Goal: Task Accomplishment & Management: Manage account settings

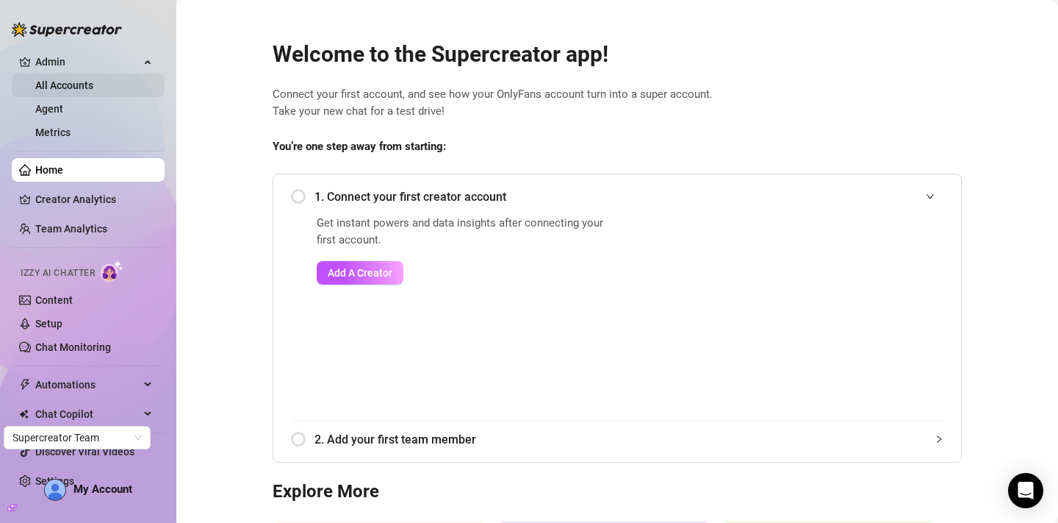
click at [80, 89] on link "All Accounts" at bounding box center [64, 85] width 58 height 12
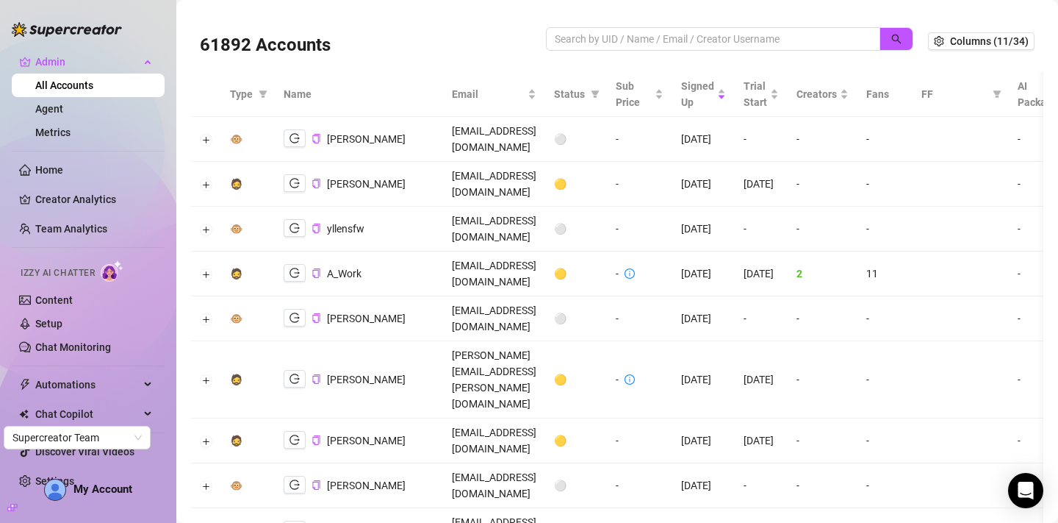
scroll to position [0, 159]
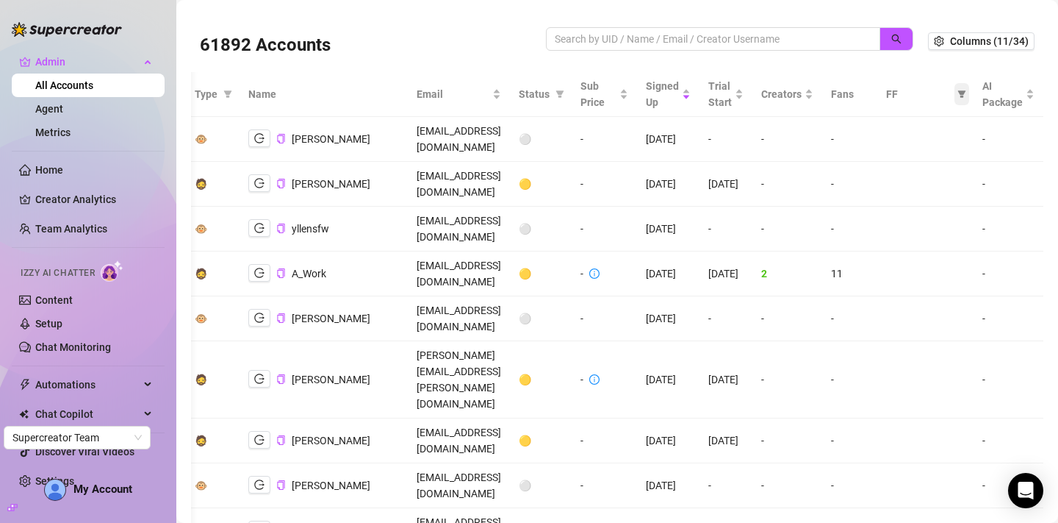
click at [963, 96] on icon "filter" at bounding box center [962, 93] width 8 height 7
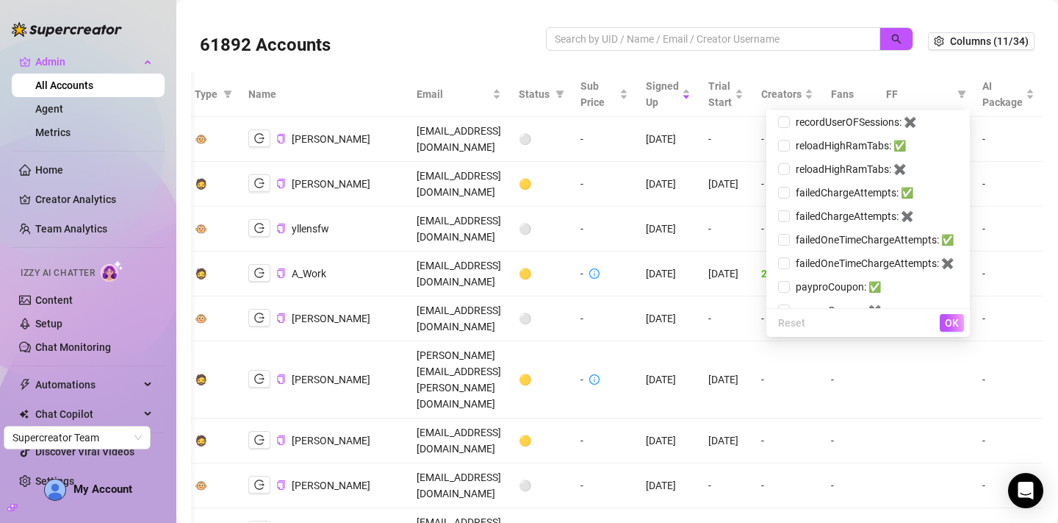
scroll to position [653, 0]
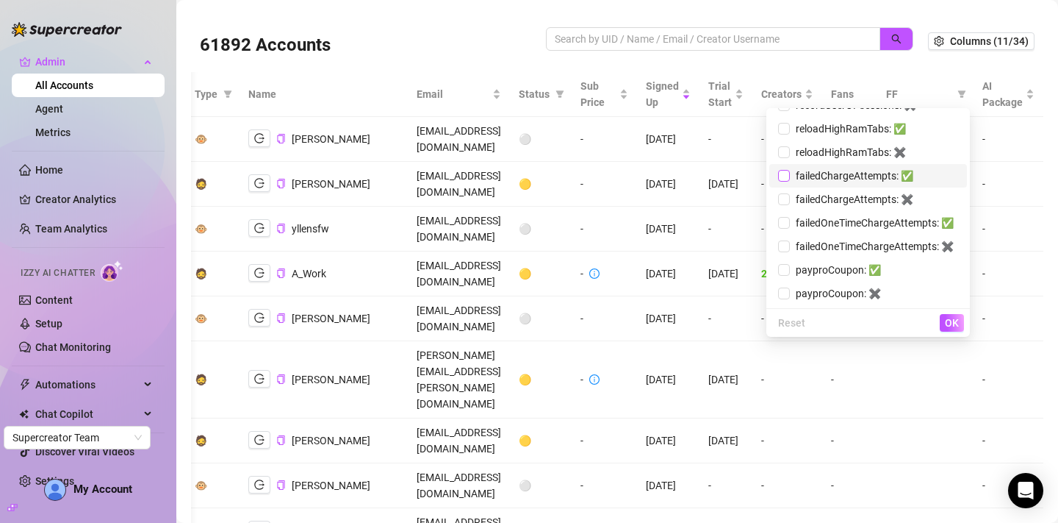
click at [780, 174] on input "checkbox" at bounding box center [784, 176] width 12 height 12
click at [954, 327] on span "OK" at bounding box center [952, 323] width 14 height 12
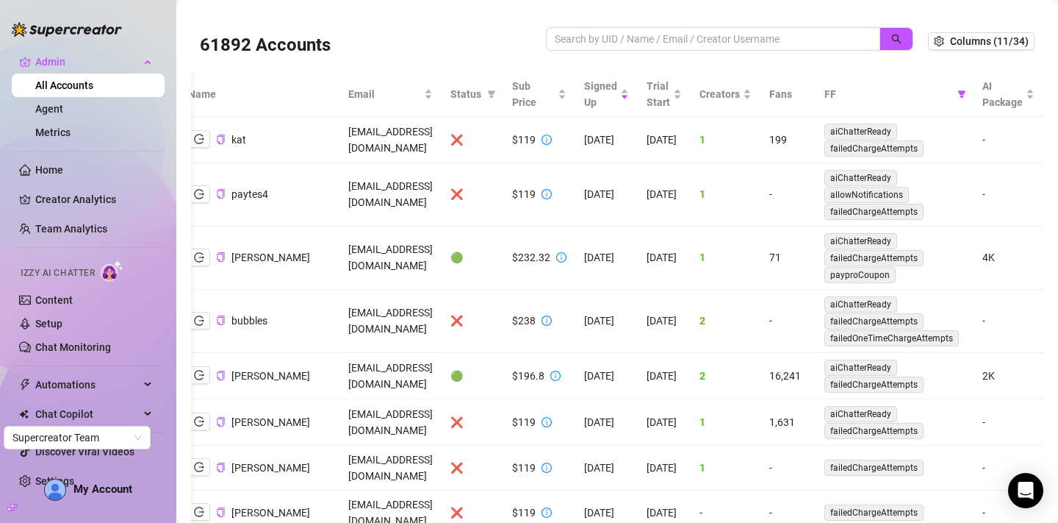
scroll to position [0, 197]
click at [963, 92] on icon "filter" at bounding box center [962, 93] width 8 height 7
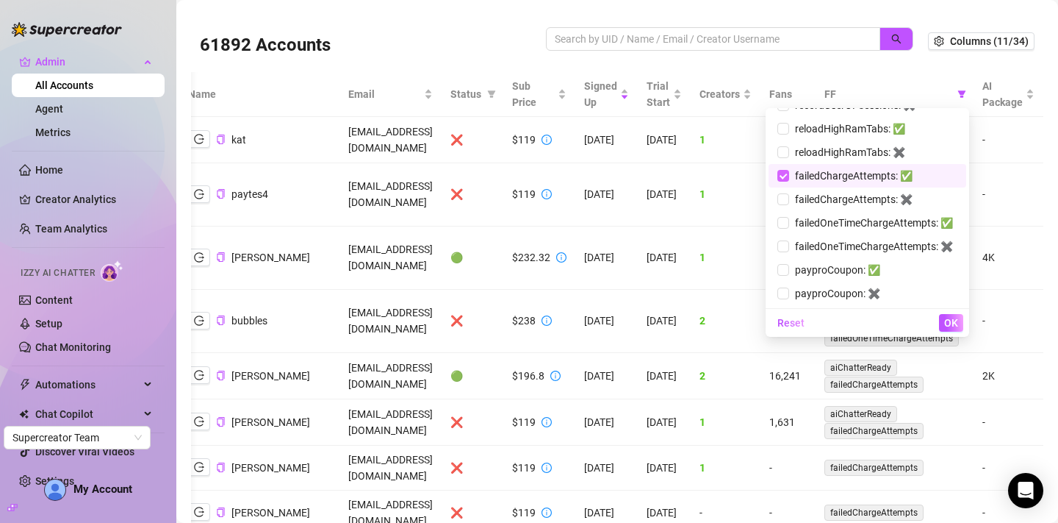
click at [785, 176] on input "checkbox" at bounding box center [784, 176] width 12 height 12
checkbox input "false"
click at [954, 321] on span "OK" at bounding box center [951, 323] width 14 height 12
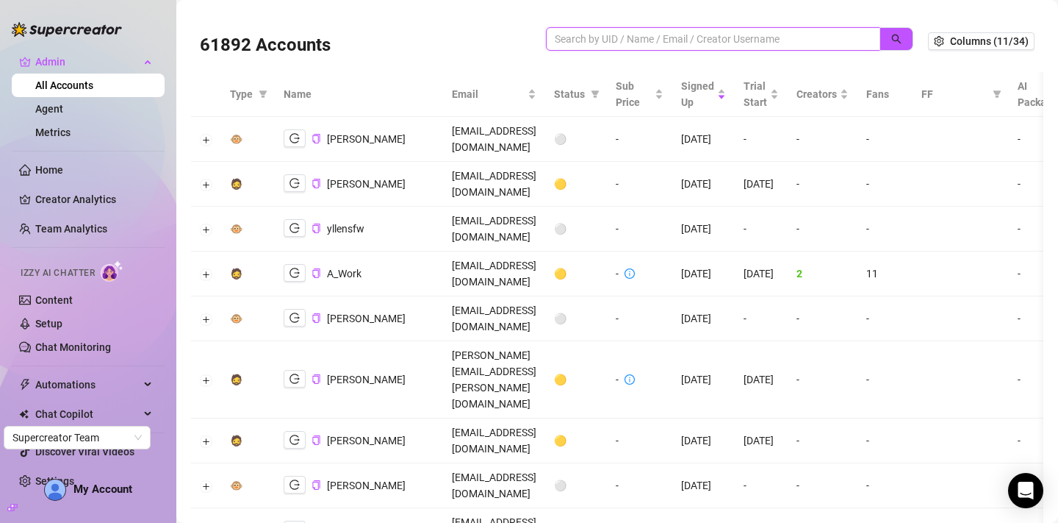
click at [744, 41] on input "search" at bounding box center [707, 39] width 305 height 16
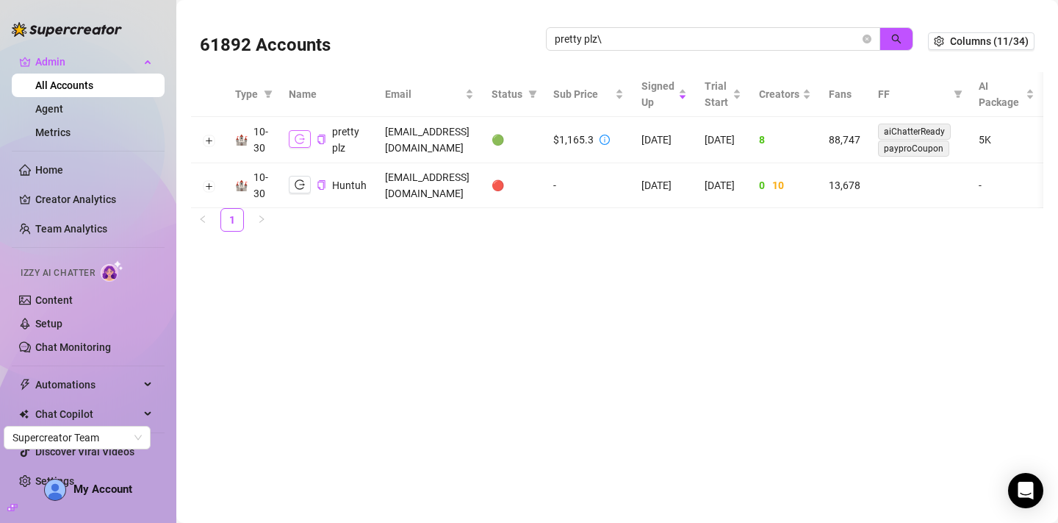
click at [295, 137] on icon "logout" at bounding box center [300, 139] width 10 height 10
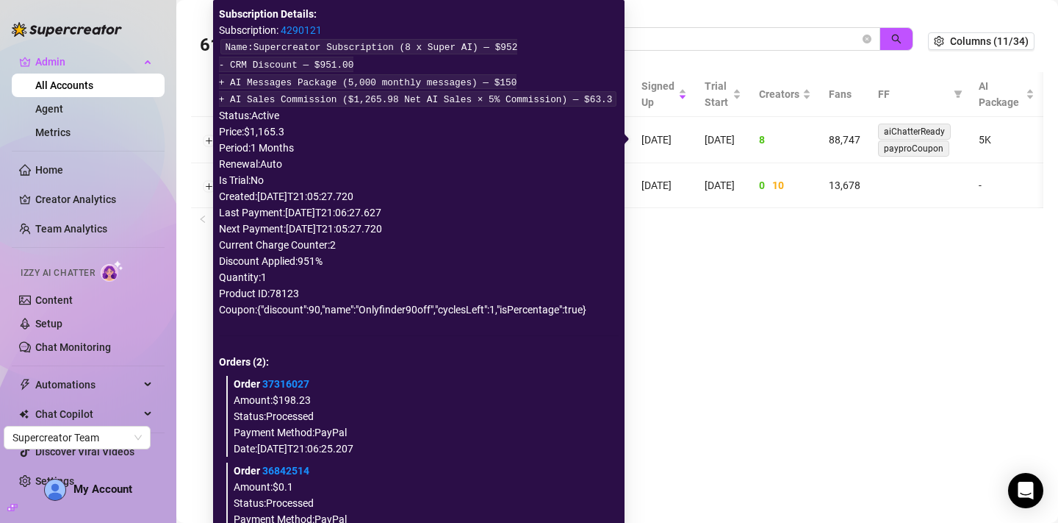
click at [610, 140] on icon "info-circle" at bounding box center [605, 139] width 10 height 10
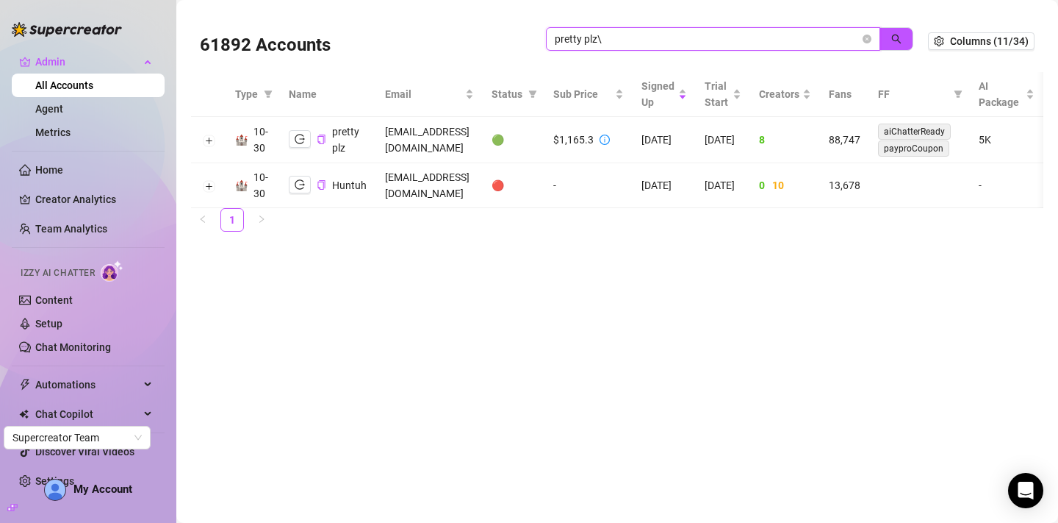
drag, startPoint x: 614, startPoint y: 41, endPoint x: 534, endPoint y: 41, distance: 80.1
click at [533, 41] on div "61892 Accounts pretty plz\" at bounding box center [564, 41] width 728 height 50
paste input "mike@onyxtalentmgmt.com"
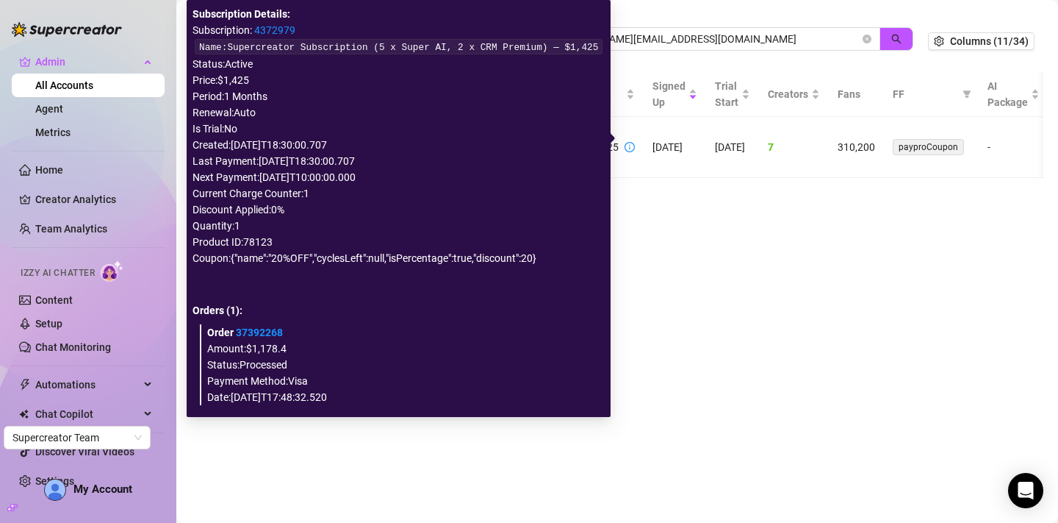
click at [625, 142] on icon "info-circle" at bounding box center [630, 147] width 10 height 10
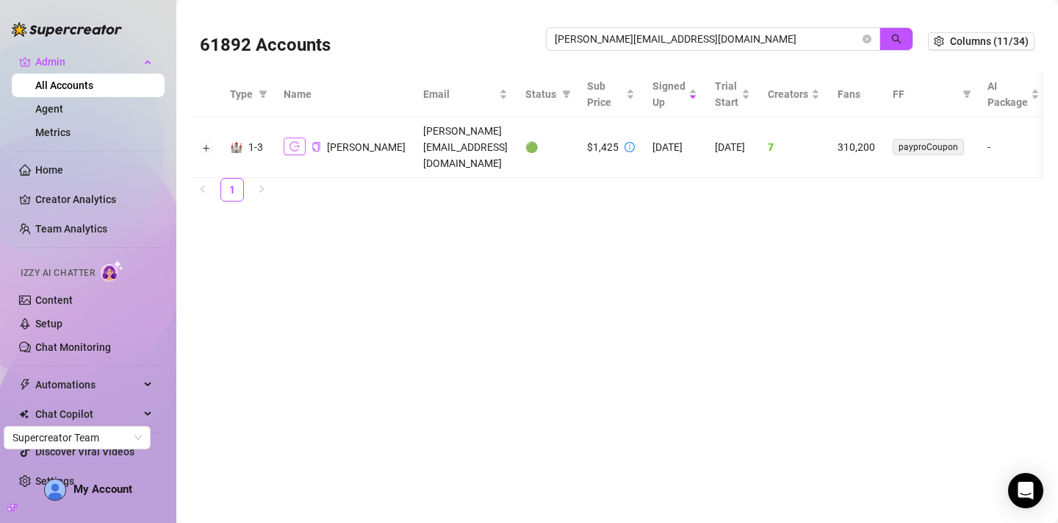
click at [292, 142] on icon "logout" at bounding box center [295, 147] width 10 height 10
click at [699, 39] on input "mike@onyxtalentmgmt.com" at bounding box center [707, 39] width 305 height 16
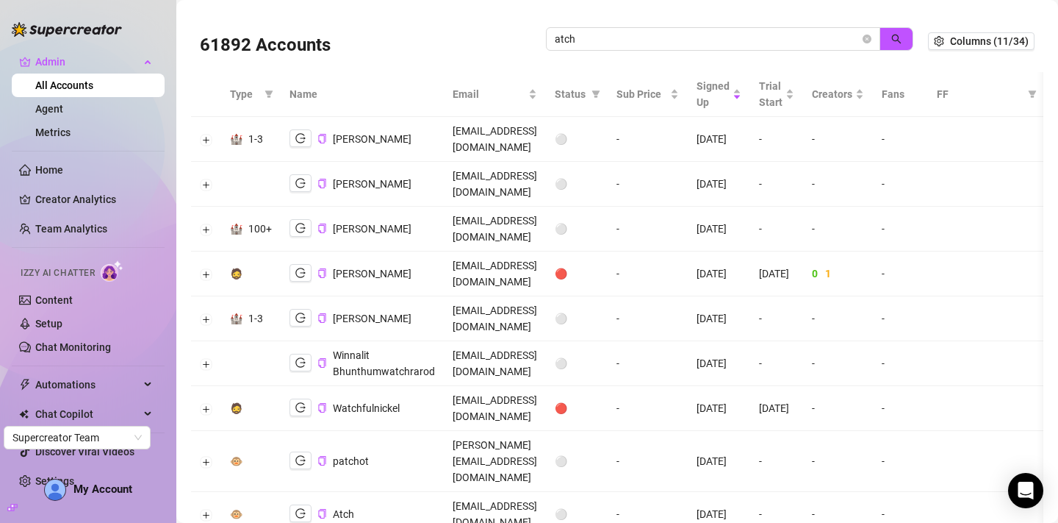
click at [789, 24] on div "61892 Accounts atch" at bounding box center [564, 41] width 728 height 50
drag, startPoint x: 645, startPoint y: 39, endPoint x: 524, endPoint y: 35, distance: 120.6
click at [523, 35] on div "61892 Accounts atch" at bounding box center [564, 41] width 728 height 50
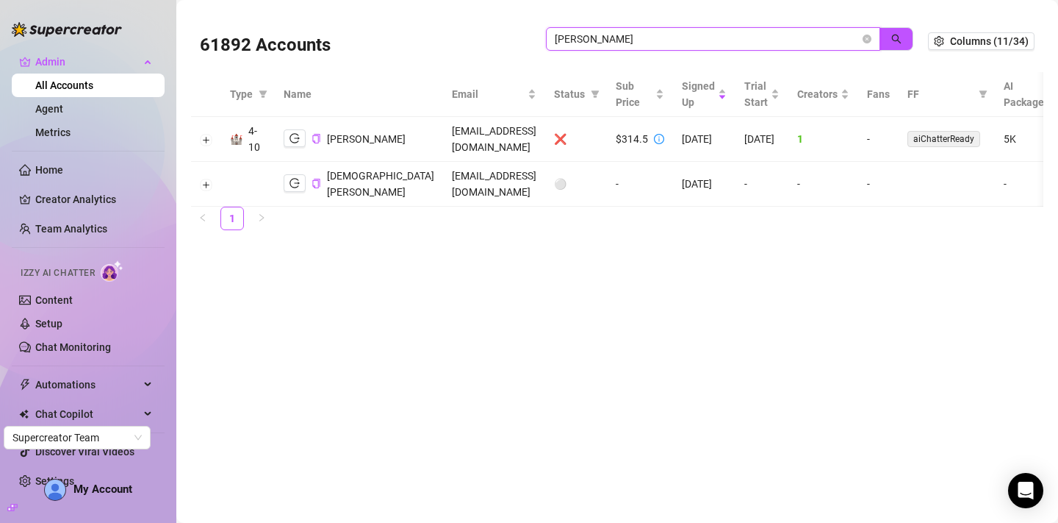
drag, startPoint x: 599, startPoint y: 43, endPoint x: 530, endPoint y: 42, distance: 69.1
click at [530, 42] on div "61892 Accounts landry" at bounding box center [564, 41] width 728 height 50
paste input "countercult23@gmail.com"
type input "countercult23@gmail.com"
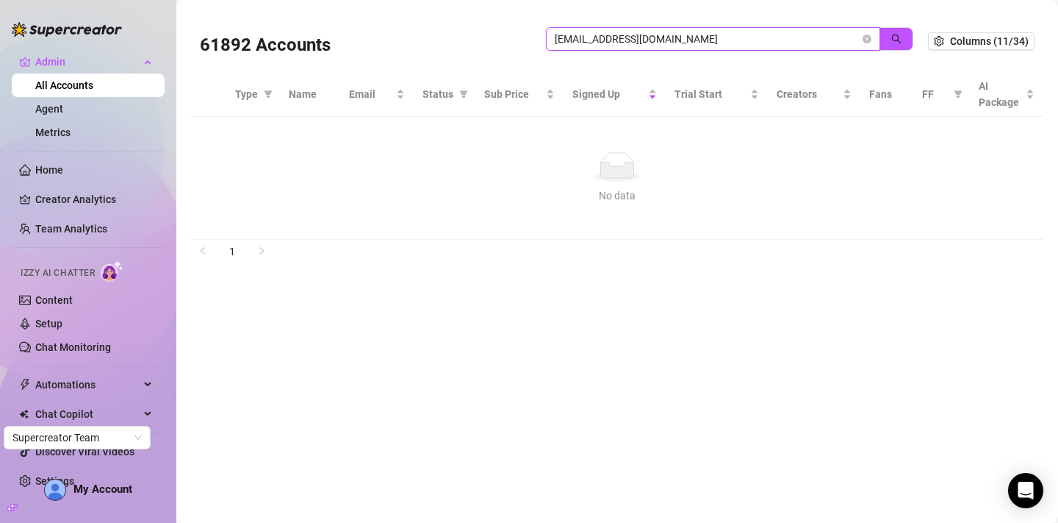
drag, startPoint x: 688, startPoint y: 35, endPoint x: 528, endPoint y: 29, distance: 160.3
click at [528, 29] on div "61892 Accounts countercult23@gmail.com" at bounding box center [564, 41] width 728 height 50
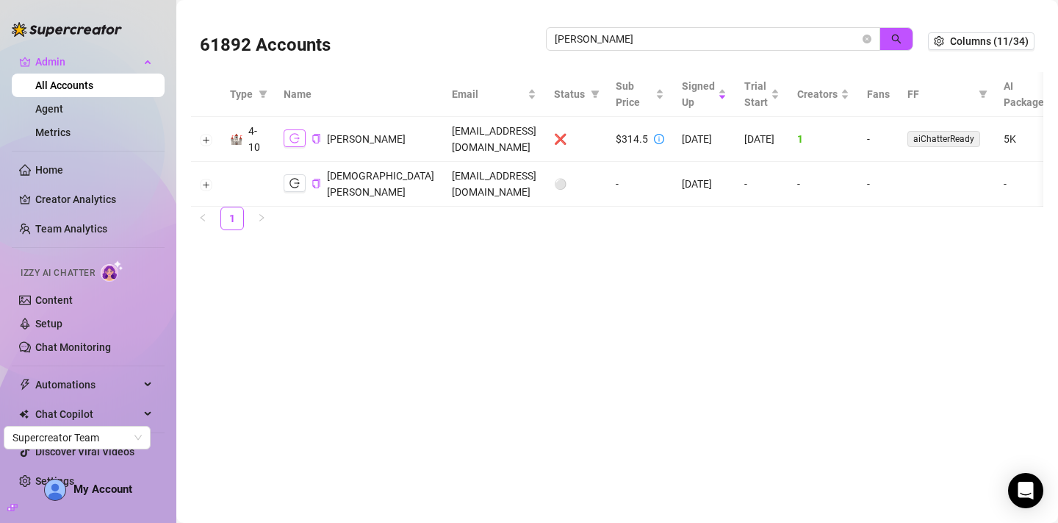
click at [290, 137] on icon "logout" at bounding box center [295, 138] width 10 height 10
click at [609, 35] on input "Landry" at bounding box center [707, 39] width 305 height 16
click at [550, 37] on span "Landry" at bounding box center [713, 39] width 334 height 24
click at [555, 37] on input "Landry" at bounding box center [707, 39] width 305 height 16
click at [623, 39] on input "Landry" at bounding box center [707, 39] width 305 height 16
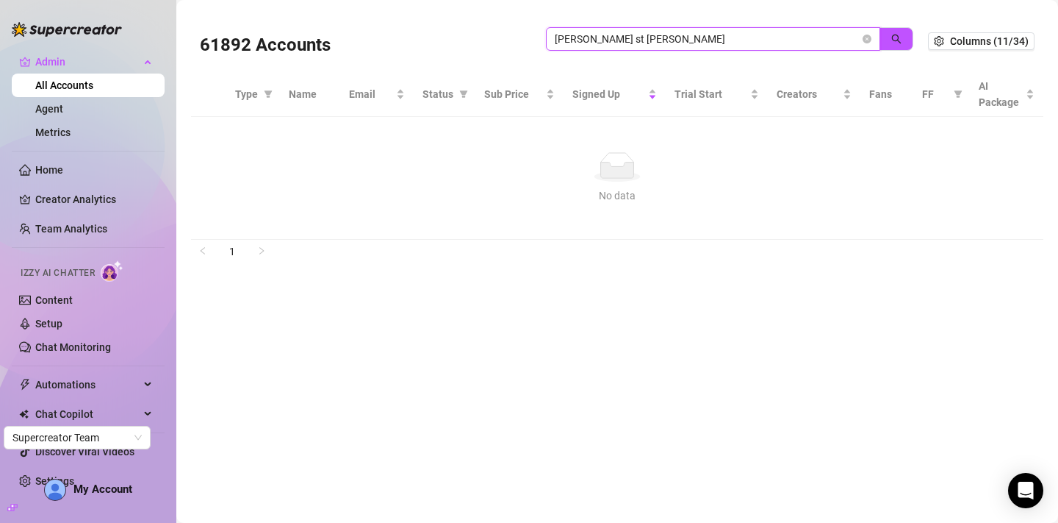
drag, startPoint x: 642, startPoint y: 35, endPoint x: 517, endPoint y: 35, distance: 124.2
click at [517, 35] on div "61892 Accounts Landry st patric" at bounding box center [564, 41] width 728 height 50
paste input "W32MbZQEoTRUD62DZ2viM2j6V9G3"
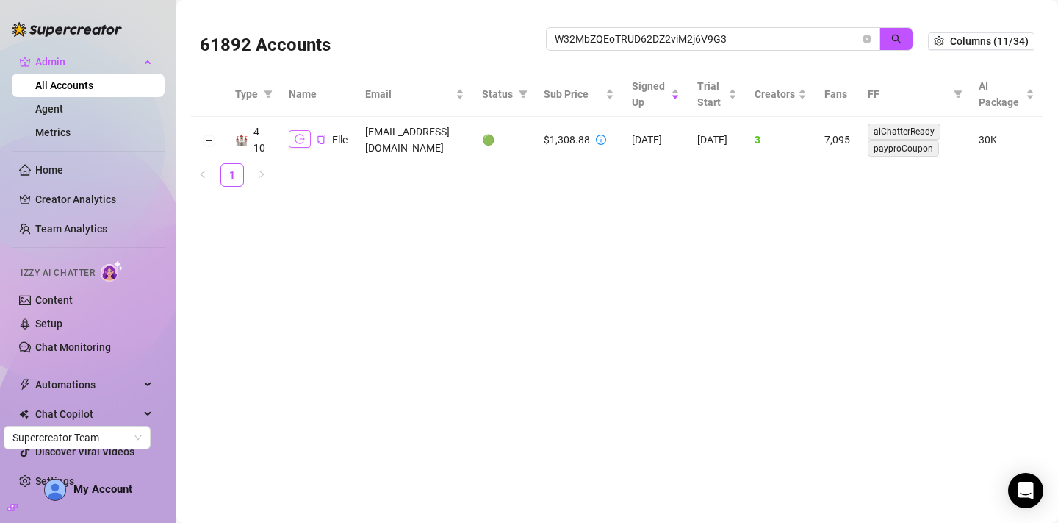
click at [305, 141] on button "button" at bounding box center [300, 139] width 22 height 18
click at [317, 137] on icon "copy" at bounding box center [322, 139] width 10 height 10
drag, startPoint x: 735, startPoint y: 36, endPoint x: 539, endPoint y: 36, distance: 195.5
click at [539, 36] on div "61892 Accounts W32MbZQEoTRUD62DZ2viM2j6V9G3" at bounding box center [564, 41] width 728 height 50
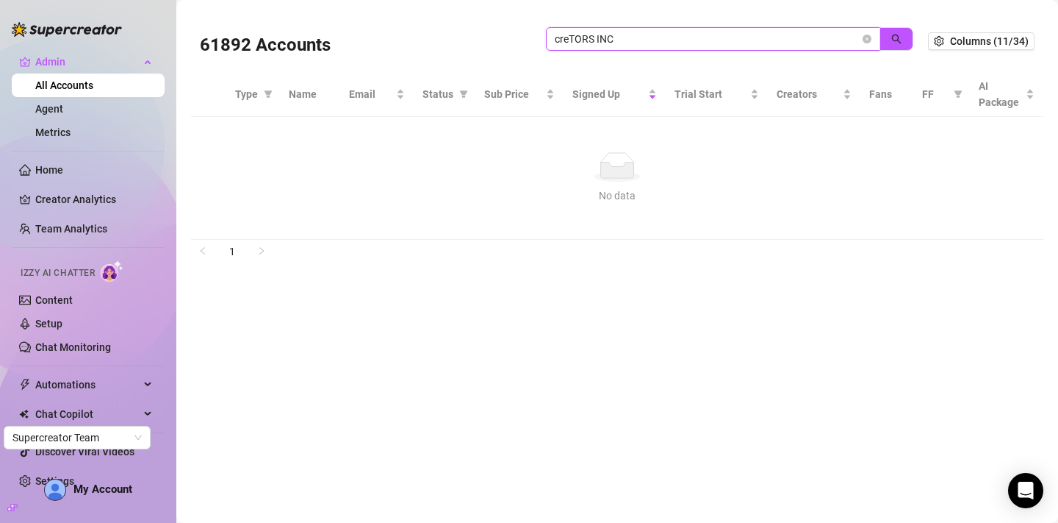
click at [570, 35] on input "creTORS INC" at bounding box center [707, 39] width 305 height 16
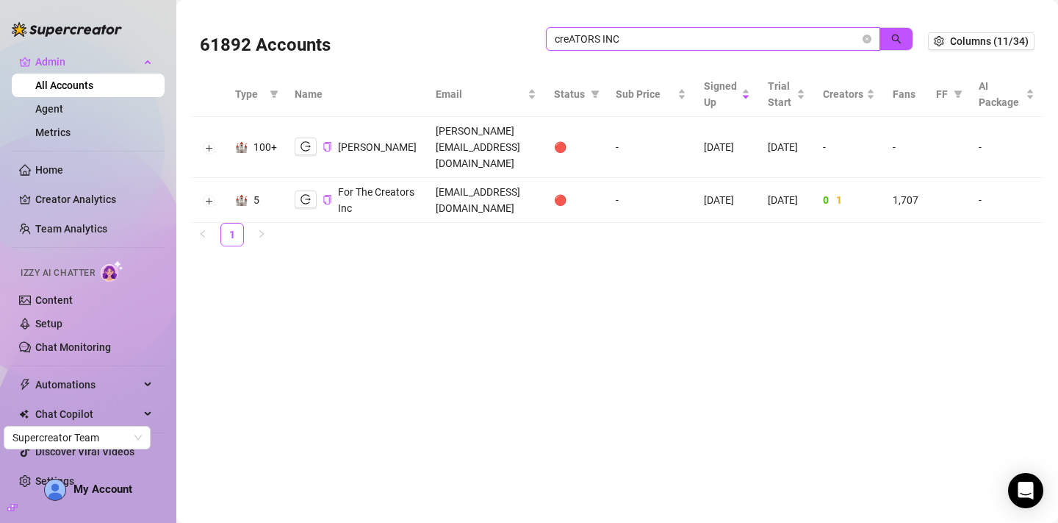
drag, startPoint x: 646, startPoint y: 39, endPoint x: 520, endPoint y: 37, distance: 126.4
click at [520, 37] on div "61892 Accounts creATORS INC" at bounding box center [564, 41] width 728 height 50
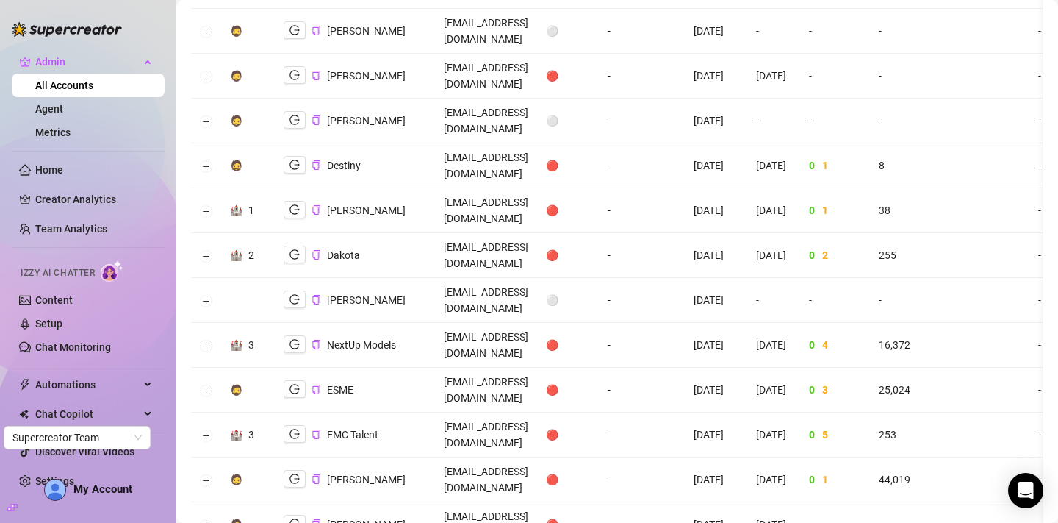
scroll to position [1962, 0]
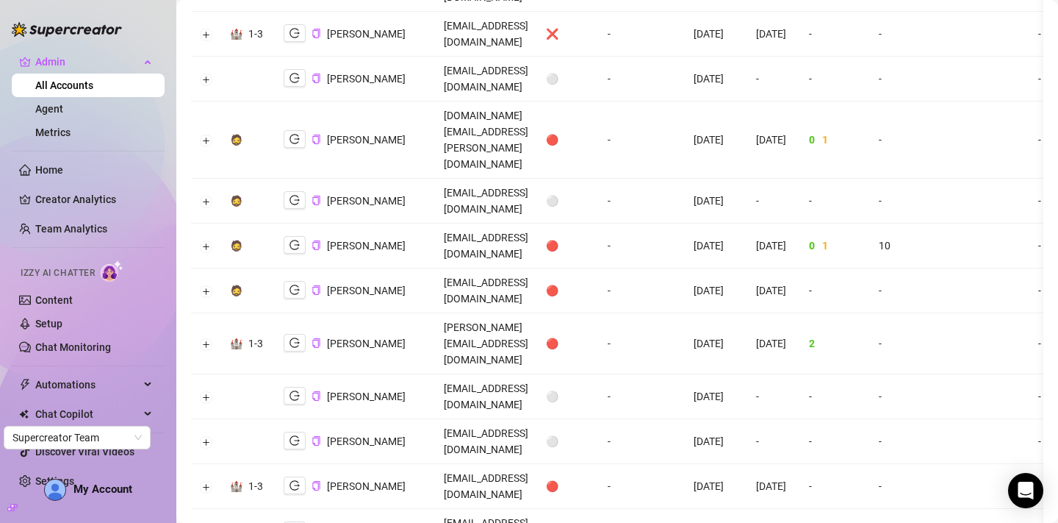
scroll to position [0, 0]
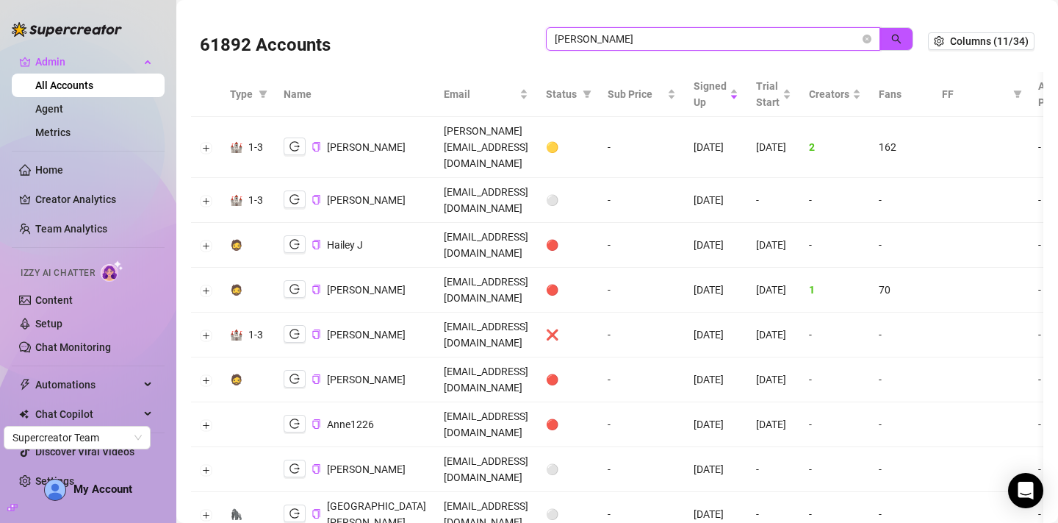
drag, startPoint x: 720, startPoint y: 39, endPoint x: 500, endPoint y: 36, distance: 219.8
click at [500, 36] on div "61892 Accounts jackson" at bounding box center [564, 41] width 728 height 50
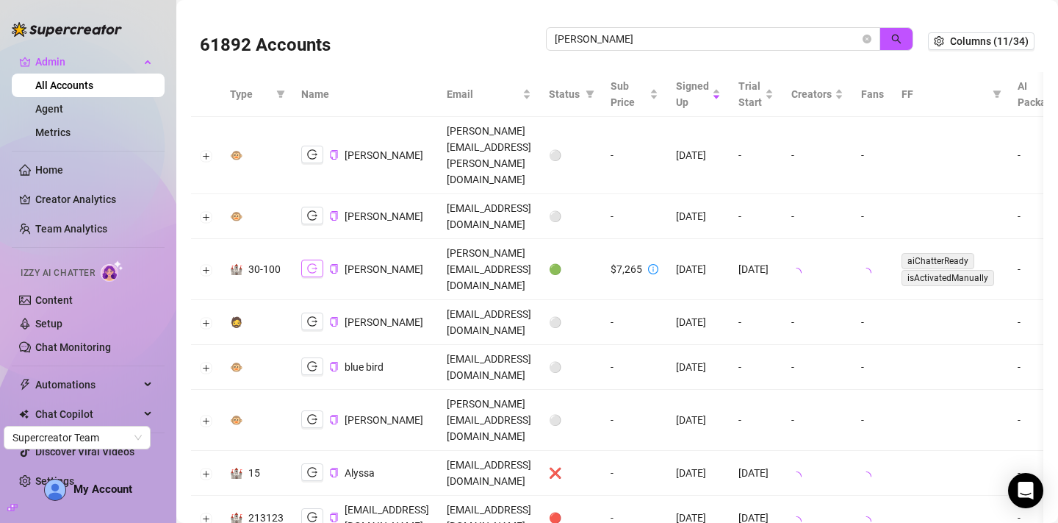
click at [314, 263] on icon "logout" at bounding box center [312, 268] width 10 height 10
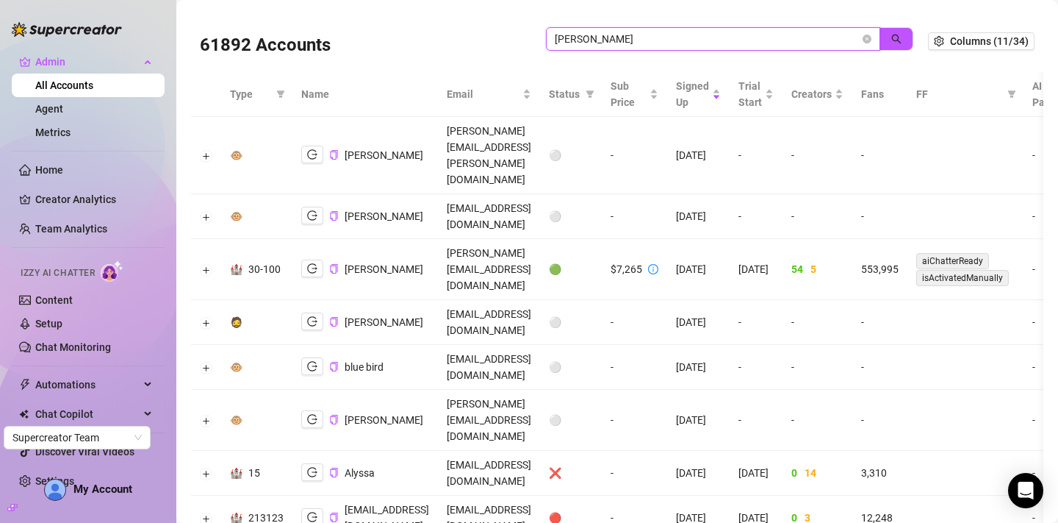
drag, startPoint x: 702, startPoint y: 34, endPoint x: 503, endPoint y: 23, distance: 199.5
click at [503, 23] on div "61892 Accounts carrie" at bounding box center [564, 41] width 728 height 50
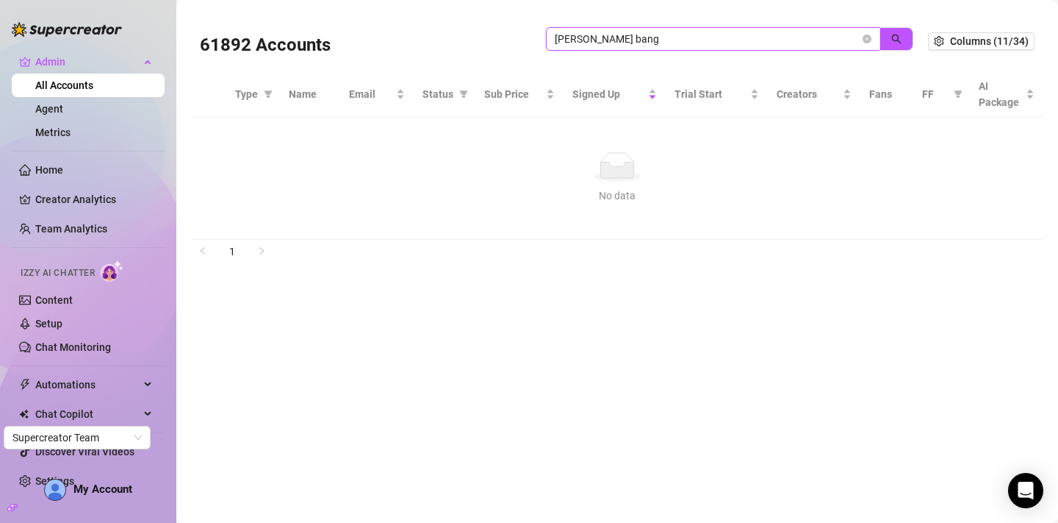
click at [585, 38] on input "binh bang" at bounding box center [707, 39] width 305 height 16
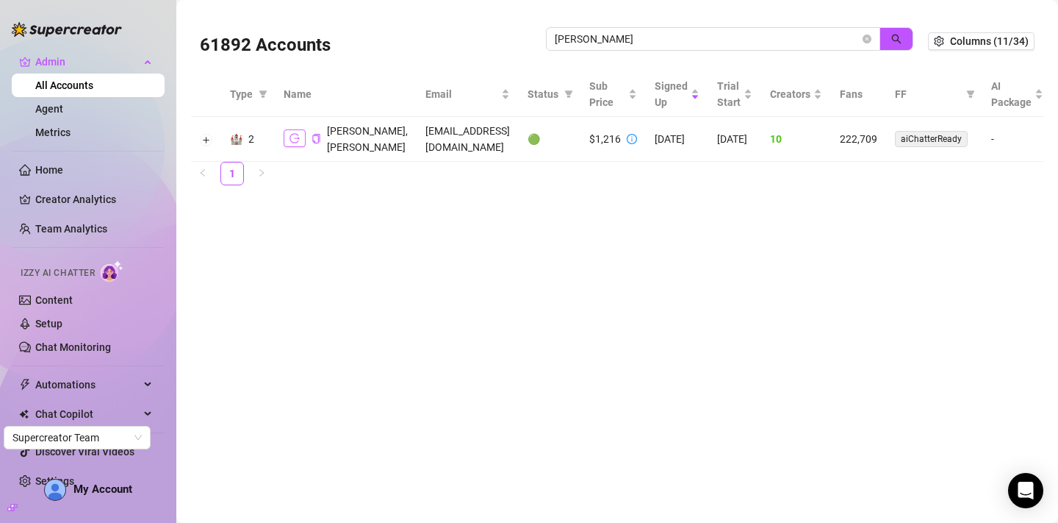
click at [300, 143] on icon "logout" at bounding box center [295, 138] width 10 height 10
drag, startPoint x: 622, startPoint y: 44, endPoint x: 484, endPoint y: 43, distance: 137.4
click at [484, 43] on div "61892 Accounts binh dang" at bounding box center [564, 41] width 728 height 50
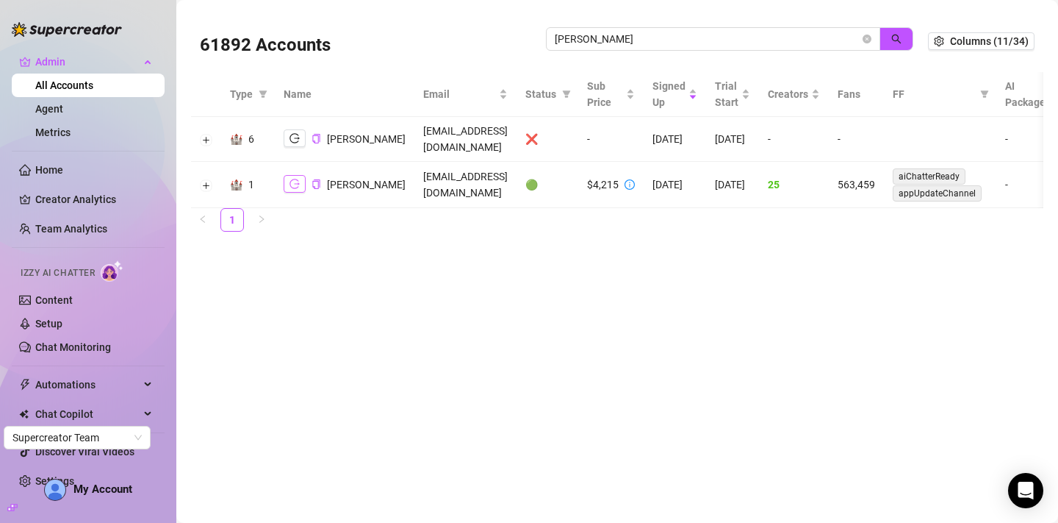
click at [296, 187] on icon "logout" at bounding box center [295, 184] width 10 height 10
drag, startPoint x: 625, startPoint y: 43, endPoint x: 510, endPoint y: 42, distance: 114.7
click at [510, 42] on div "61892 Accounts husein" at bounding box center [564, 41] width 728 height 50
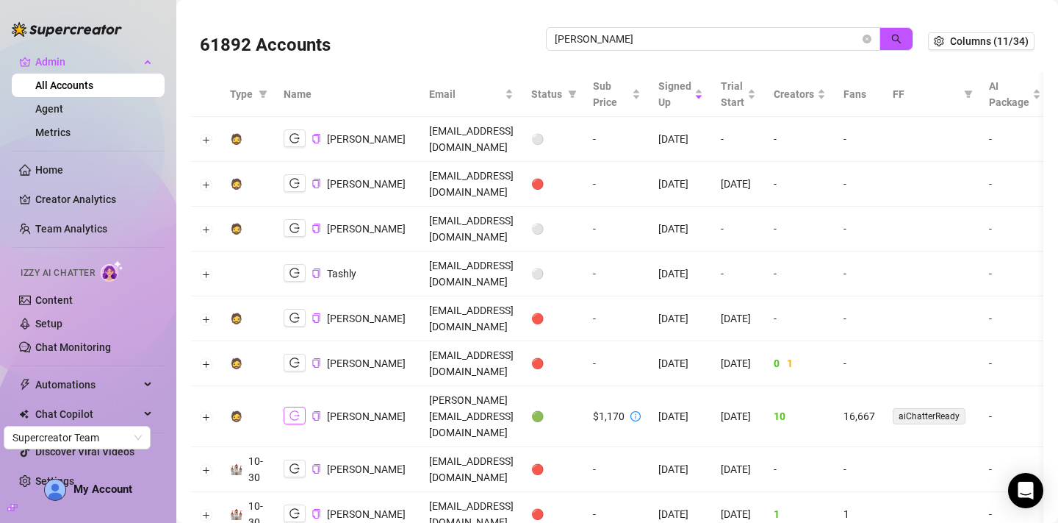
click at [295, 410] on icon "logout" at bounding box center [295, 415] width 10 height 10
drag, startPoint x: 628, startPoint y: 34, endPoint x: 512, endPoint y: 27, distance: 117.0
click at [512, 27] on div "61892 Accounts isaac" at bounding box center [564, 41] width 728 height 50
type input "exceptional models"
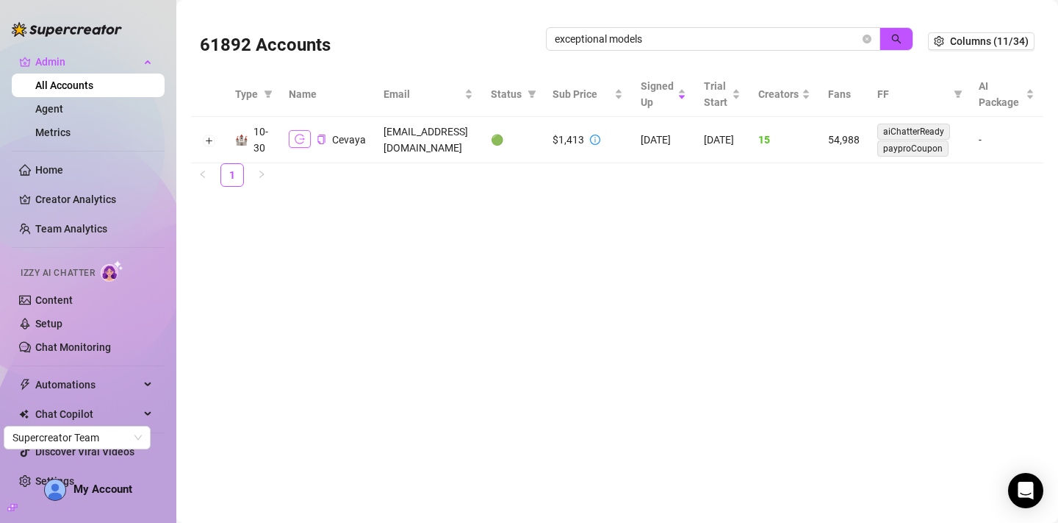
click at [300, 140] on icon "logout" at bounding box center [300, 139] width 10 height 10
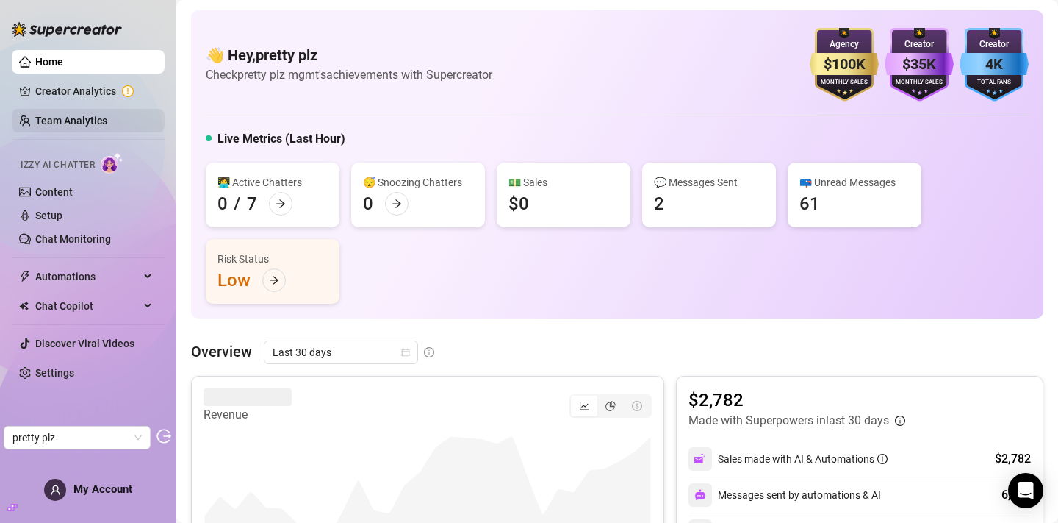
click at [73, 125] on link "Team Analytics" at bounding box center [71, 121] width 72 height 12
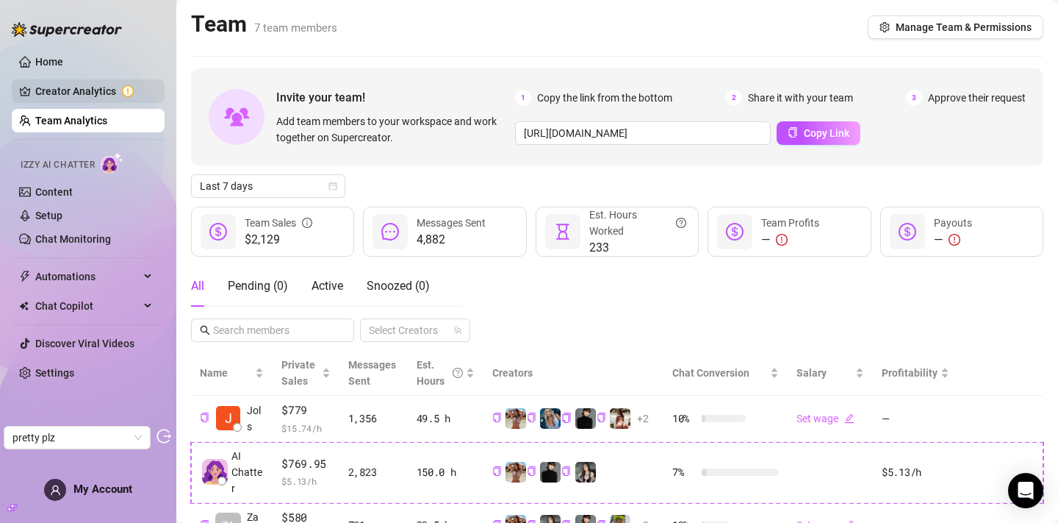
click at [106, 98] on link "Creator Analytics" at bounding box center [94, 91] width 118 height 24
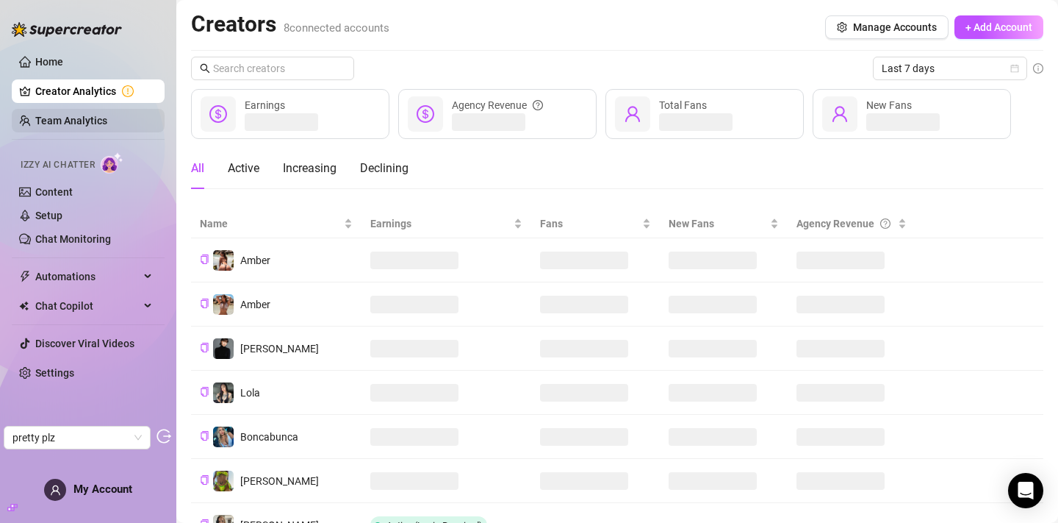
click at [100, 121] on link "Team Analytics" at bounding box center [71, 121] width 72 height 12
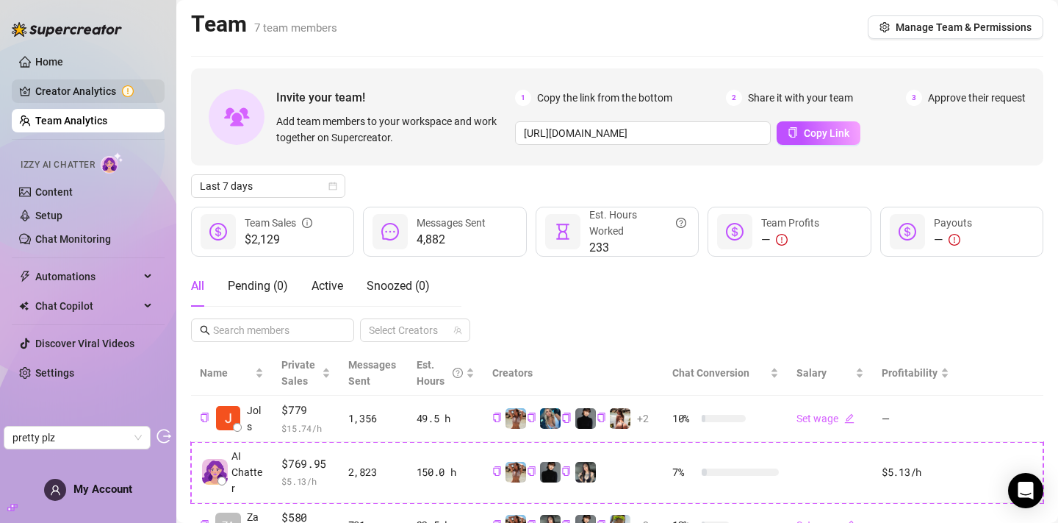
click at [122, 98] on link "Creator Analytics" at bounding box center [94, 91] width 118 height 24
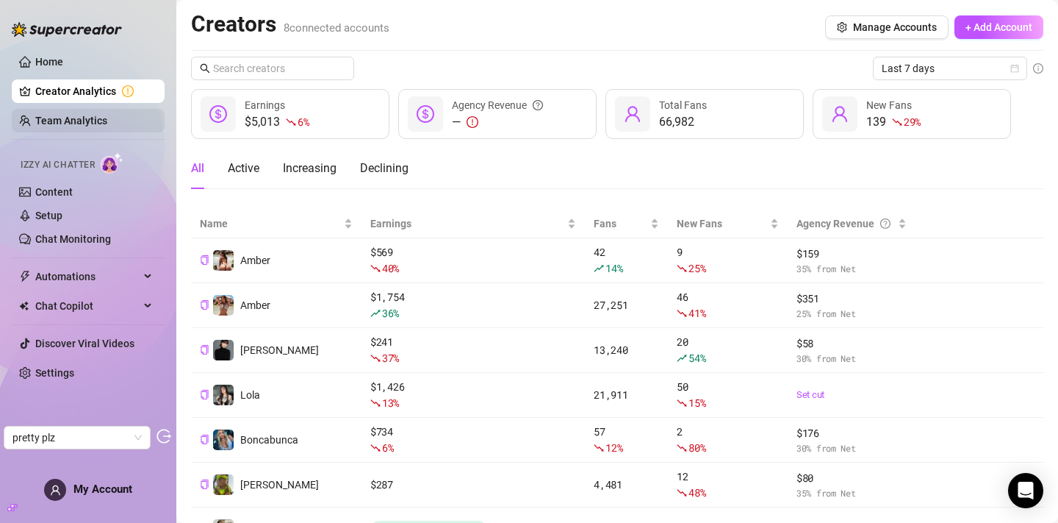
click at [84, 123] on link "Team Analytics" at bounding box center [71, 121] width 72 height 12
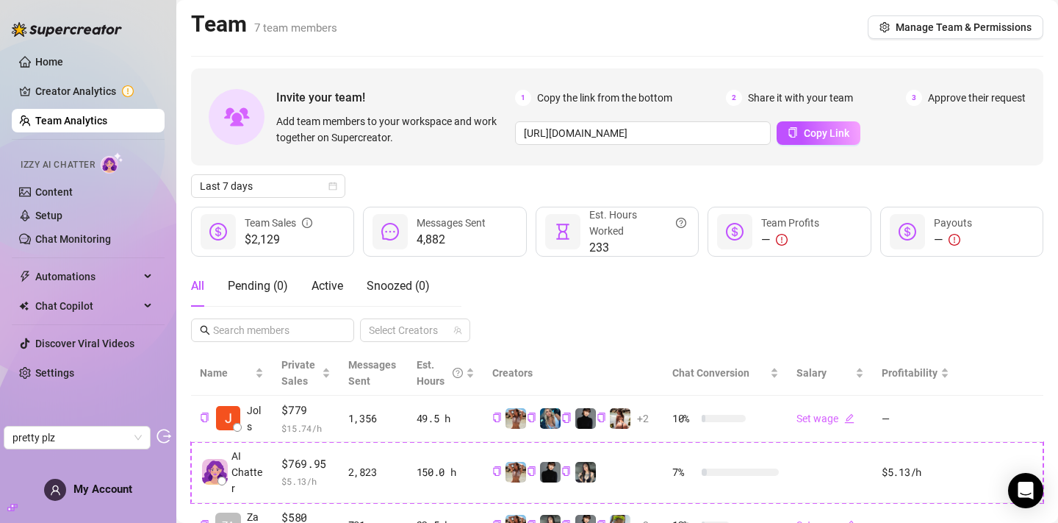
click at [446, 239] on span "4,882" at bounding box center [451, 240] width 69 height 18
click at [7, 381] on aside "Home Creator Analytics Team Analytics Izzy AI Chatter Content Setup Chat Monito…" at bounding box center [88, 261] width 176 height 523
click at [45, 373] on link "Settings" at bounding box center [54, 373] width 39 height 12
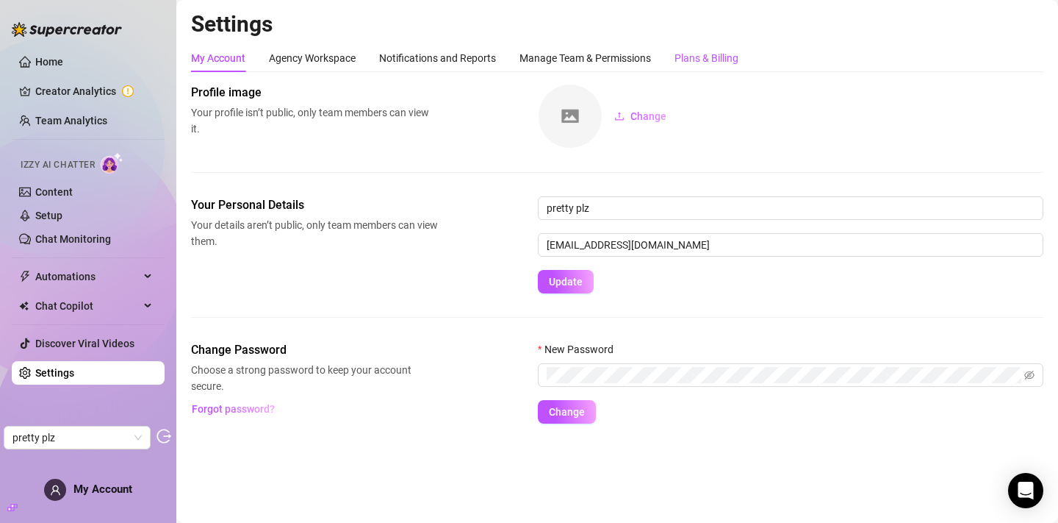
click at [734, 62] on div "Plans & Billing" at bounding box center [707, 58] width 64 height 16
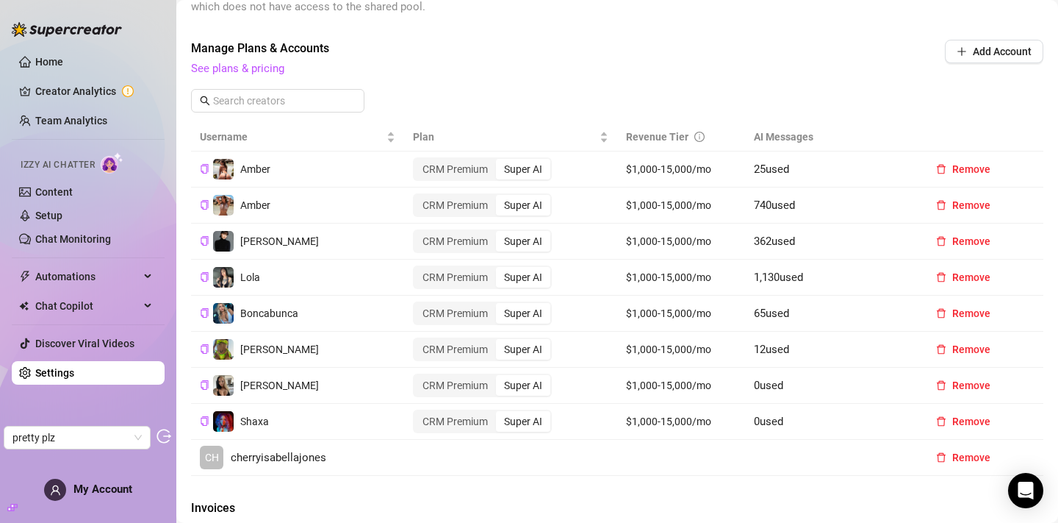
scroll to position [451, 0]
click at [42, 126] on link "Team Analytics" at bounding box center [71, 121] width 72 height 12
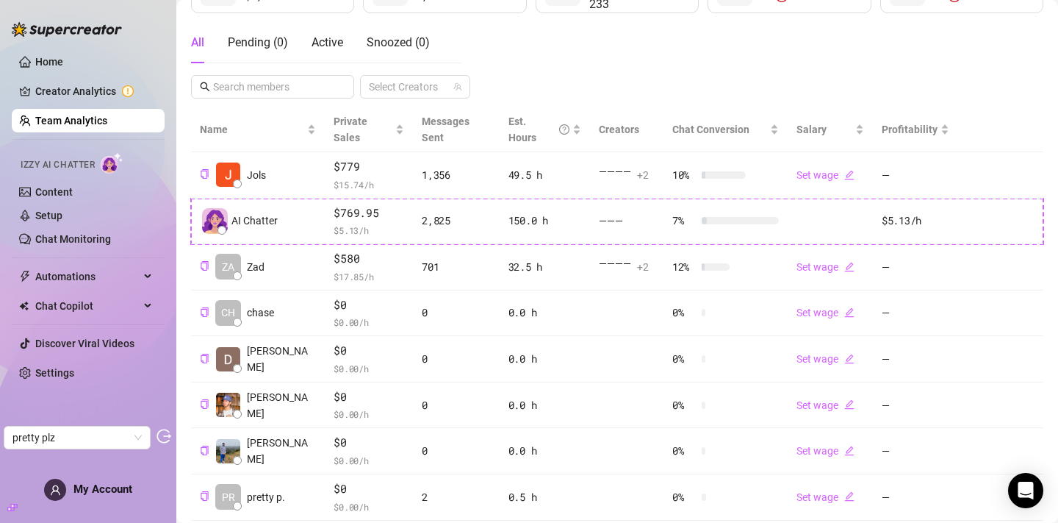
scroll to position [407, 0]
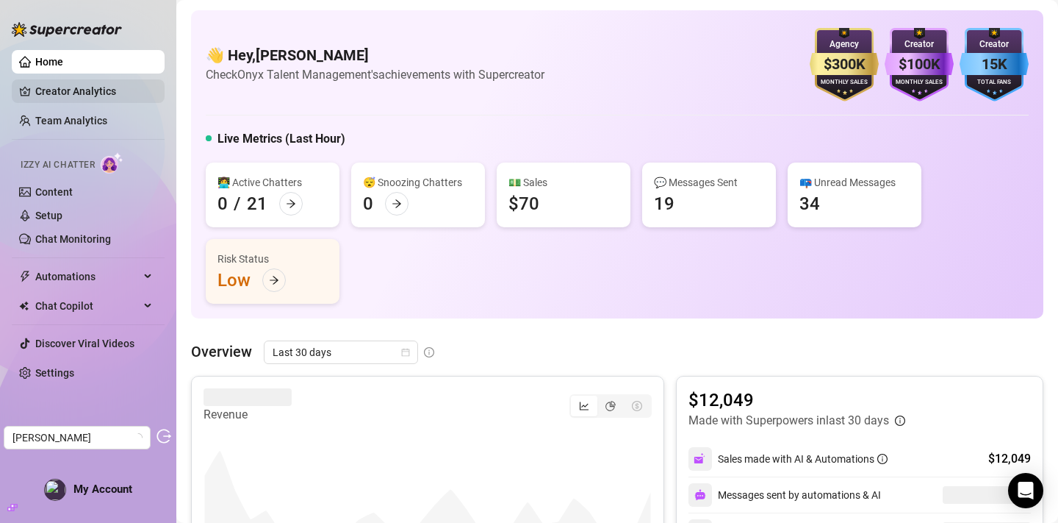
click at [71, 90] on link "Creator Analytics" at bounding box center [94, 91] width 118 height 24
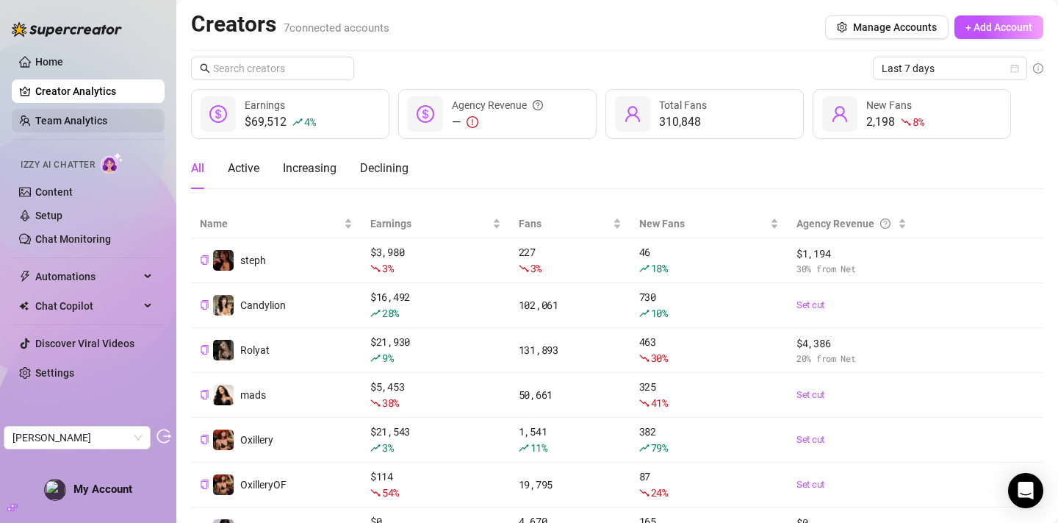
click at [107, 126] on link "Team Analytics" at bounding box center [71, 121] width 72 height 12
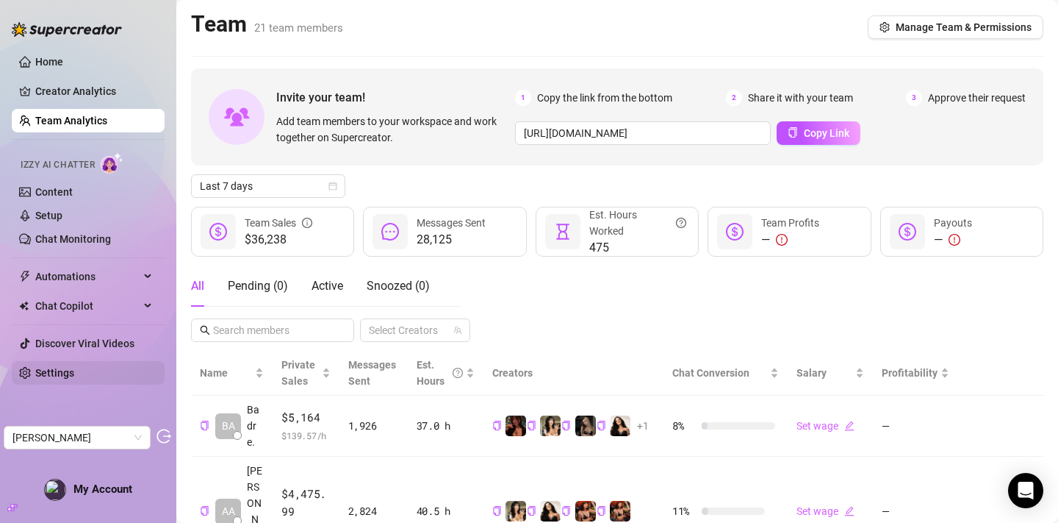
click at [74, 373] on link "Settings" at bounding box center [54, 373] width 39 height 12
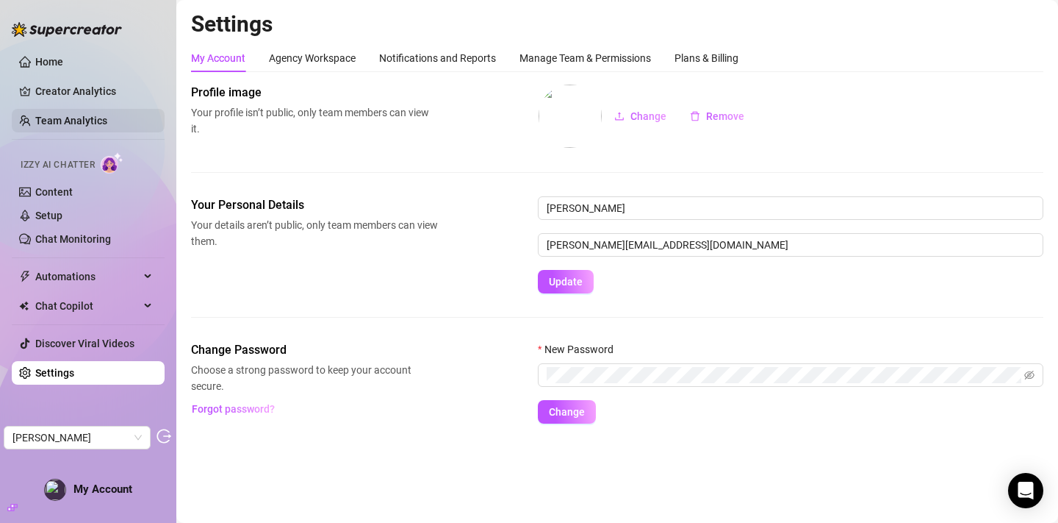
click at [74, 123] on link "Team Analytics" at bounding box center [71, 121] width 72 height 12
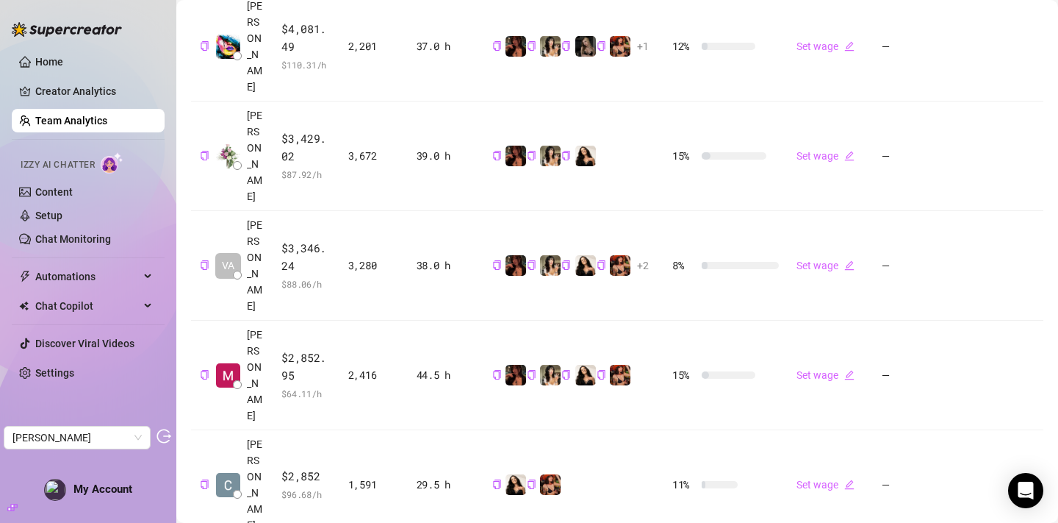
scroll to position [648, 0]
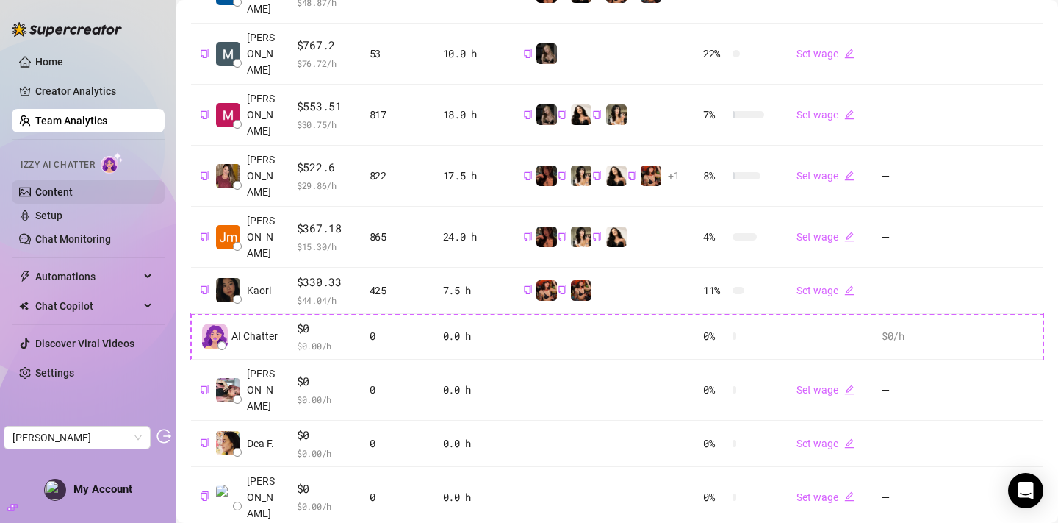
click at [68, 198] on link "Content" at bounding box center [53, 192] width 37 height 12
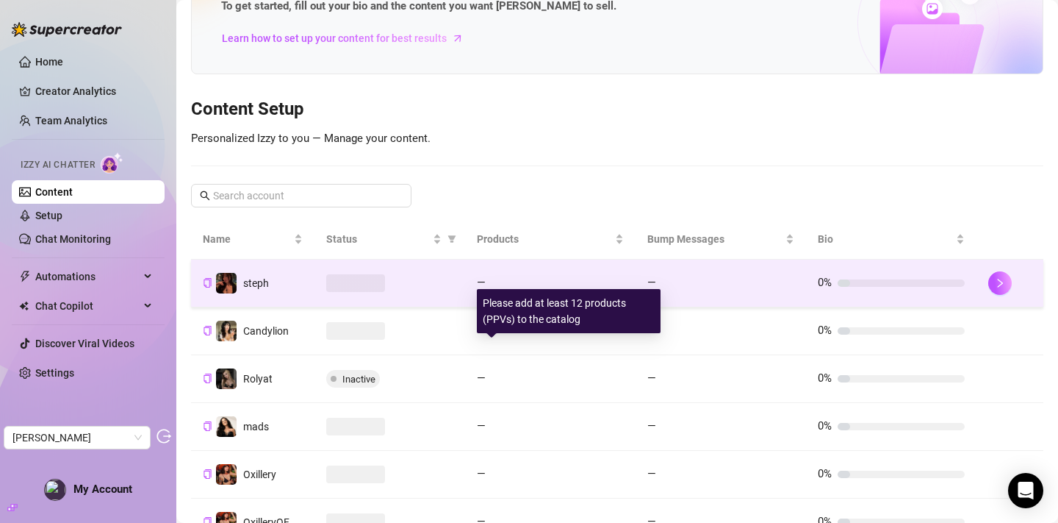
scroll to position [204, 0]
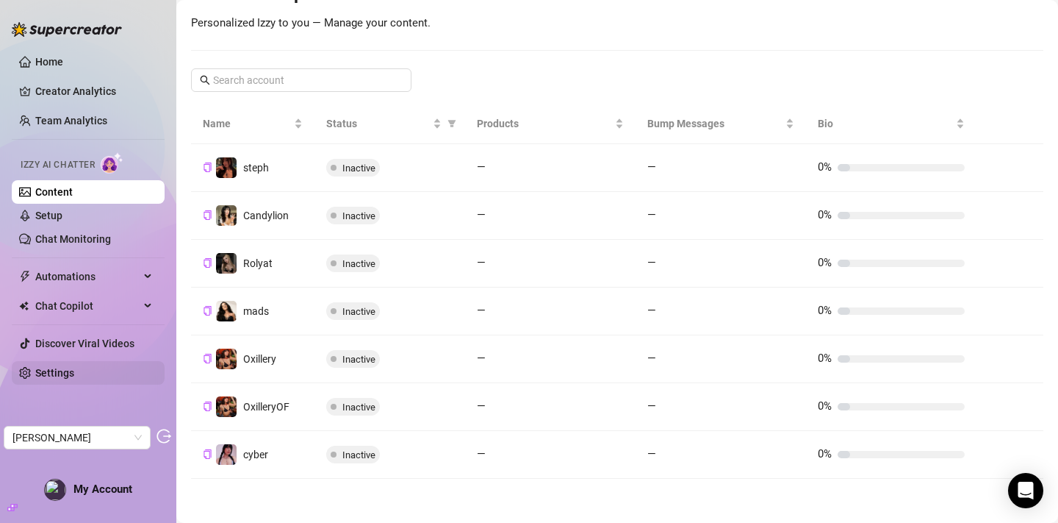
click at [74, 369] on link "Settings" at bounding box center [54, 373] width 39 height 12
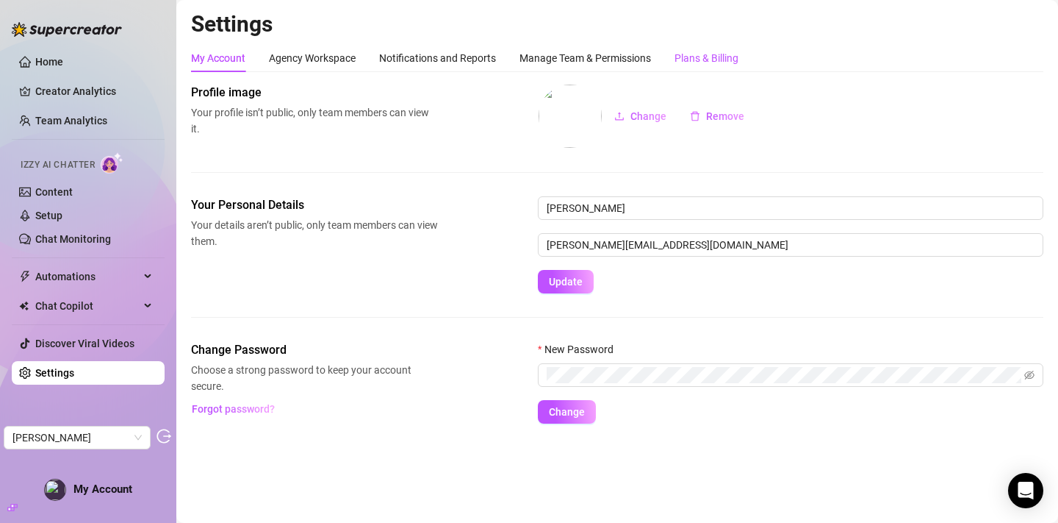
click at [706, 62] on div "Plans & Billing" at bounding box center [707, 58] width 64 height 16
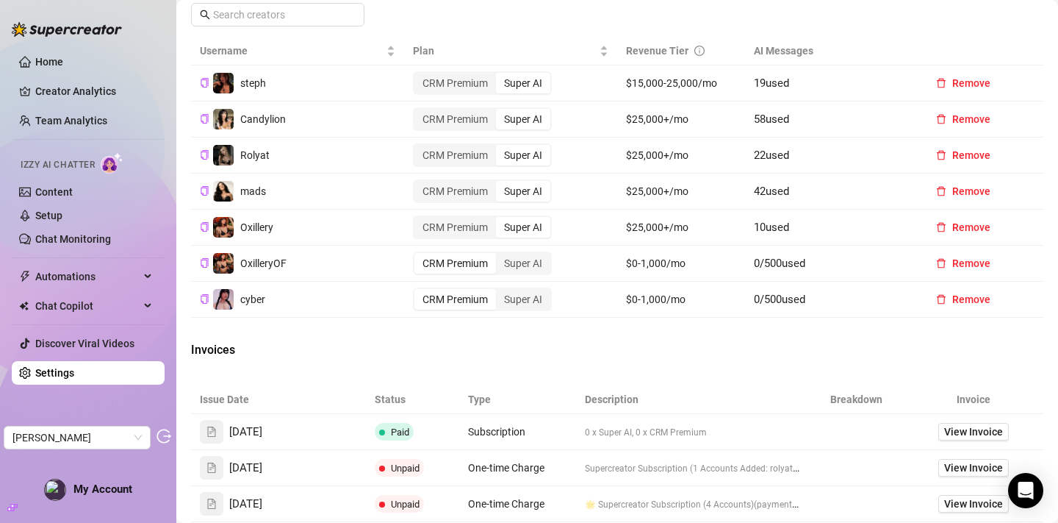
scroll to position [537, 0]
click at [955, 441] on span "View Invoice" at bounding box center [973, 433] width 59 height 16
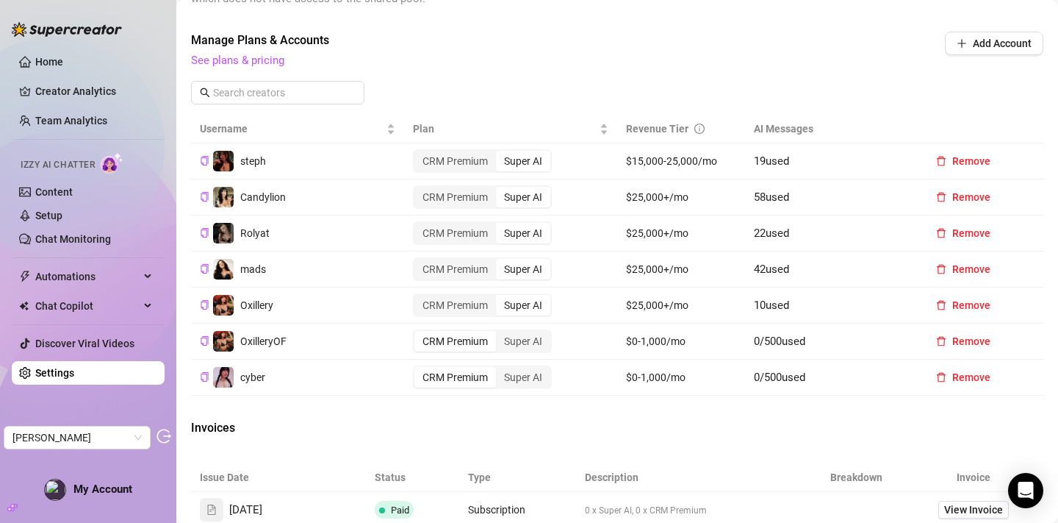
scroll to position [463, 0]
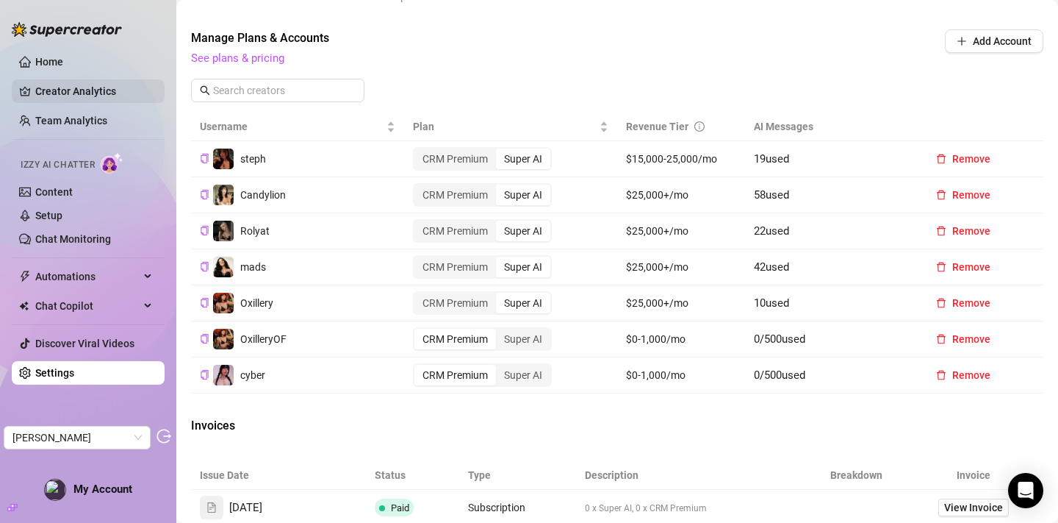
click at [70, 82] on link "Creator Analytics" at bounding box center [94, 91] width 118 height 24
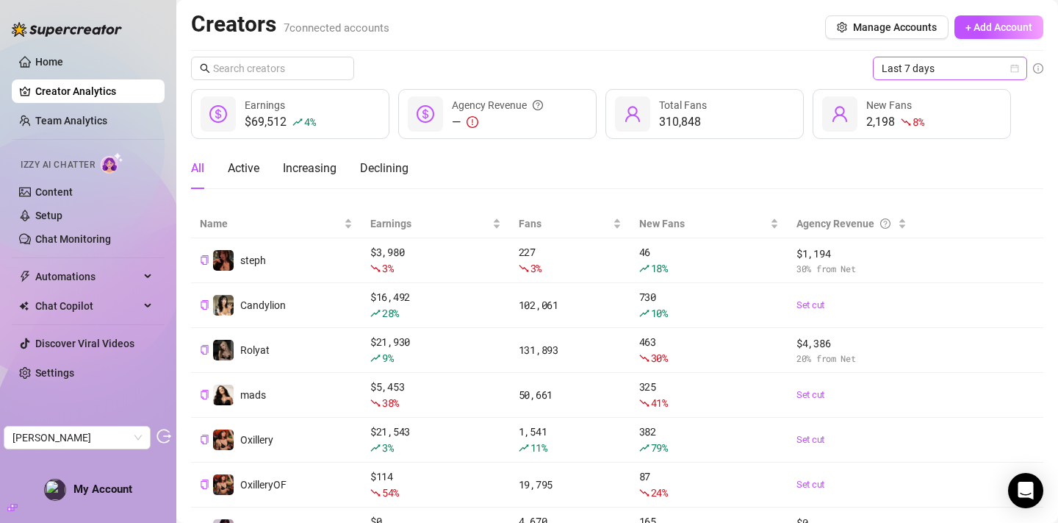
click at [1011, 62] on span "Last 7 days" at bounding box center [950, 68] width 137 height 22
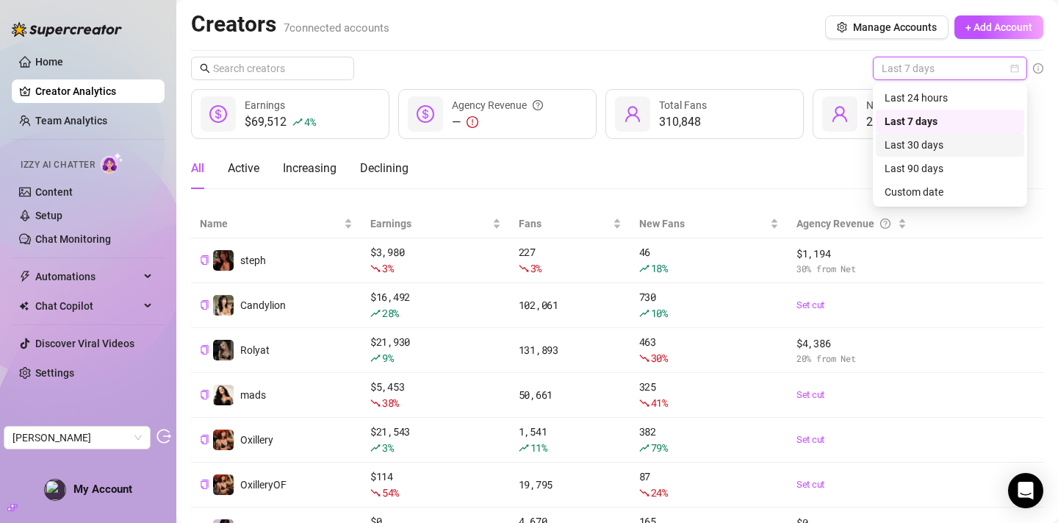
click at [947, 149] on div "Last 30 days" at bounding box center [950, 145] width 131 height 16
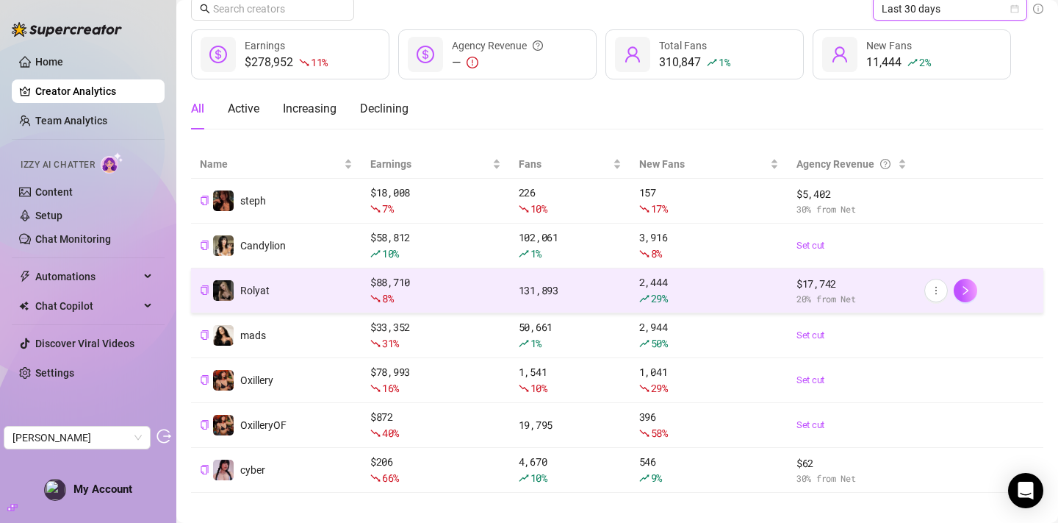
scroll to position [73, 0]
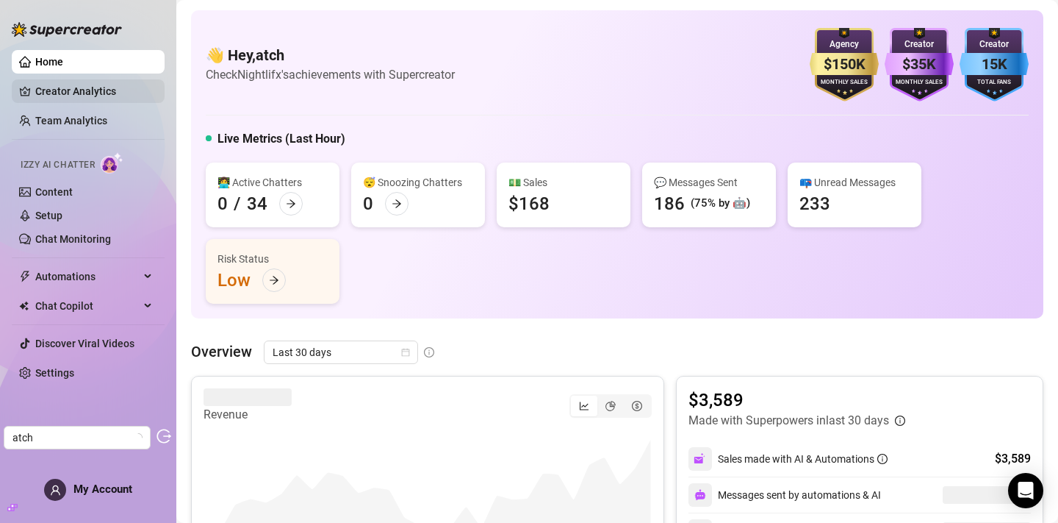
click at [98, 88] on link "Creator Analytics" at bounding box center [94, 91] width 118 height 24
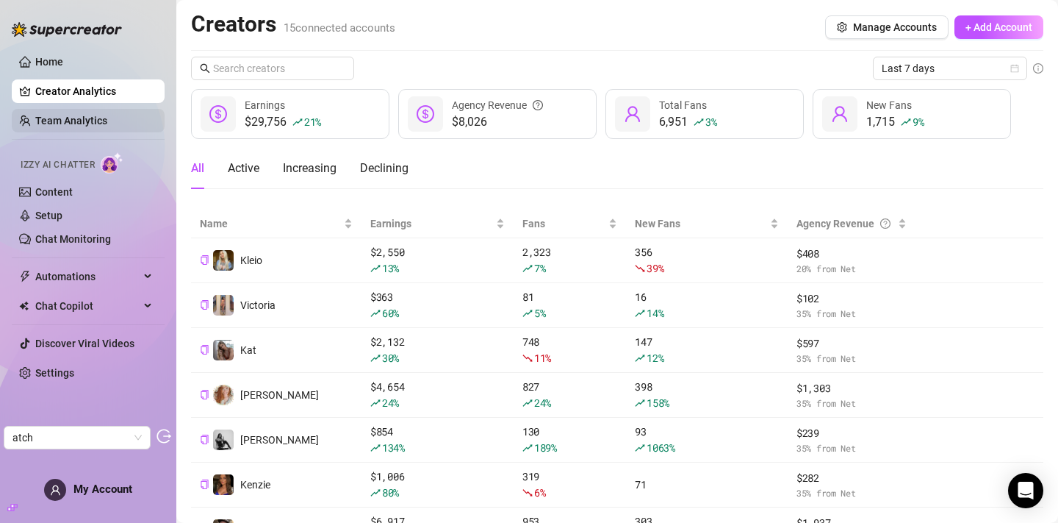
click at [107, 116] on link "Team Analytics" at bounding box center [71, 121] width 72 height 12
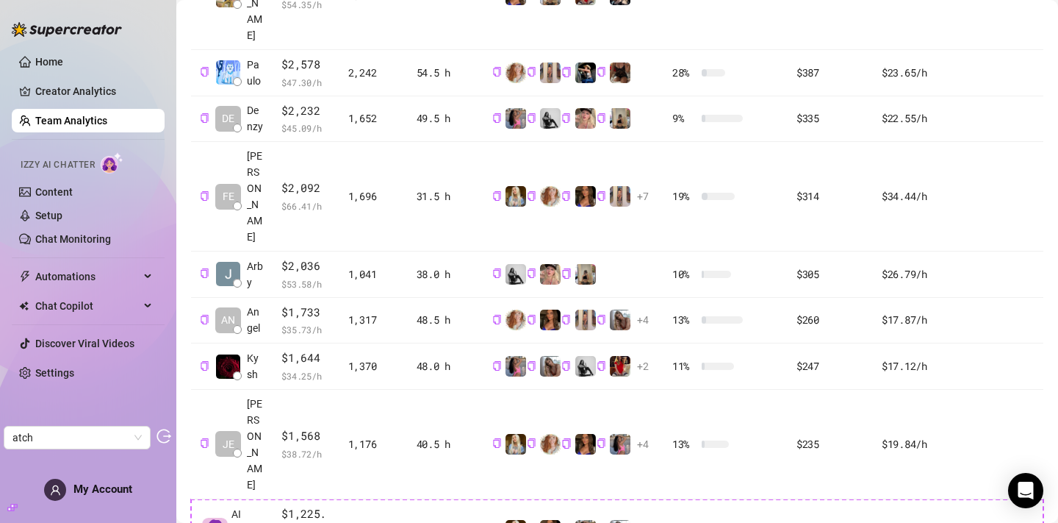
scroll to position [456, 0]
click at [74, 374] on link "Settings" at bounding box center [54, 373] width 39 height 12
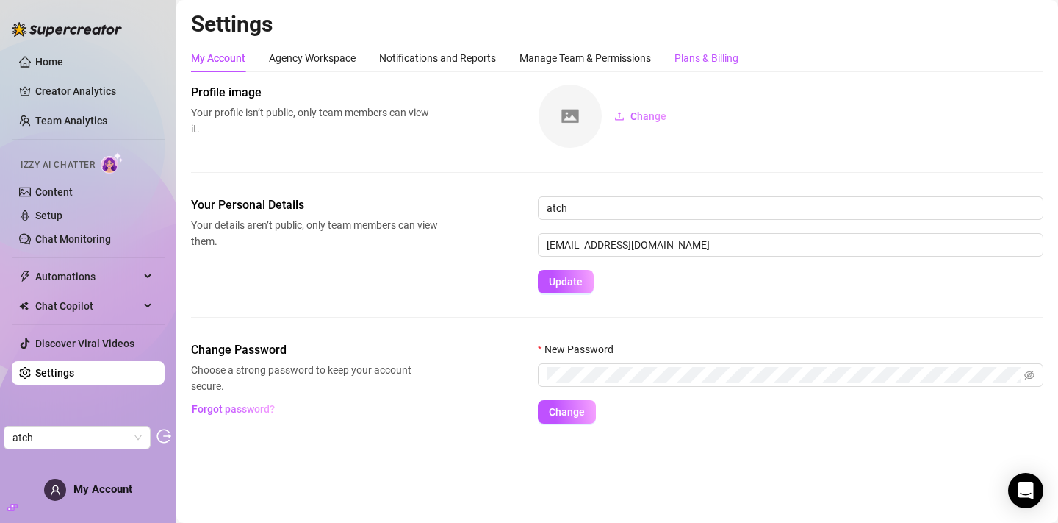
click at [694, 60] on div "Plans & Billing" at bounding box center [707, 58] width 64 height 16
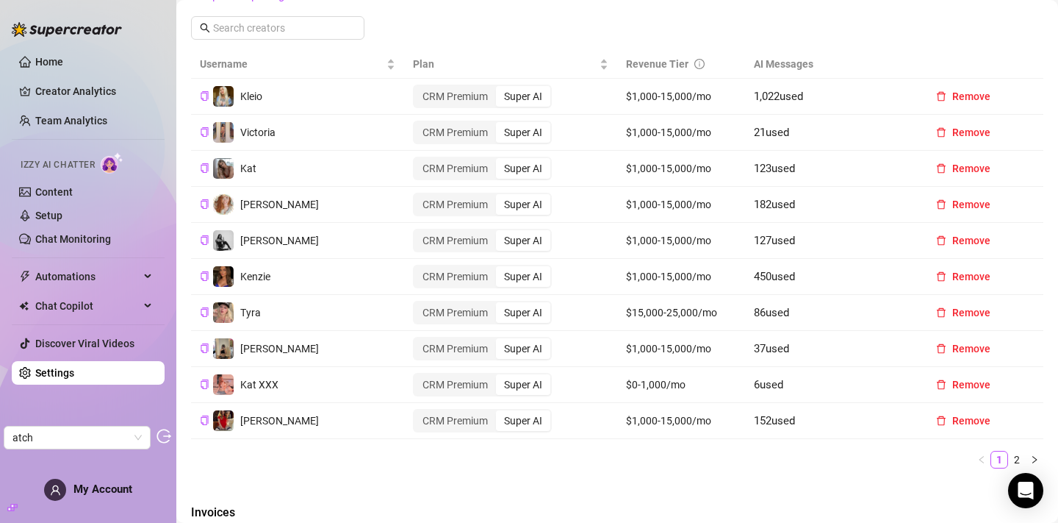
scroll to position [531, 0]
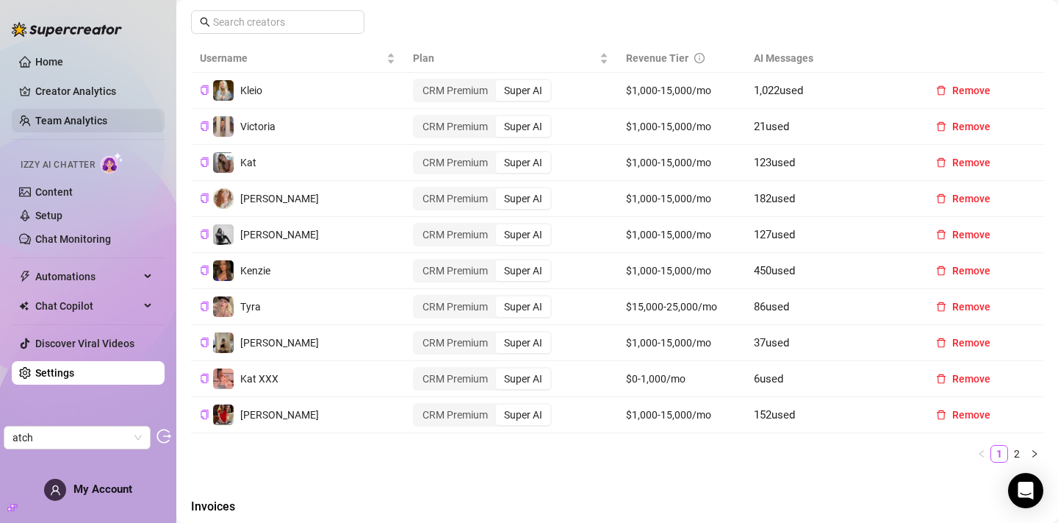
click at [82, 121] on link "Team Analytics" at bounding box center [71, 121] width 72 height 12
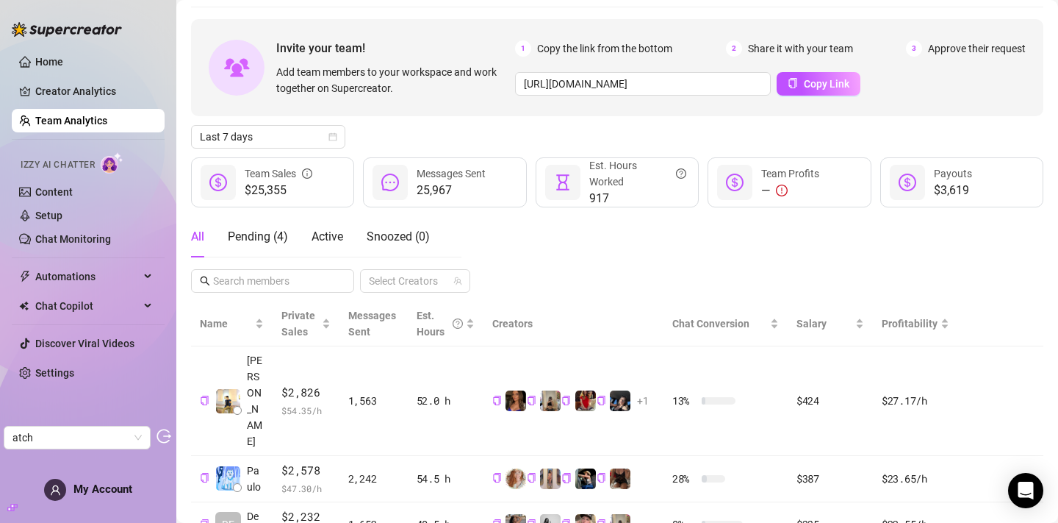
scroll to position [51, 0]
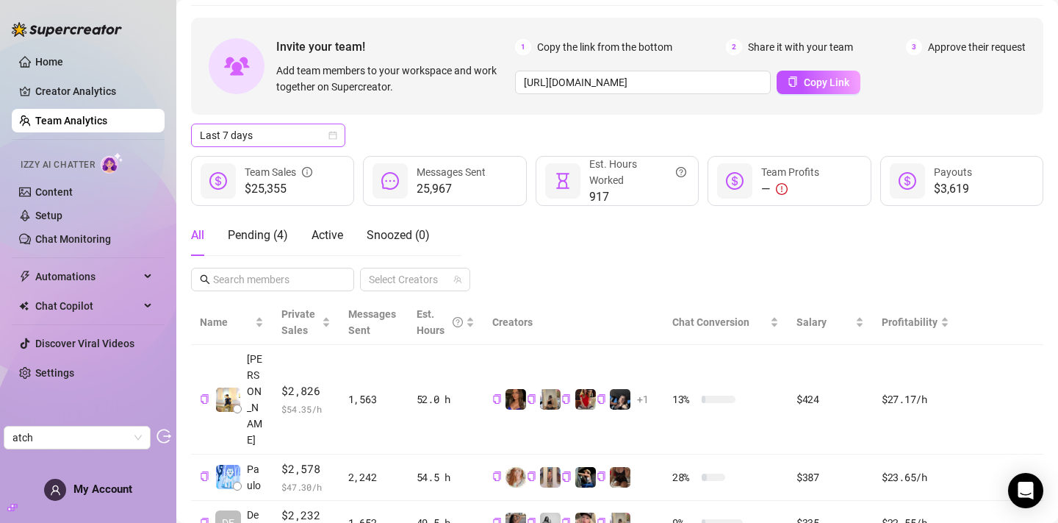
click at [331, 137] on icon "calendar" at bounding box center [333, 135] width 9 height 9
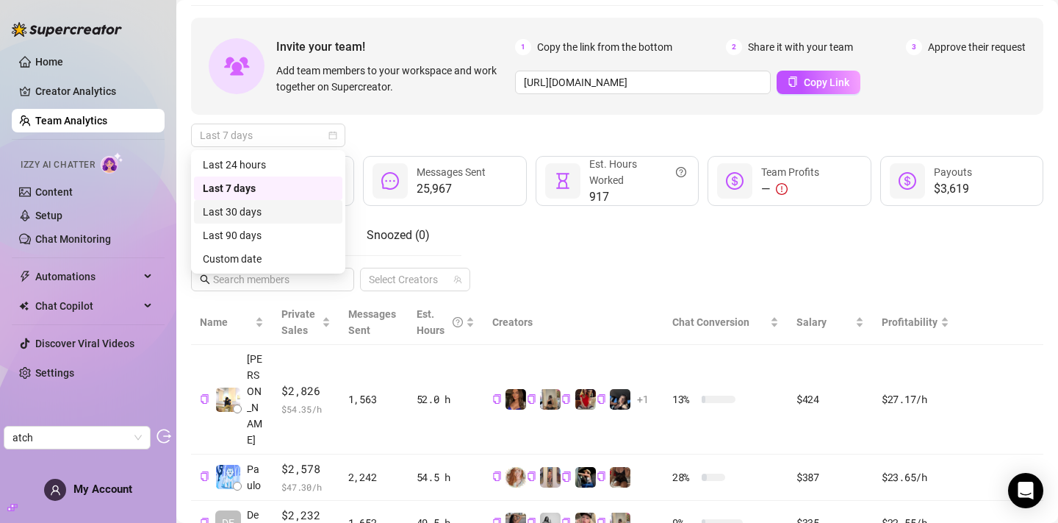
click at [269, 215] on div "Last 30 days" at bounding box center [268, 212] width 131 height 16
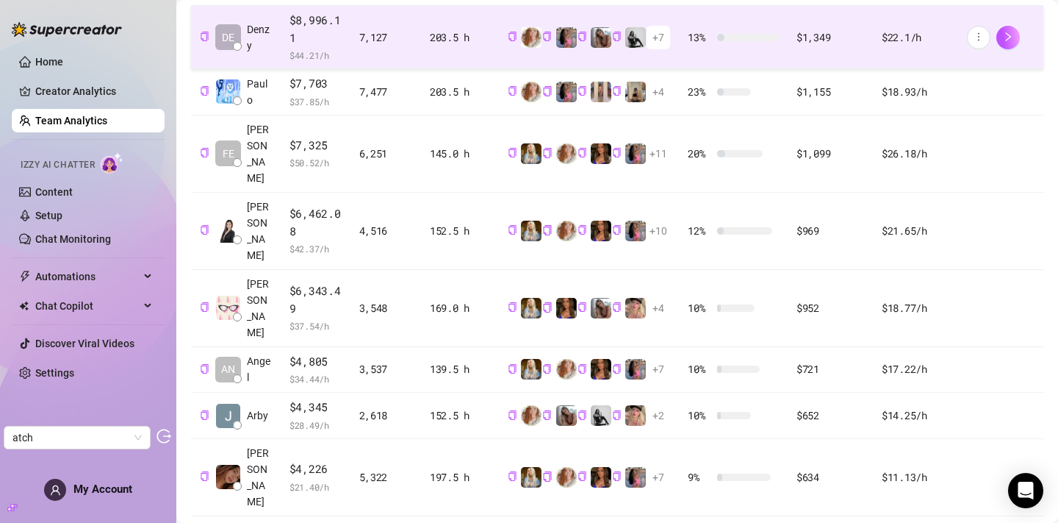
scroll to position [487, 0]
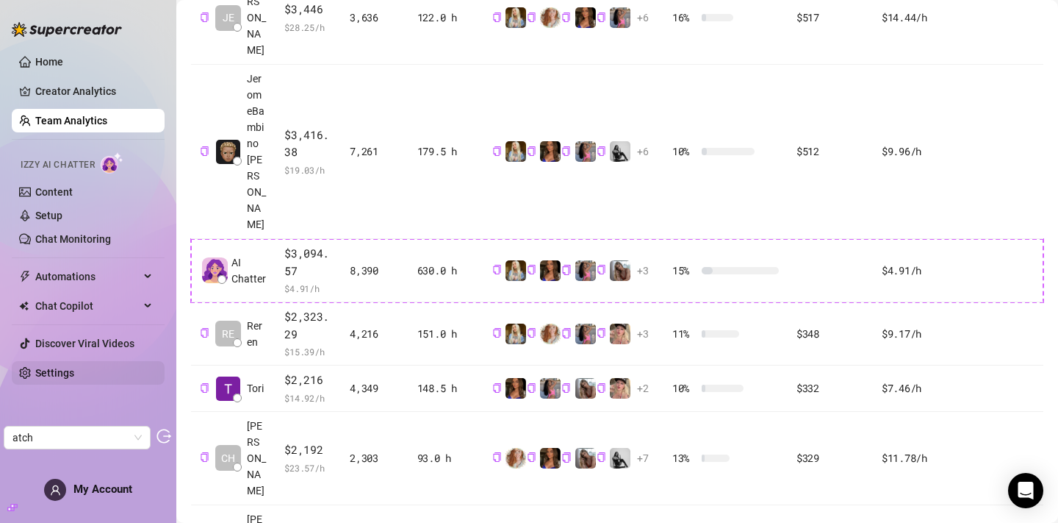
click at [74, 373] on link "Settings" at bounding box center [54, 373] width 39 height 12
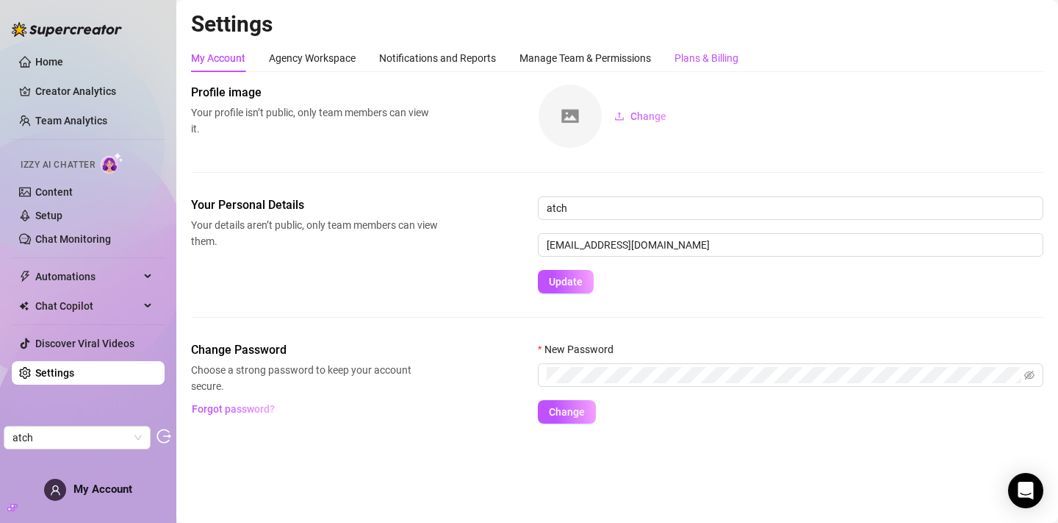
click at [734, 60] on div "Plans & Billing" at bounding box center [707, 58] width 64 height 16
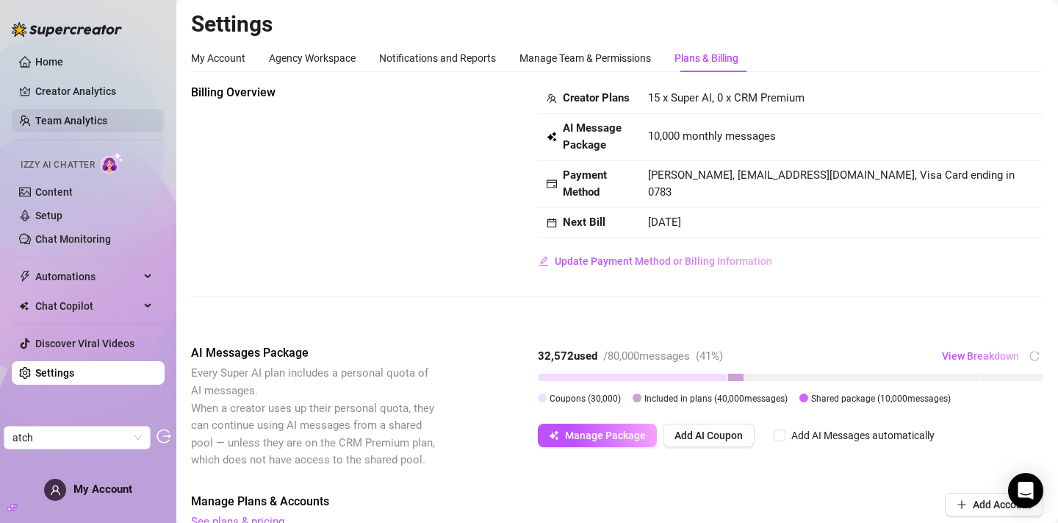
click at [81, 117] on link "Team Analytics" at bounding box center [71, 121] width 72 height 12
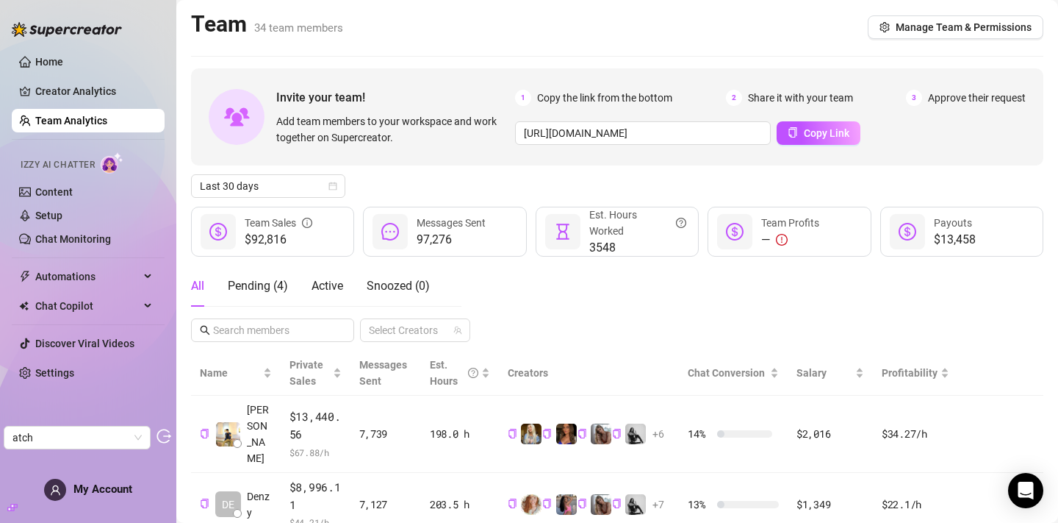
scroll to position [487, 0]
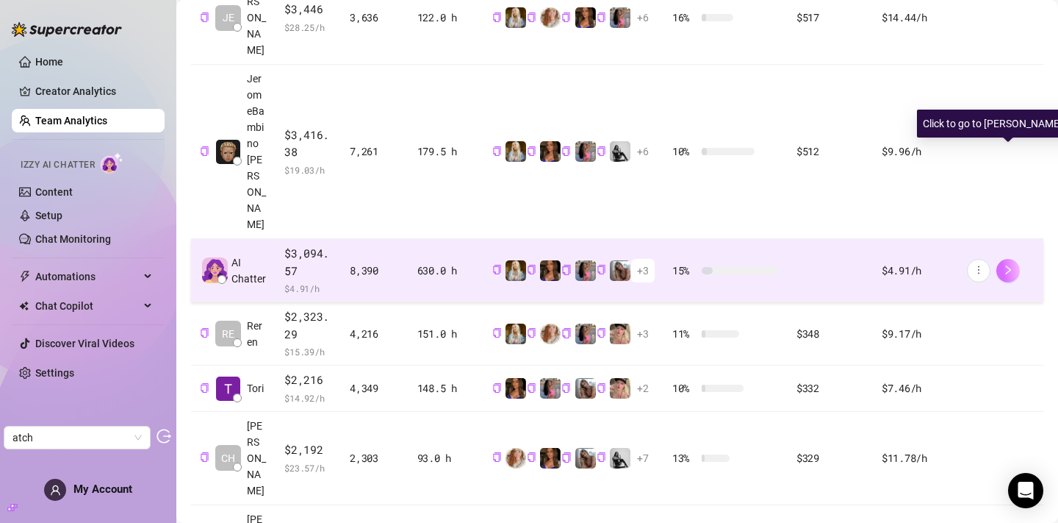
click at [1013, 259] on button "button" at bounding box center [1009, 271] width 24 height 24
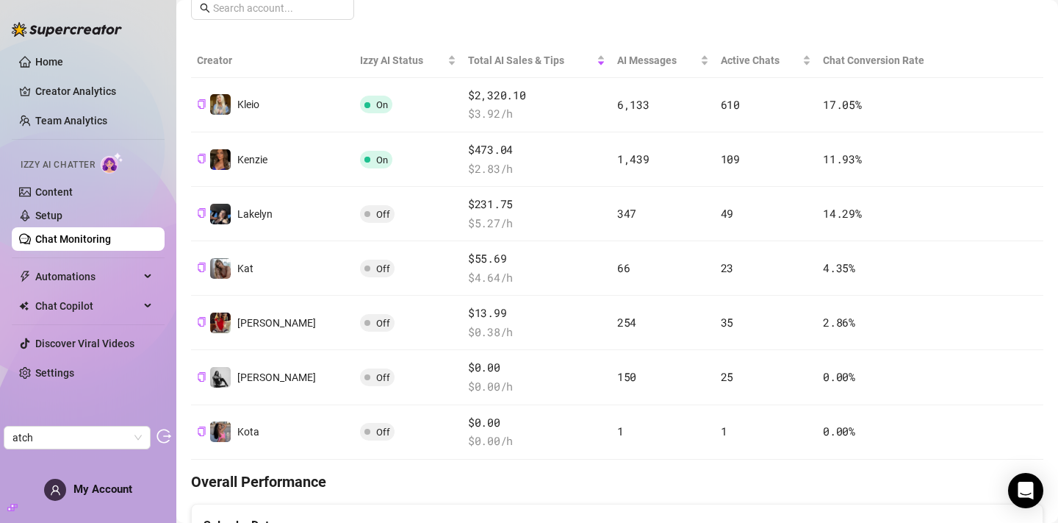
scroll to position [256, 0]
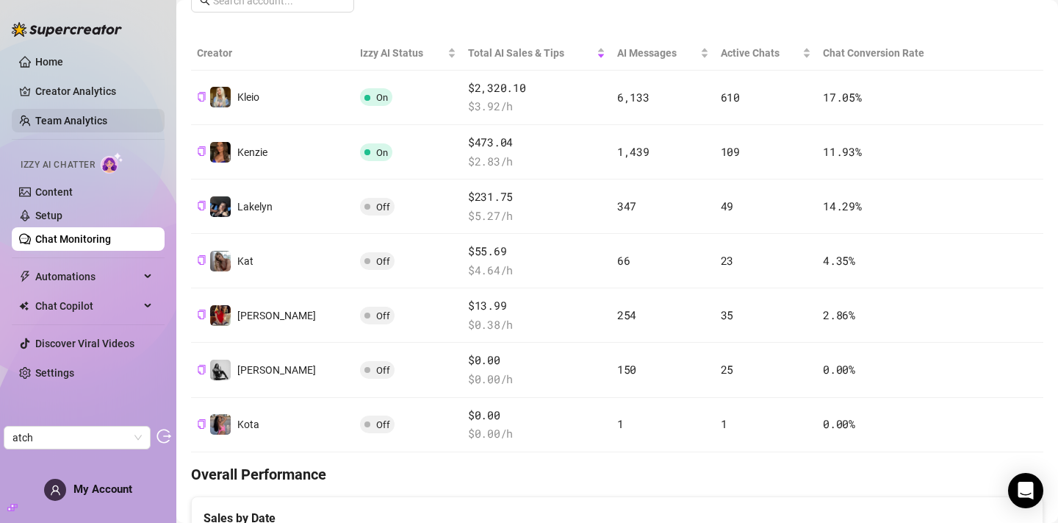
click at [101, 124] on link "Team Analytics" at bounding box center [71, 121] width 72 height 12
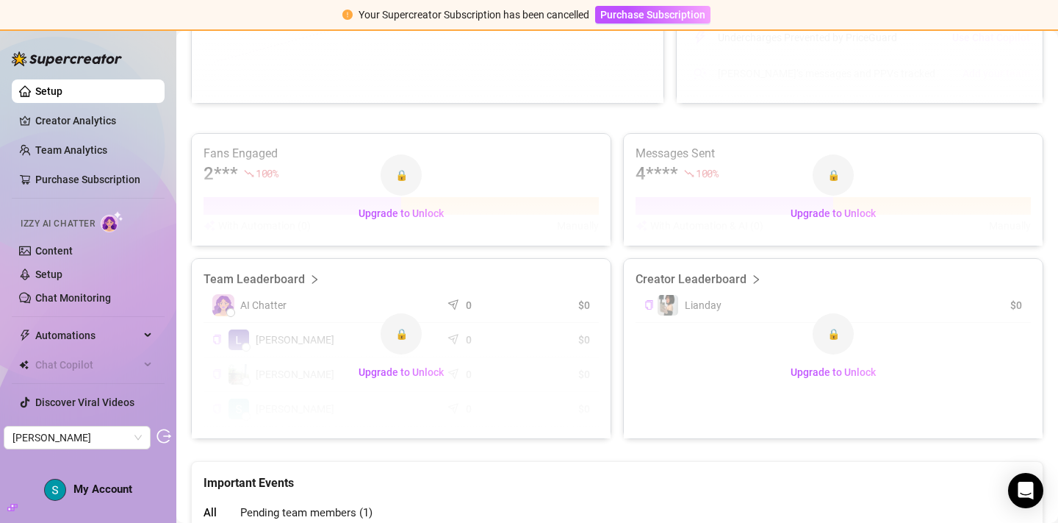
scroll to position [542, 0]
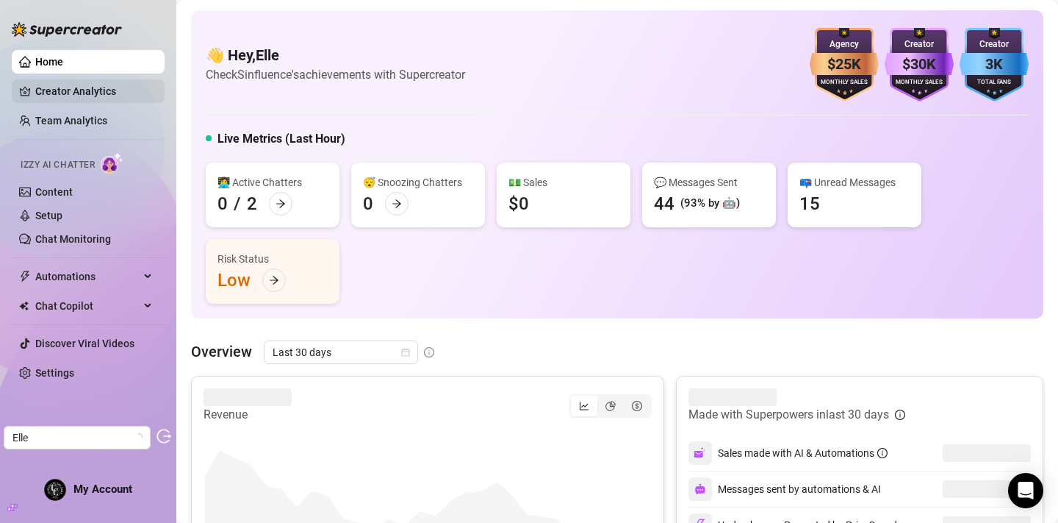
click at [90, 94] on link "Creator Analytics" at bounding box center [94, 91] width 118 height 24
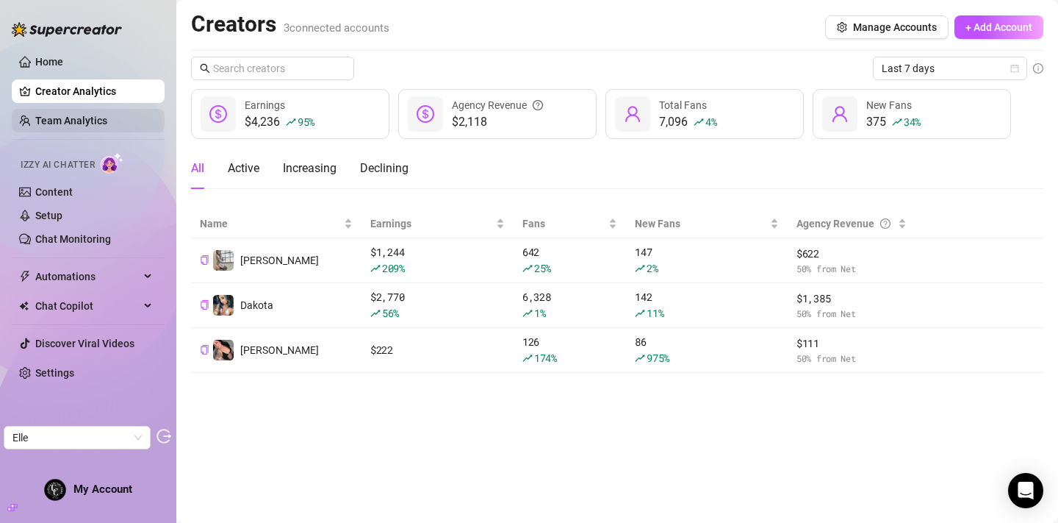
click at [107, 118] on link "Team Analytics" at bounding box center [71, 121] width 72 height 12
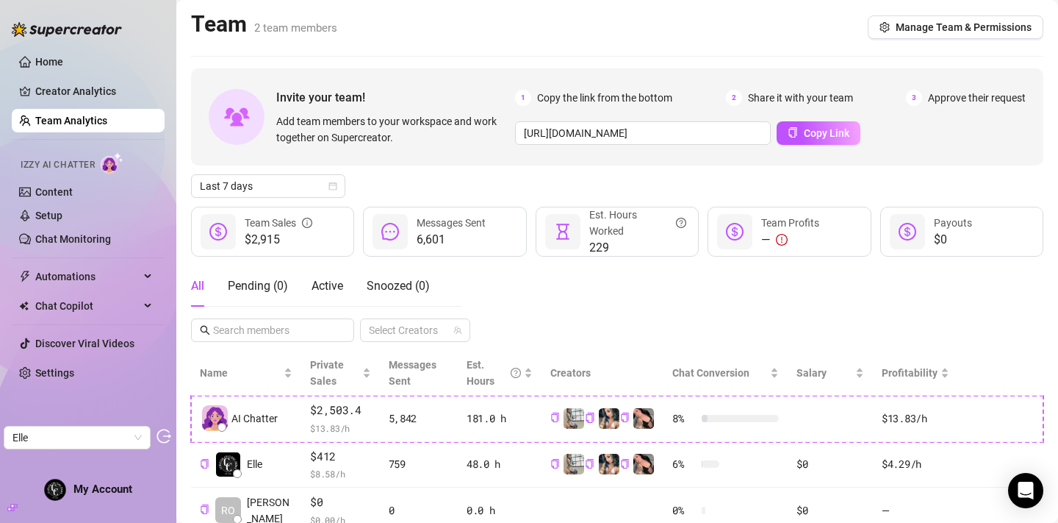
scroll to position [54, 0]
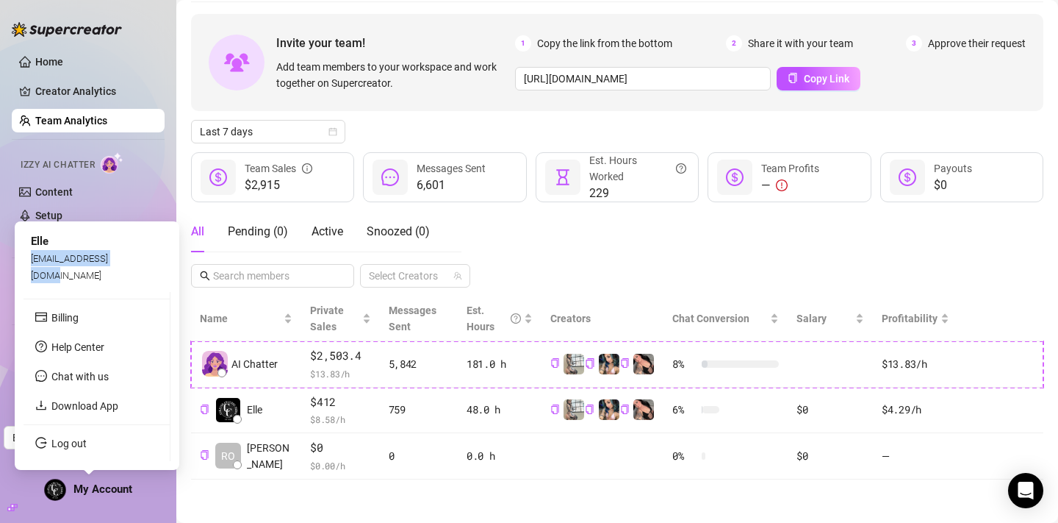
drag, startPoint x: 32, startPoint y: 273, endPoint x: 130, endPoint y: 279, distance: 97.9
click at [131, 280] on div "Elle elle@sinfluenced.com" at bounding box center [97, 258] width 147 height 56
copy span "elle@sinfluenced.com"
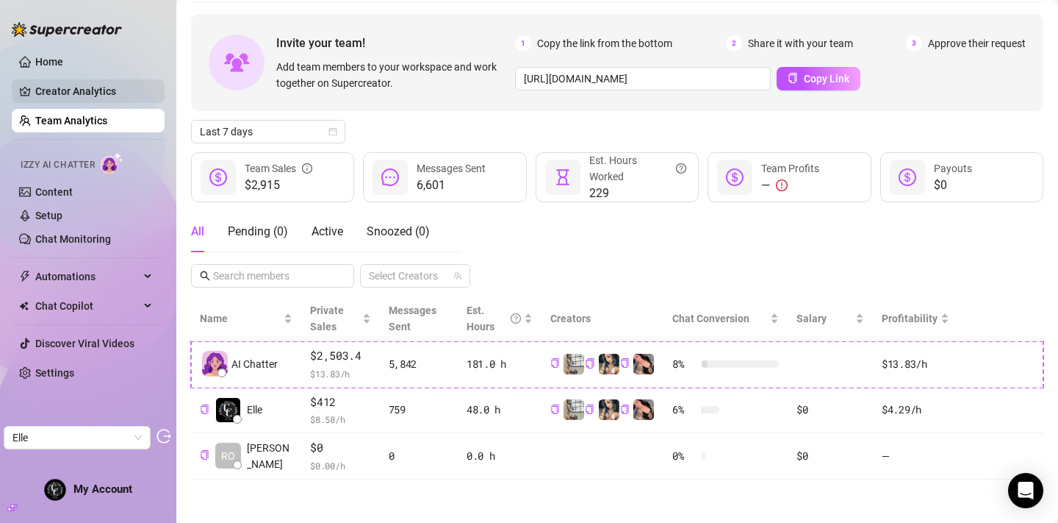
click at [112, 93] on link "Creator Analytics" at bounding box center [94, 91] width 118 height 24
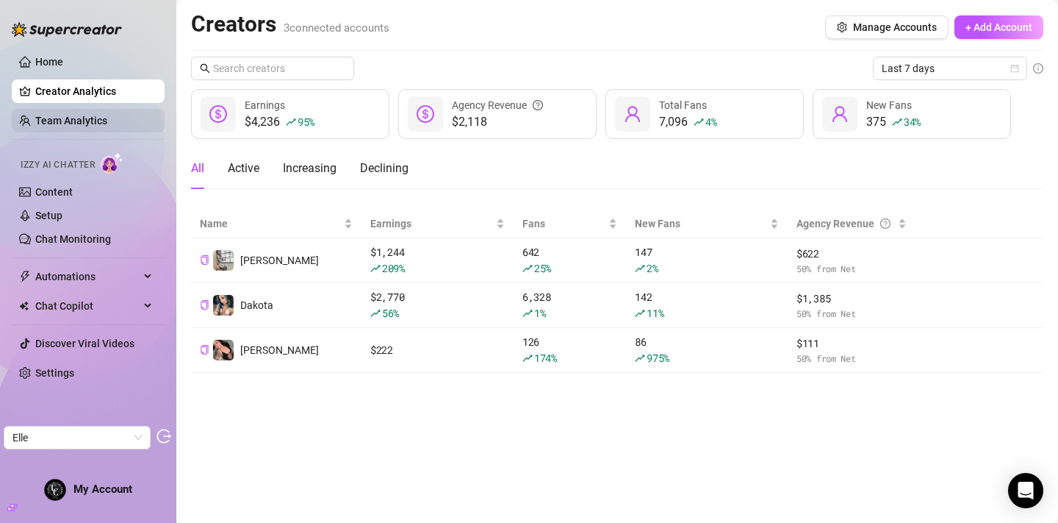
click at [75, 116] on link "Team Analytics" at bounding box center [71, 121] width 72 height 12
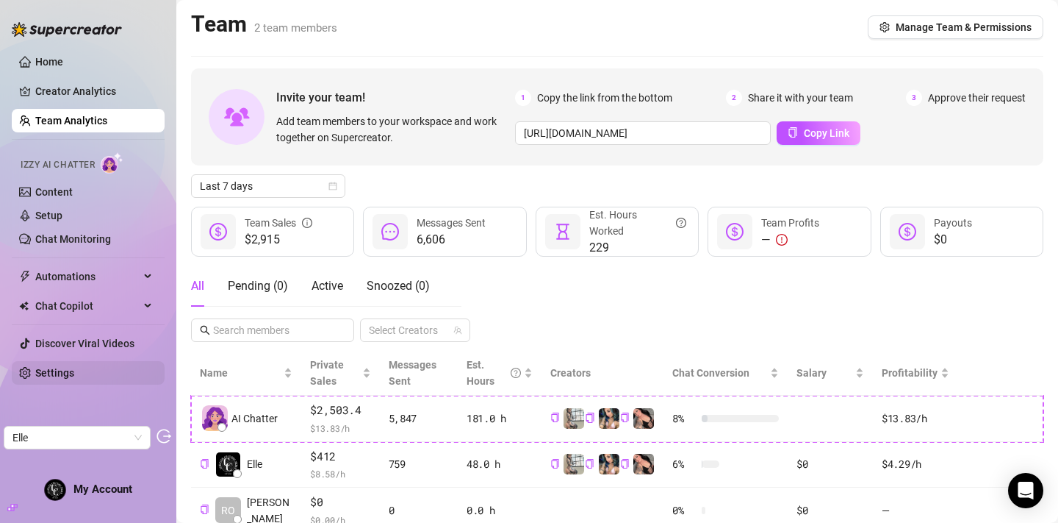
click at [60, 376] on link "Settings" at bounding box center [54, 373] width 39 height 12
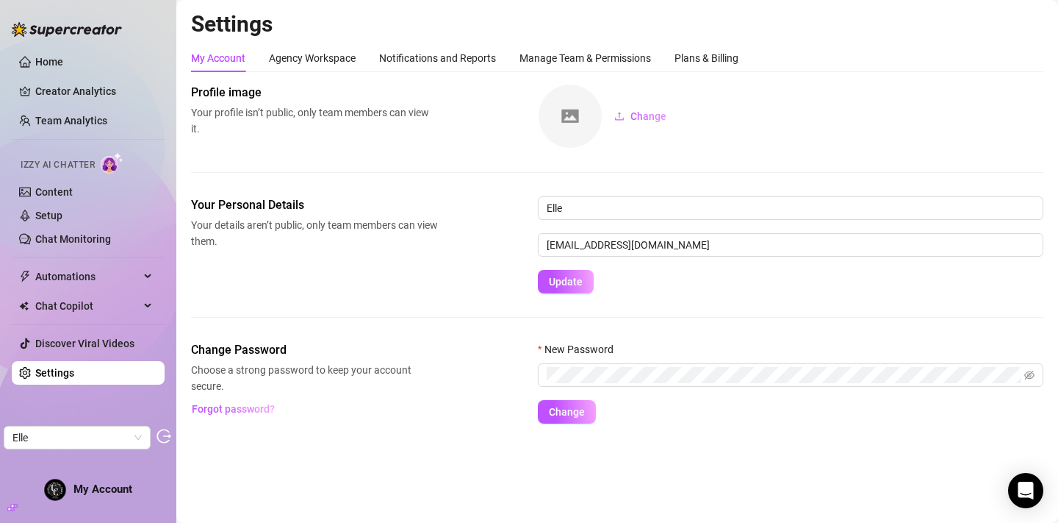
click at [675, 68] on div "My Account Agency Workspace Notifications and Reports Manage Team & Permissions…" at bounding box center [465, 58] width 548 height 28
click at [711, 61] on div "Plans & Billing" at bounding box center [707, 58] width 64 height 16
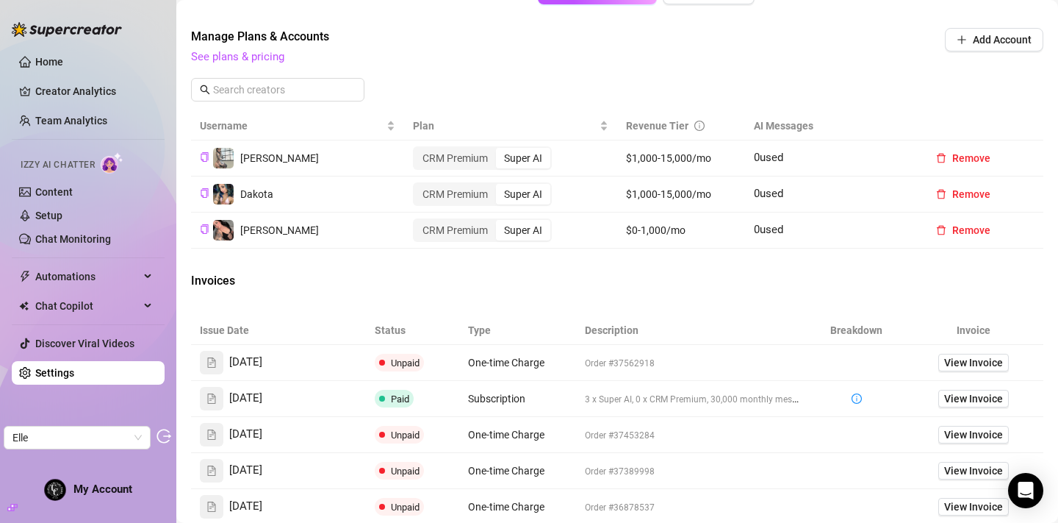
scroll to position [484, 0]
click at [958, 369] on span "View Invoice" at bounding box center [973, 361] width 59 height 16
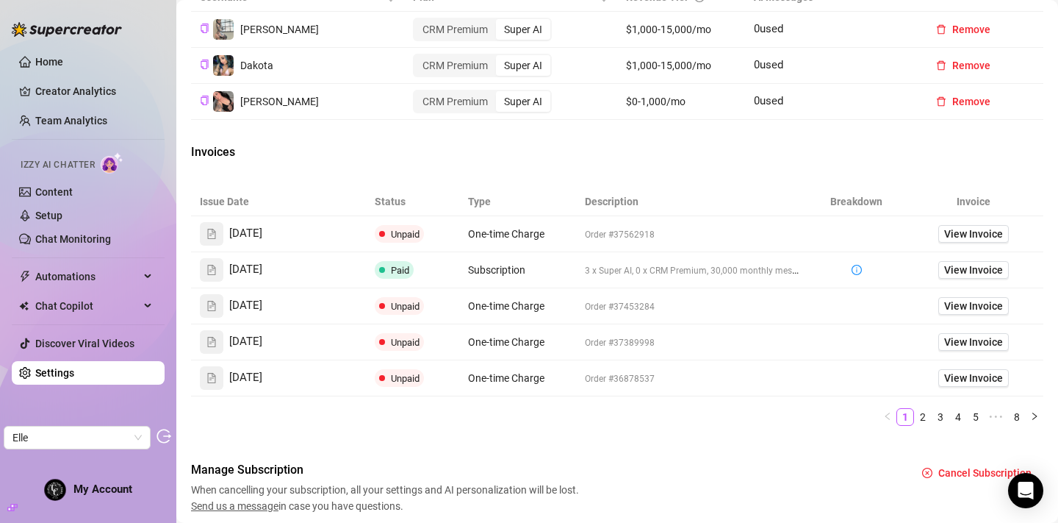
scroll to position [612, 0]
click at [986, 240] on span "View Invoice" at bounding box center [973, 232] width 59 height 16
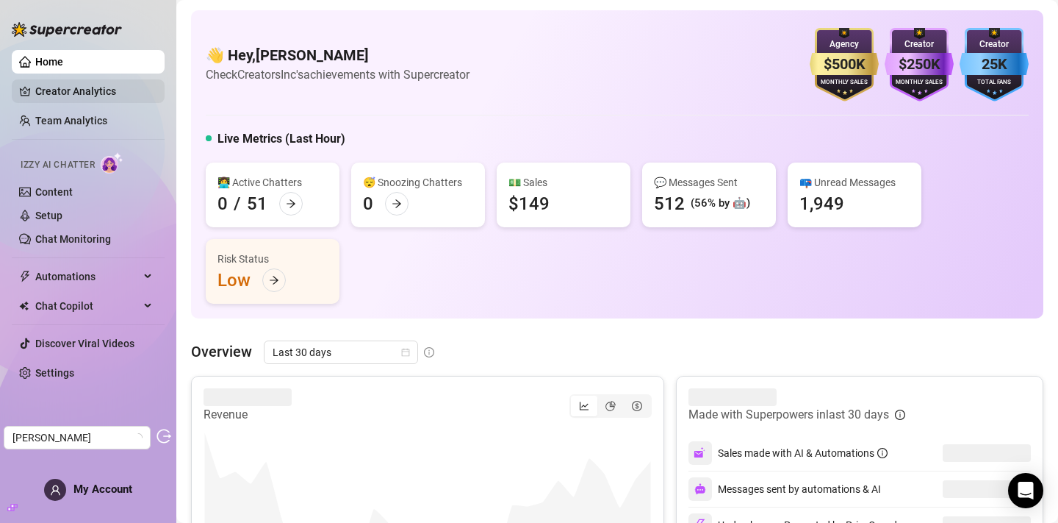
click at [50, 99] on link "Creator Analytics" at bounding box center [94, 91] width 118 height 24
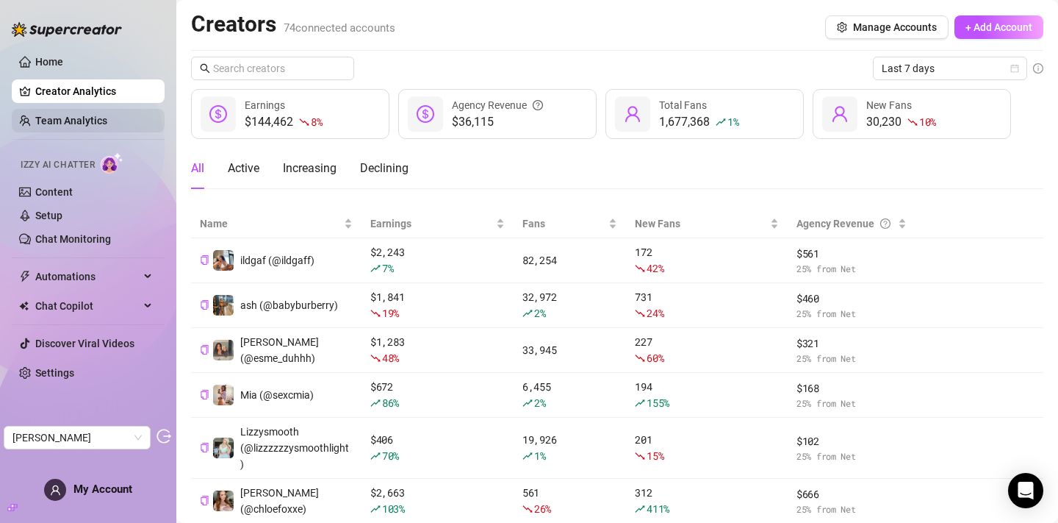
click at [96, 123] on link "Team Analytics" at bounding box center [71, 121] width 72 height 12
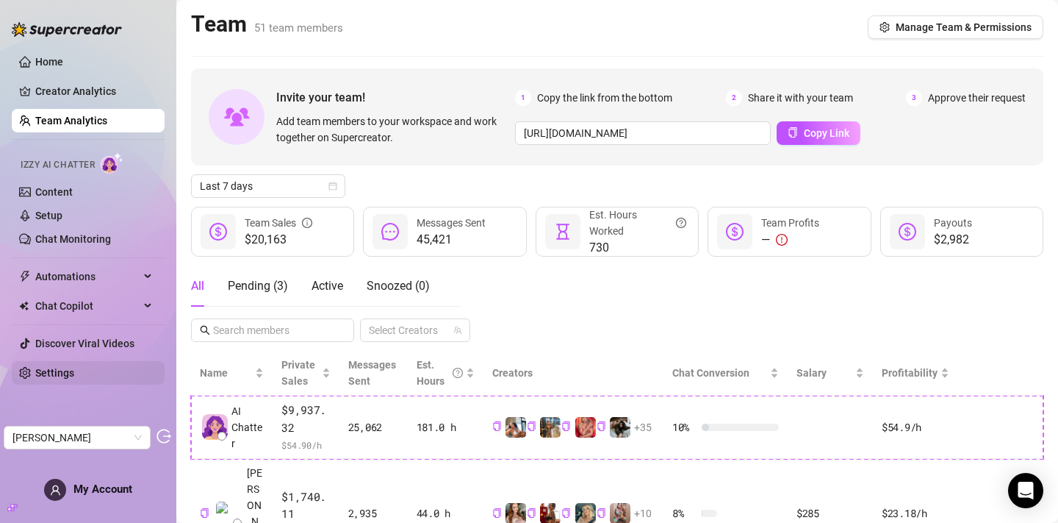
click at [74, 377] on link "Settings" at bounding box center [54, 373] width 39 height 12
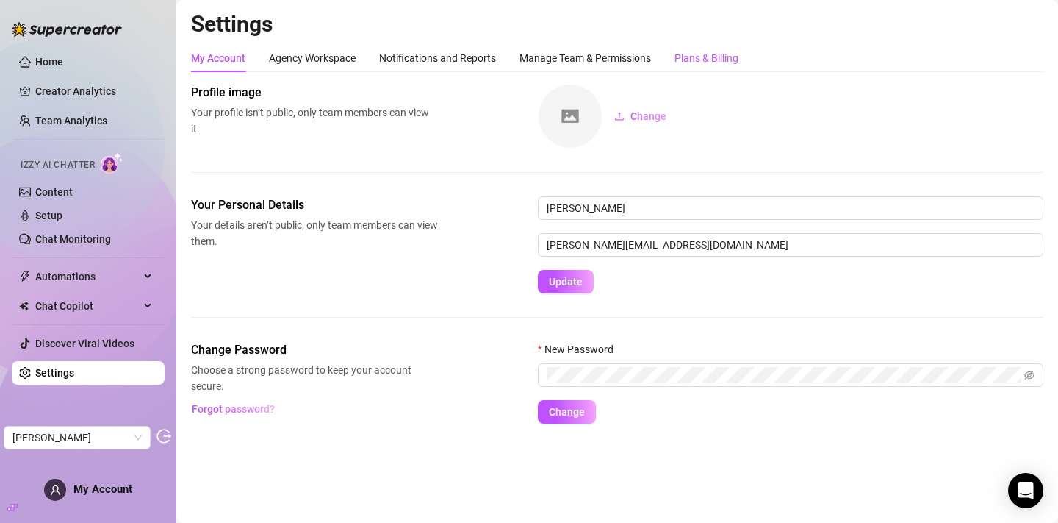
click at [697, 60] on div "Plans & Billing" at bounding box center [707, 58] width 64 height 16
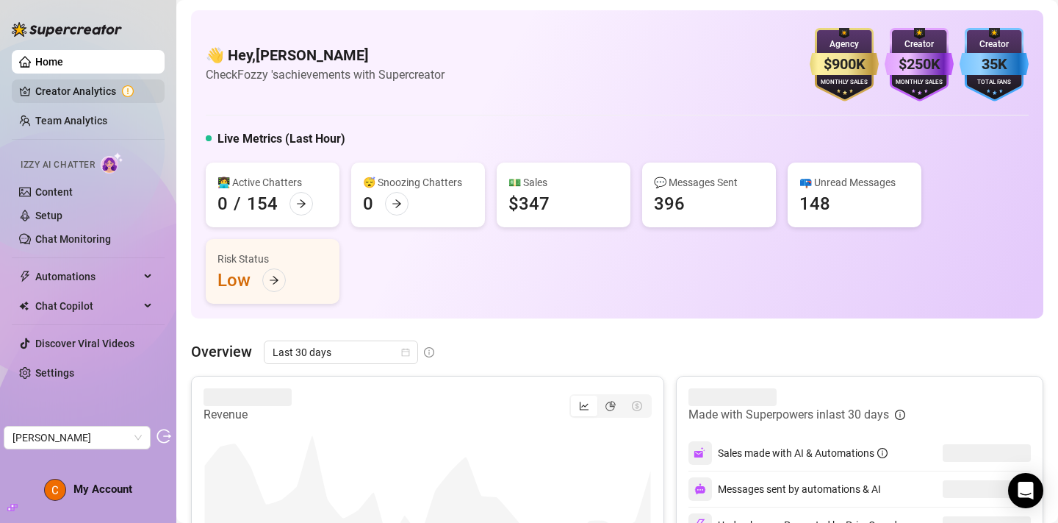
click at [103, 93] on link "Creator Analytics" at bounding box center [94, 91] width 118 height 24
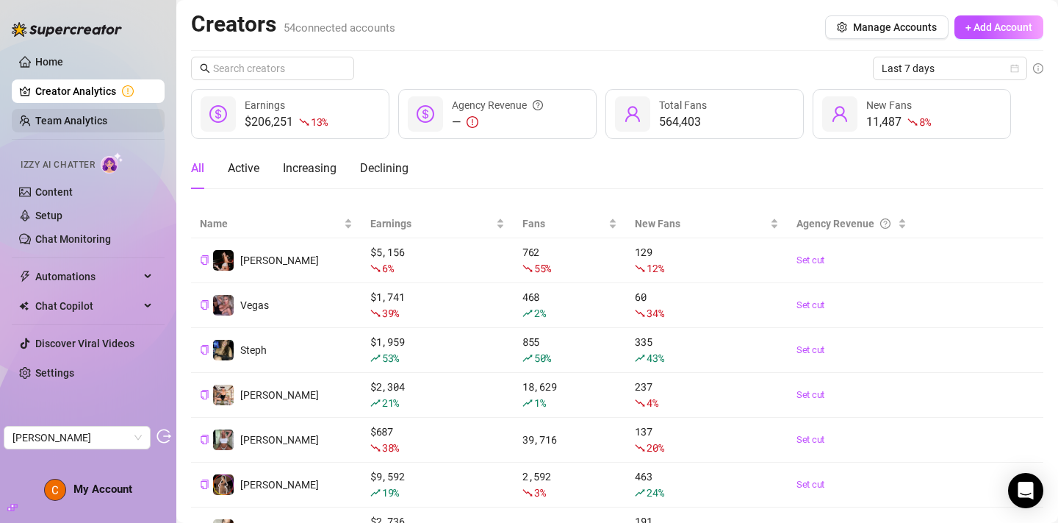
click at [84, 126] on link "Team Analytics" at bounding box center [71, 121] width 72 height 12
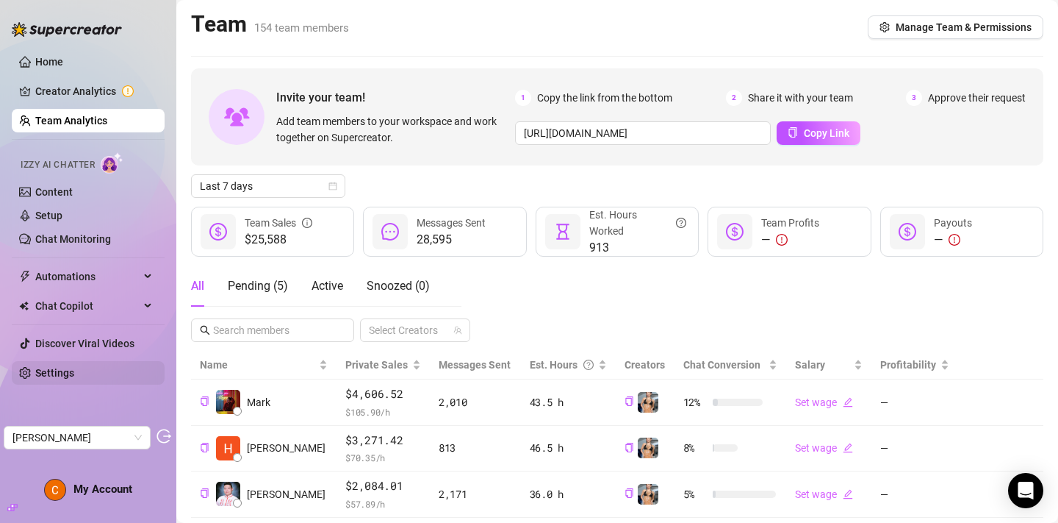
click at [65, 370] on link "Settings" at bounding box center [54, 373] width 39 height 12
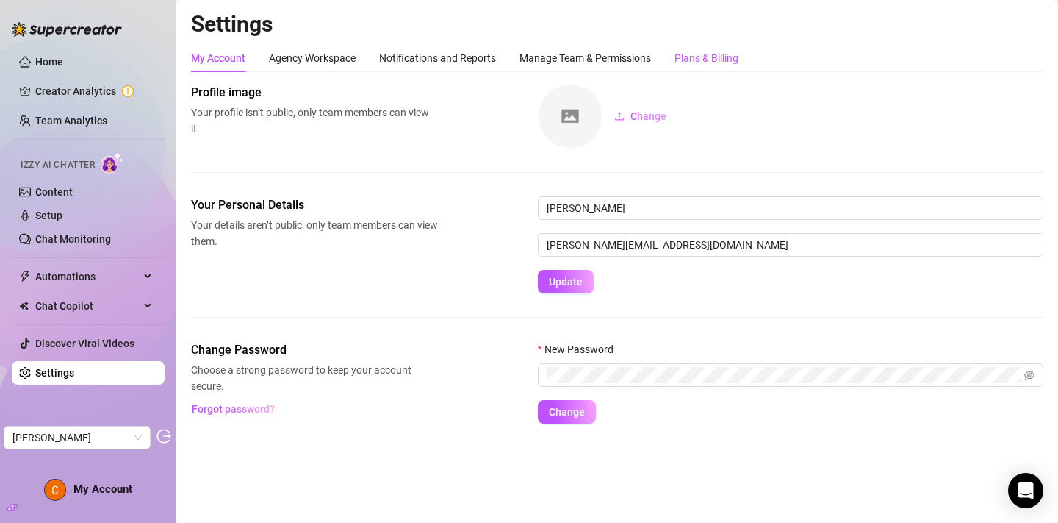
click at [701, 60] on div "Plans & Billing" at bounding box center [707, 58] width 64 height 16
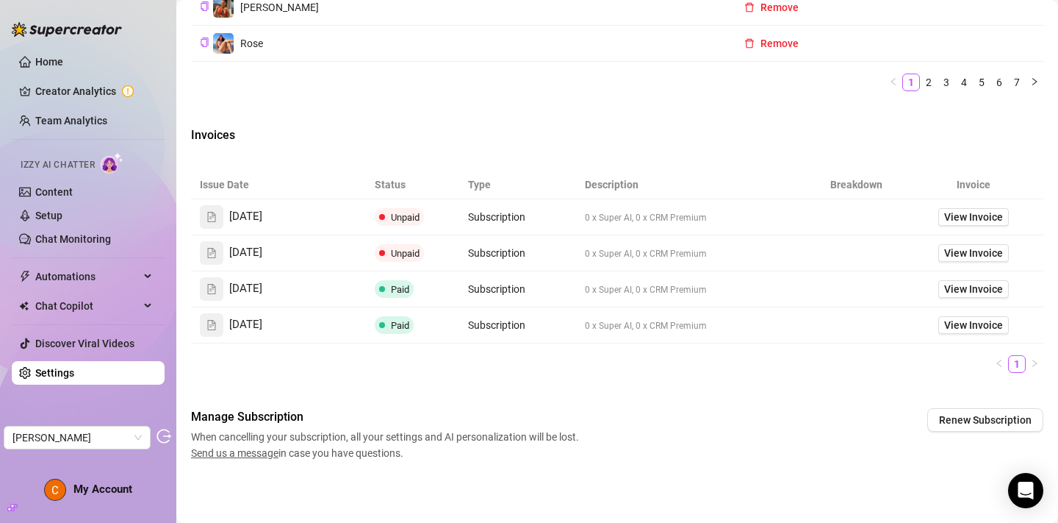
scroll to position [938, 0]
click at [967, 220] on span "View Invoice" at bounding box center [973, 217] width 59 height 16
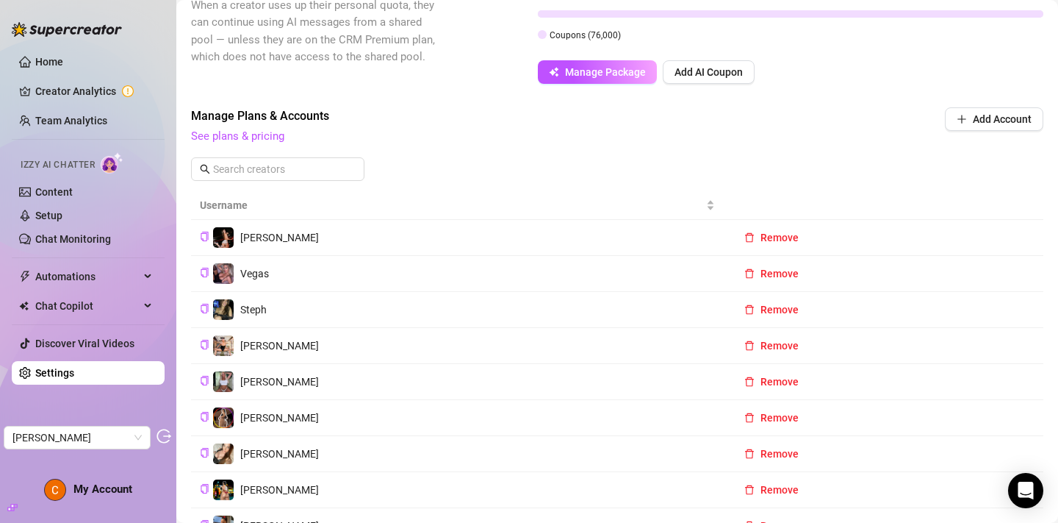
scroll to position [402, 0]
click at [245, 143] on link "See plans & pricing" at bounding box center [237, 136] width 93 height 13
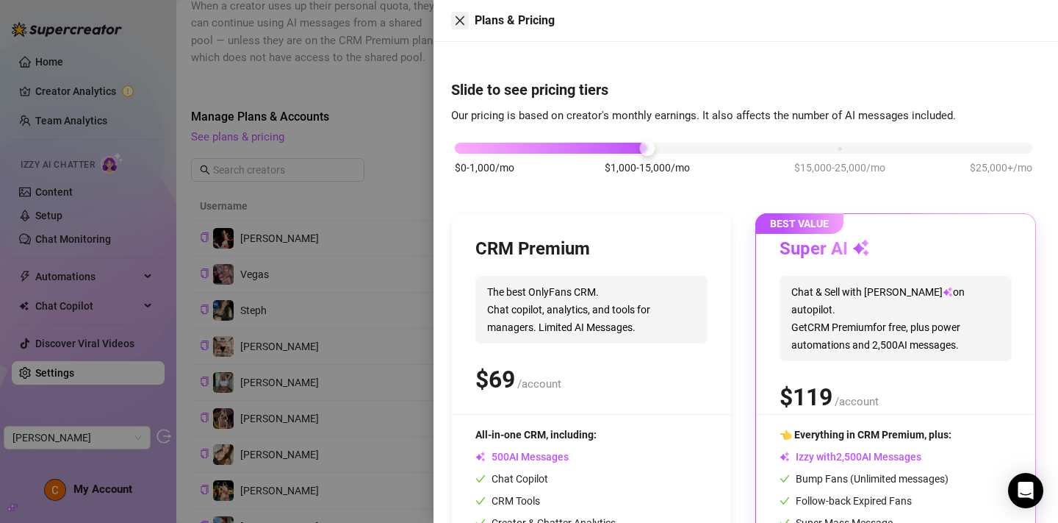
click at [460, 23] on icon "close" at bounding box center [460, 21] width 12 height 12
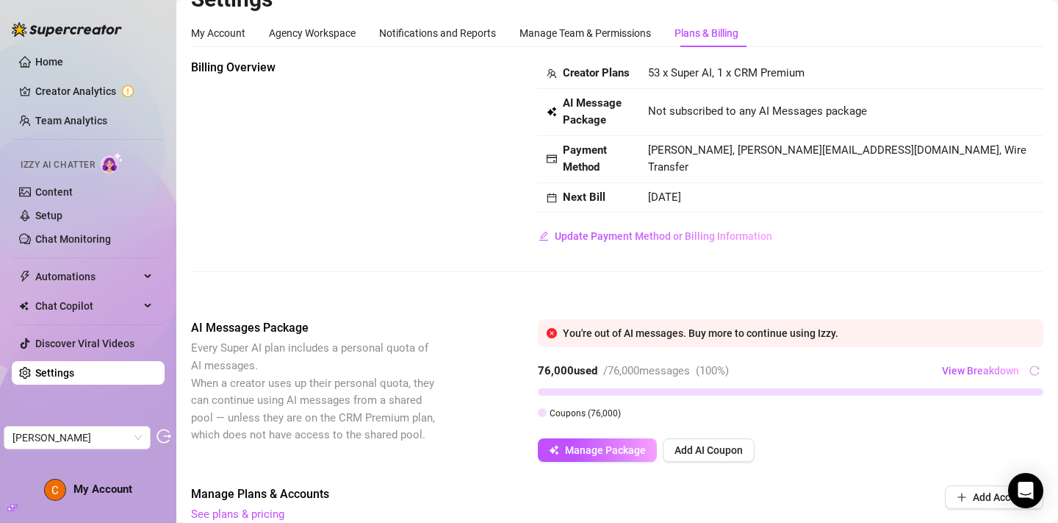
scroll to position [24, 0]
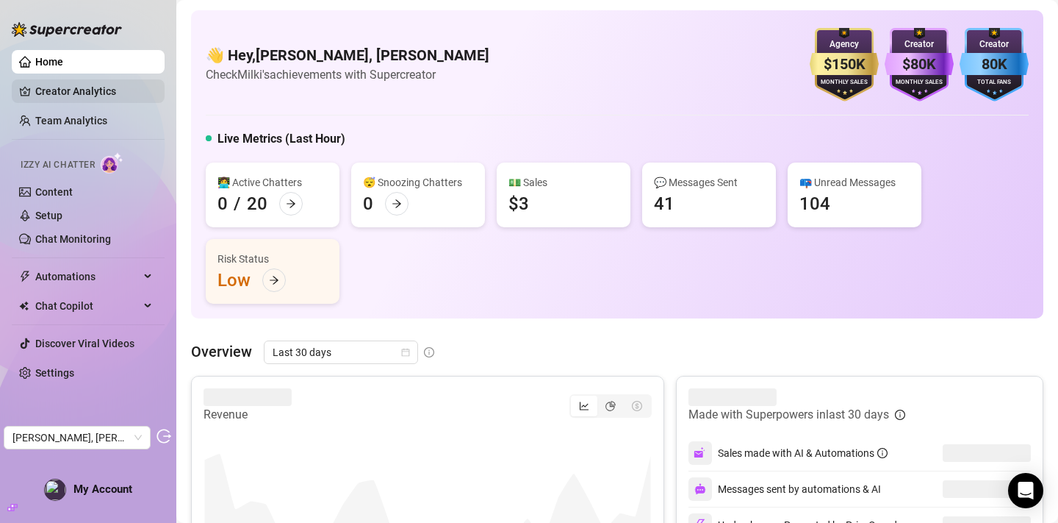
click at [112, 85] on link "Creator Analytics" at bounding box center [94, 91] width 118 height 24
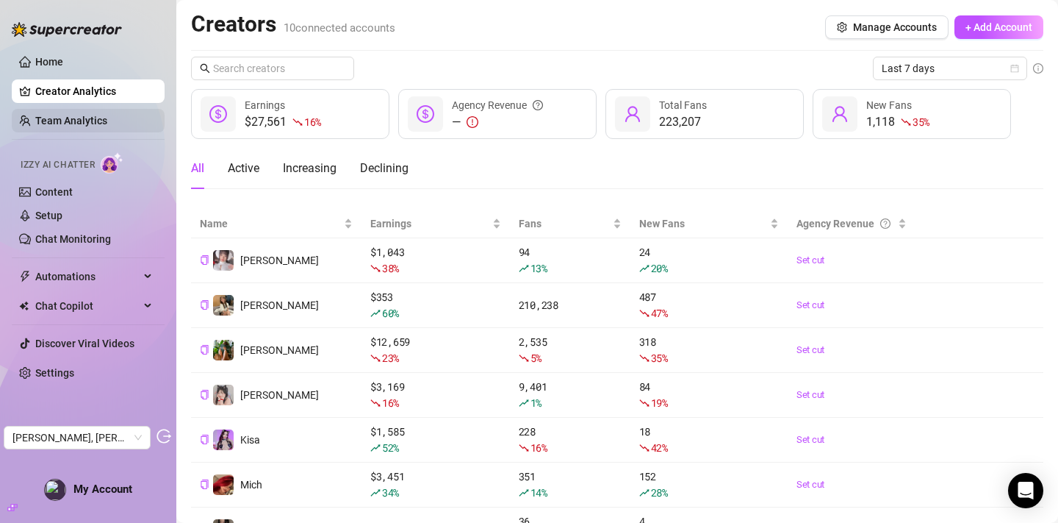
click at [60, 126] on link "Team Analytics" at bounding box center [71, 121] width 72 height 12
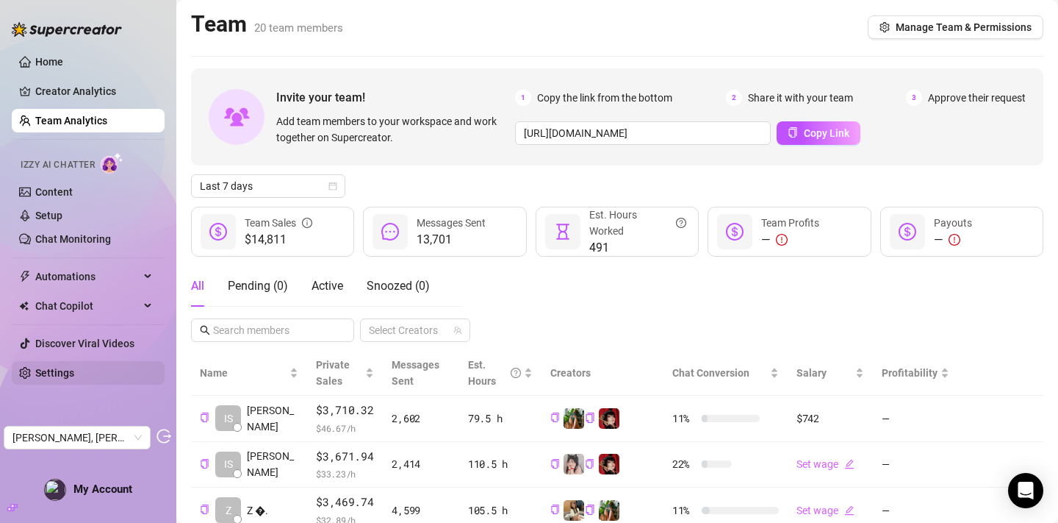
click at [74, 370] on link "Settings" at bounding box center [54, 373] width 39 height 12
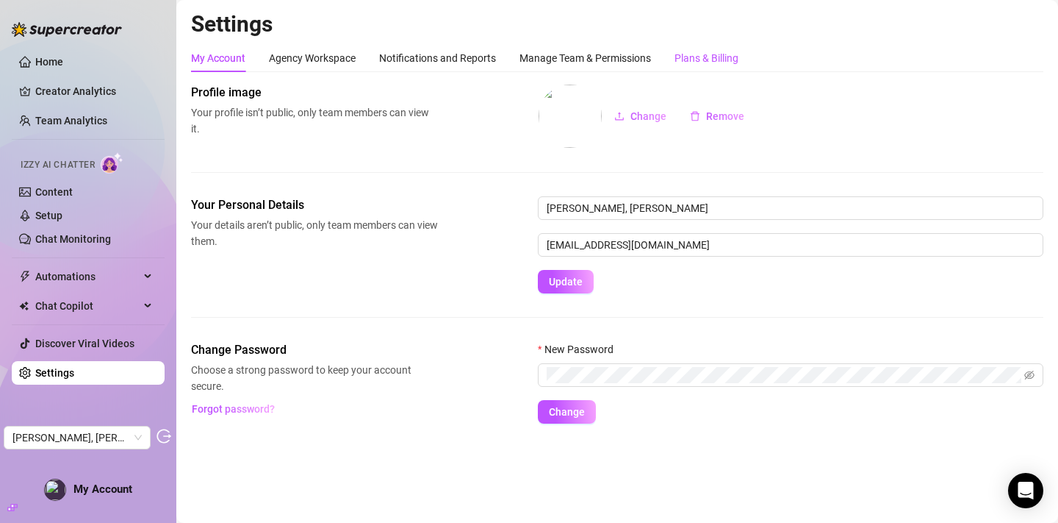
click at [702, 51] on div "Plans & Billing" at bounding box center [707, 58] width 64 height 16
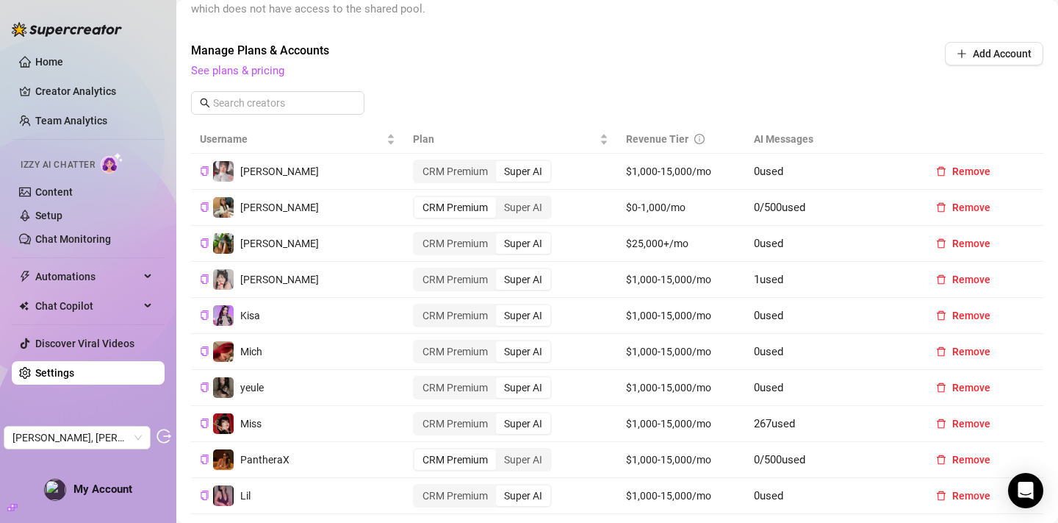
scroll to position [448, 0]
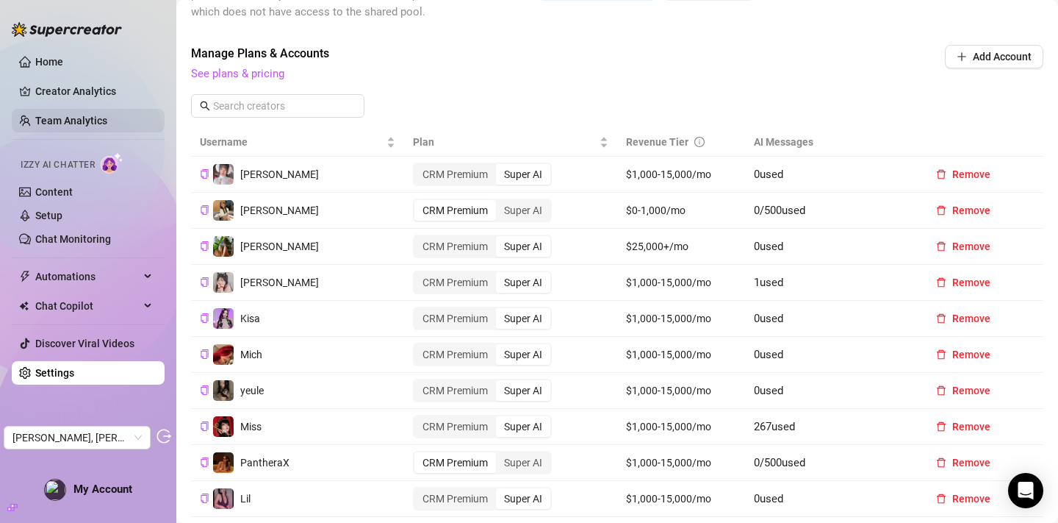
click at [83, 115] on link "Team Analytics" at bounding box center [71, 121] width 72 height 12
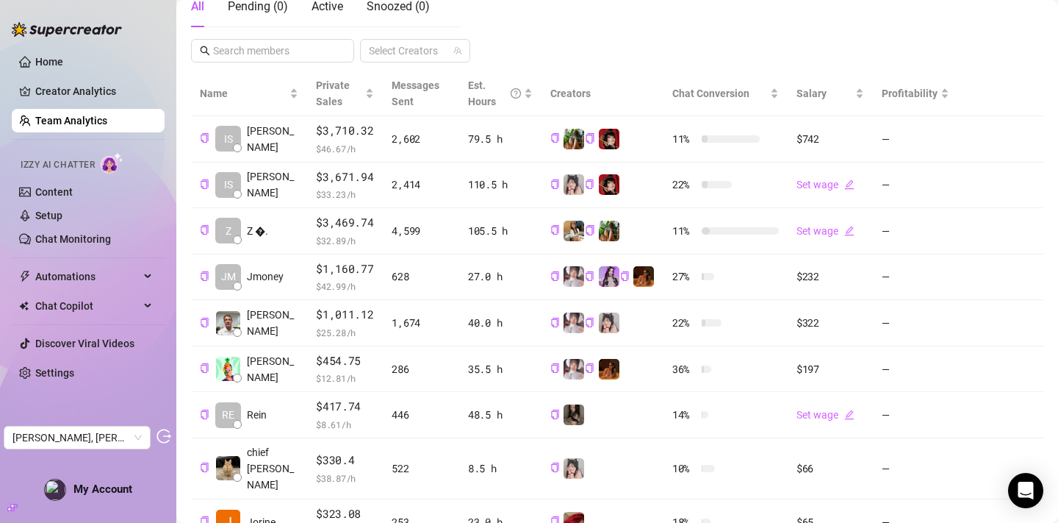
scroll to position [417, 0]
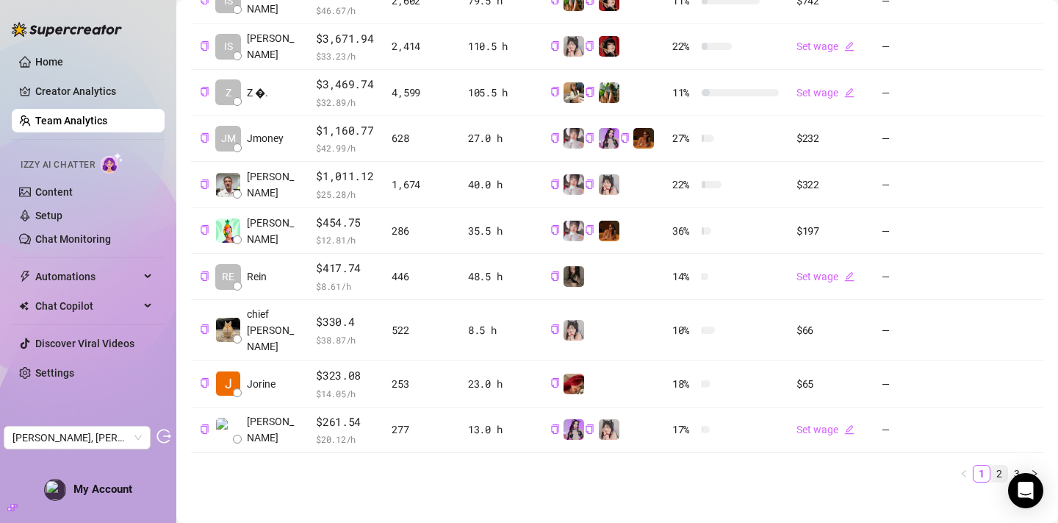
click at [1007, 465] on link "2" at bounding box center [999, 473] width 16 height 16
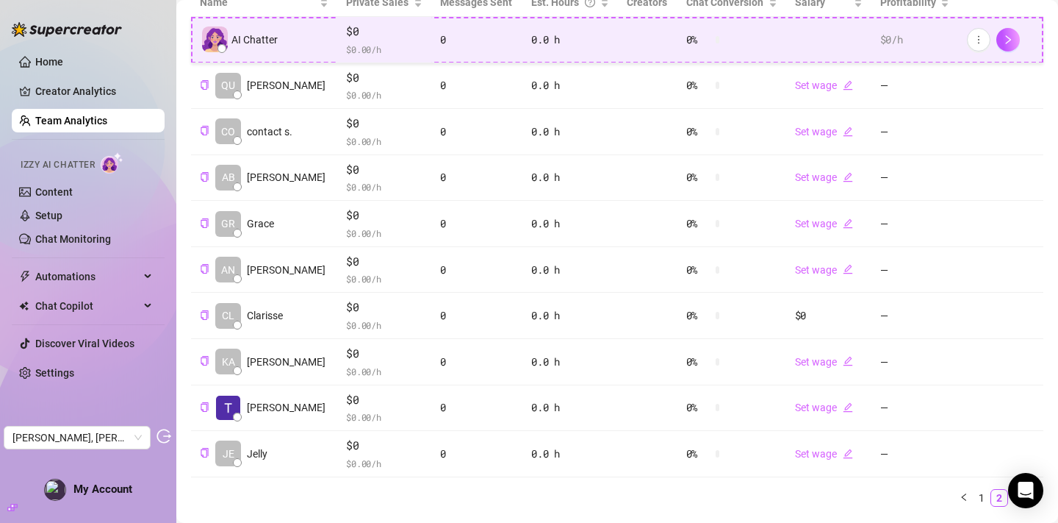
scroll to position [363, 0]
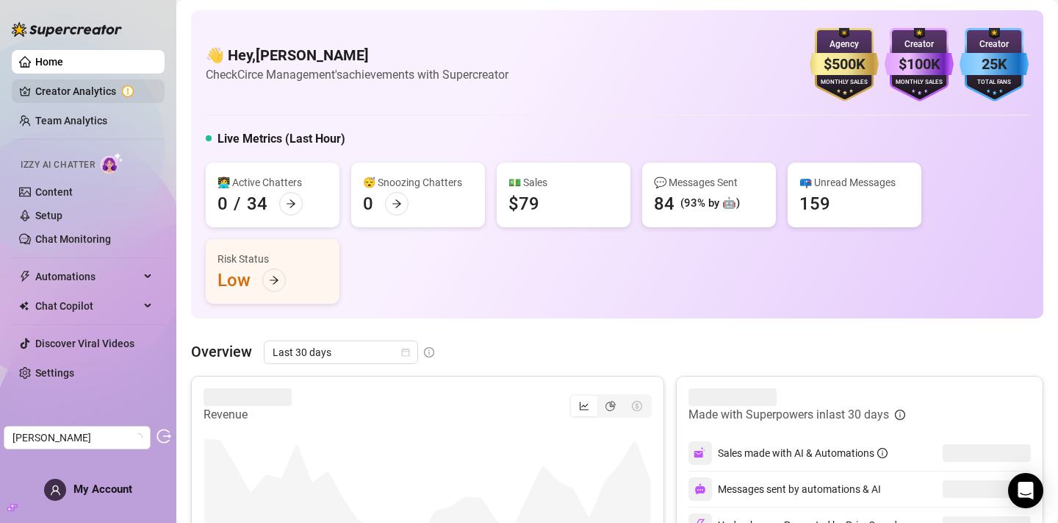
click at [79, 94] on link "Creator Analytics" at bounding box center [94, 91] width 118 height 24
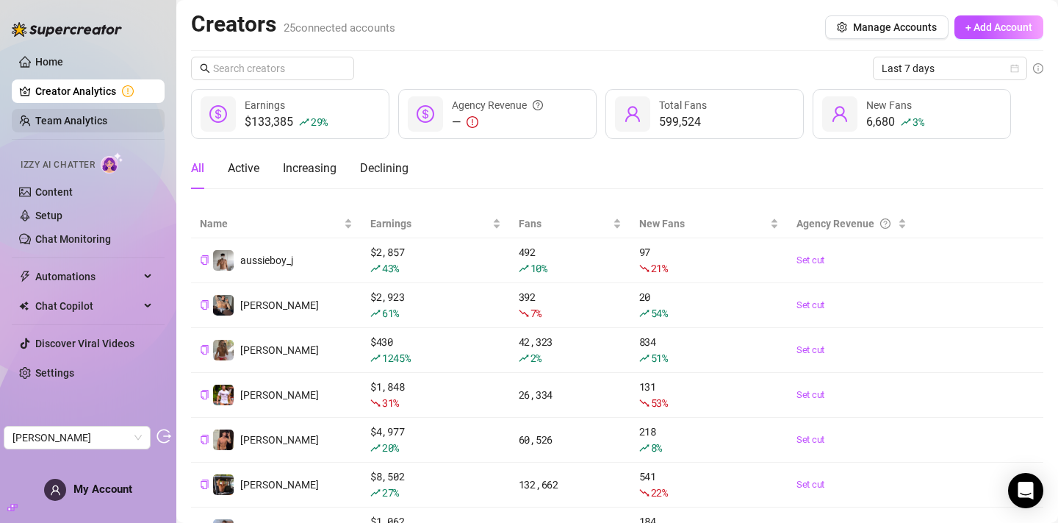
click at [107, 119] on link "Team Analytics" at bounding box center [71, 121] width 72 height 12
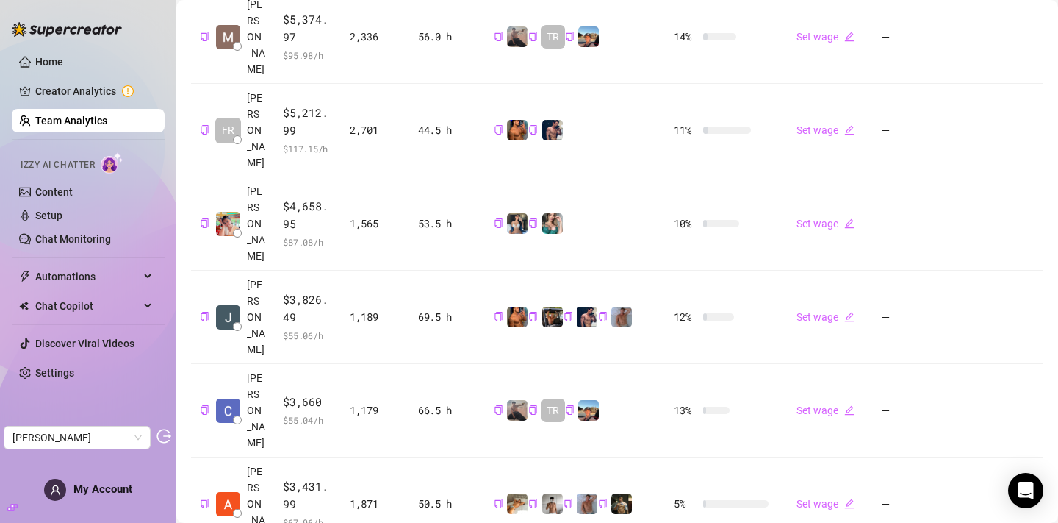
scroll to position [633, 0]
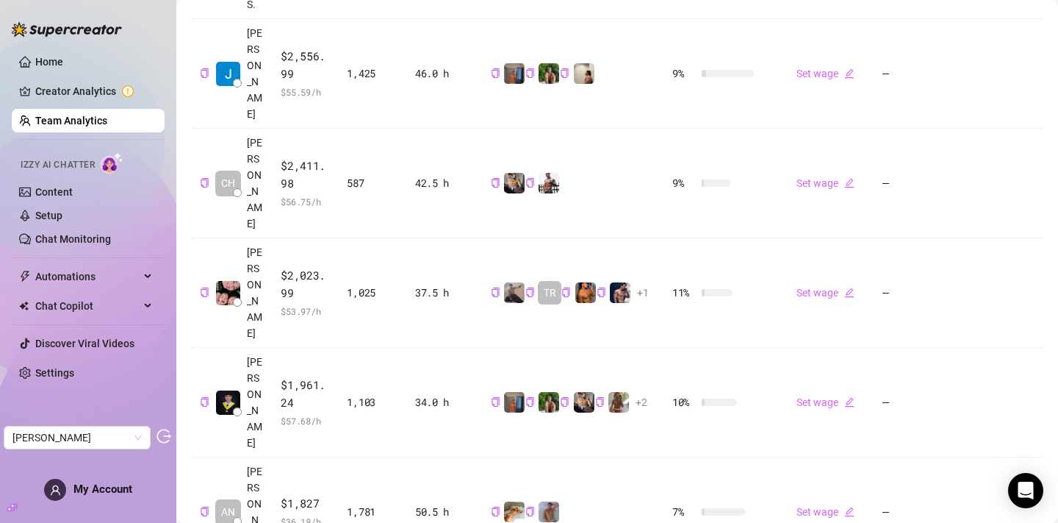
scroll to position [643, 0]
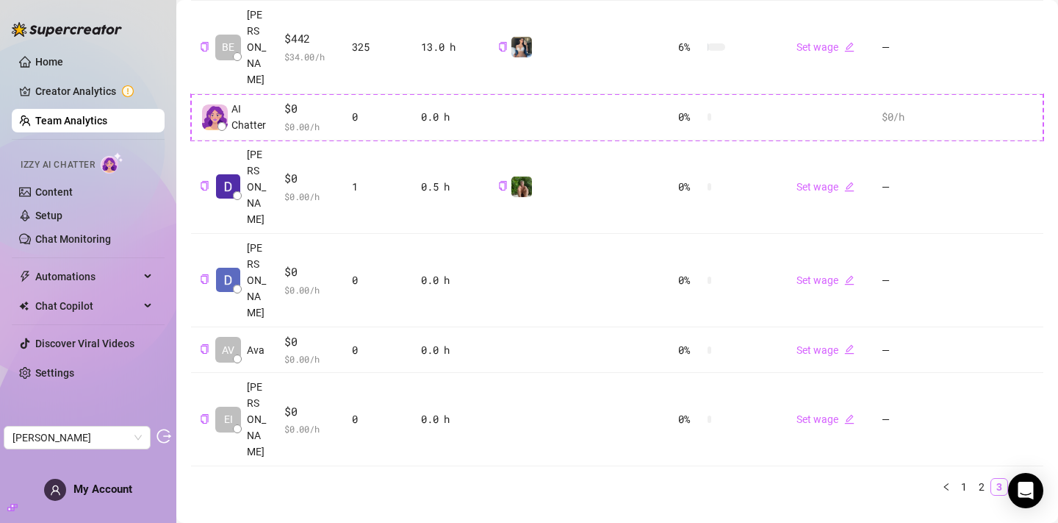
scroll to position [540, 0]
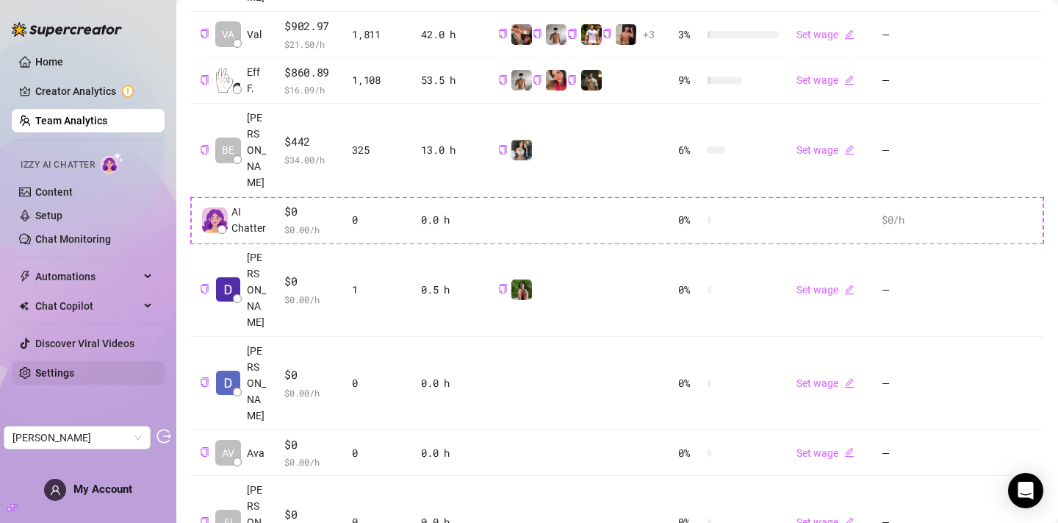
click at [74, 372] on link "Settings" at bounding box center [54, 373] width 39 height 12
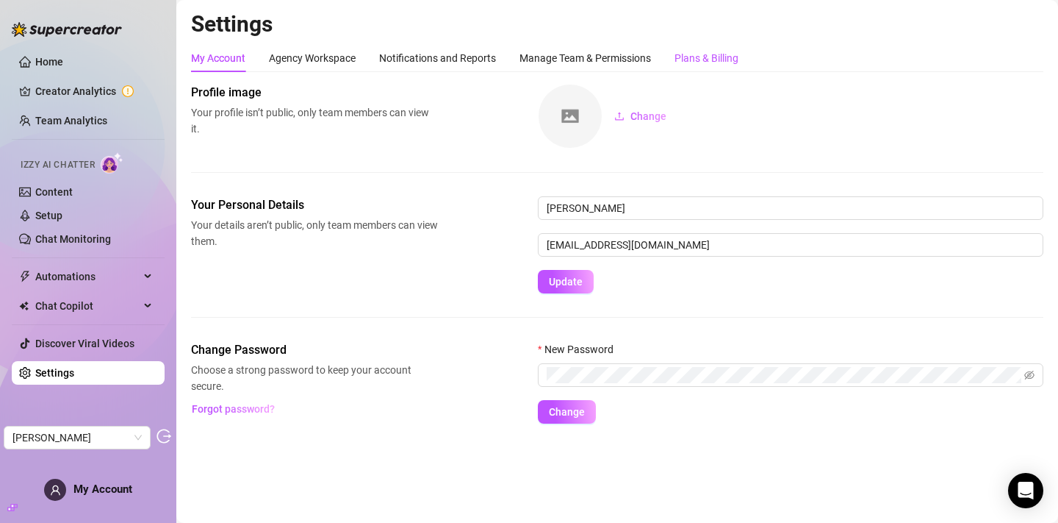
click at [713, 58] on div "Plans & Billing" at bounding box center [707, 58] width 64 height 16
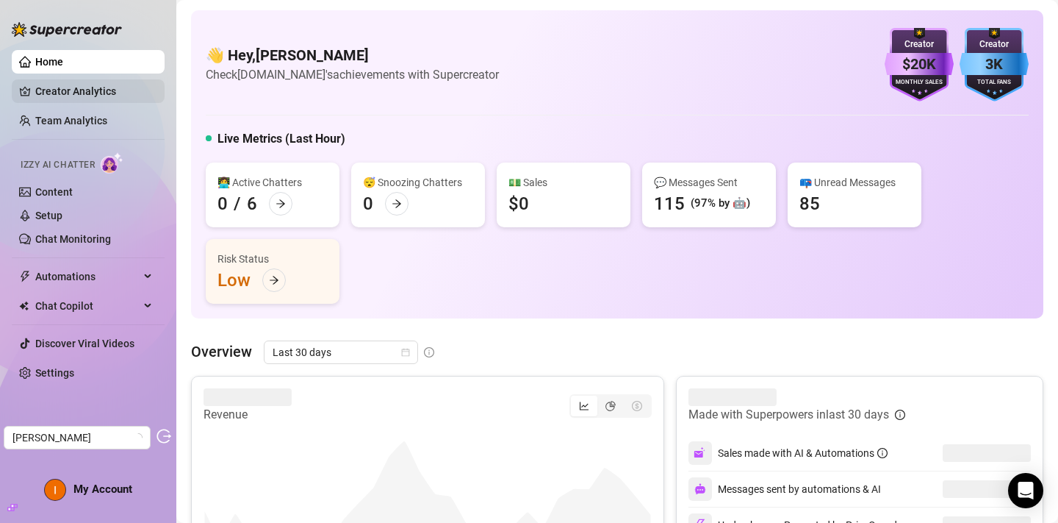
click at [101, 98] on link "Creator Analytics" at bounding box center [94, 91] width 118 height 24
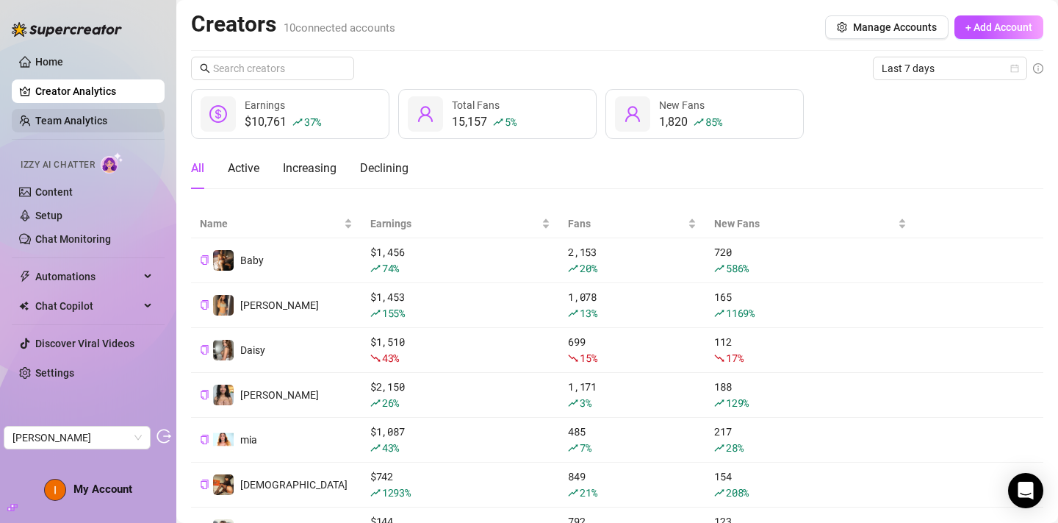
click at [104, 115] on link "Team Analytics" at bounding box center [71, 121] width 72 height 12
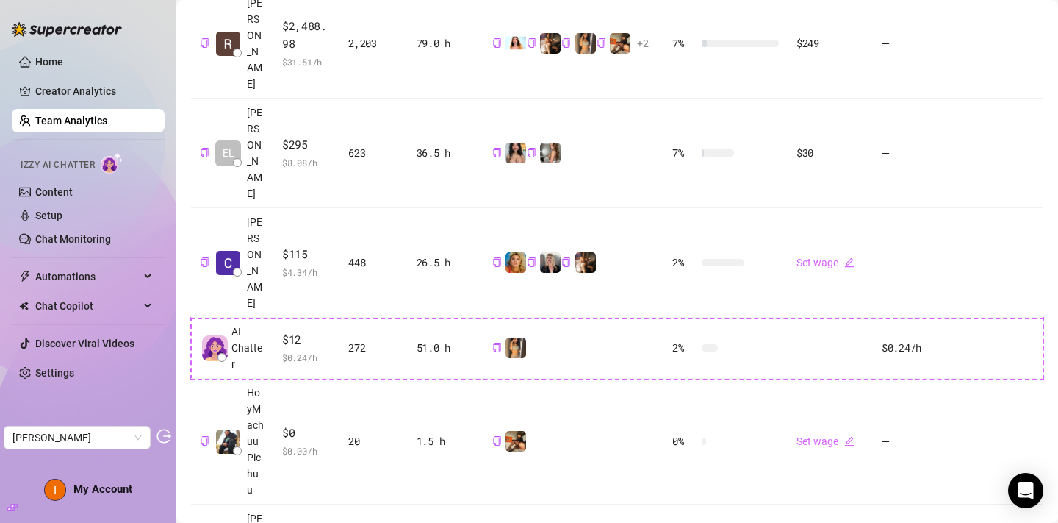
scroll to position [411, 0]
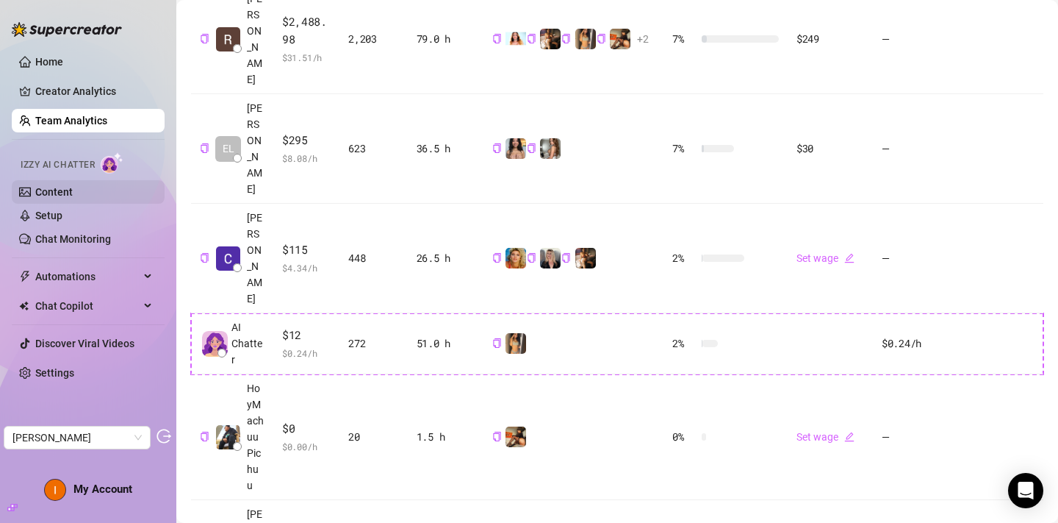
click at [73, 192] on link "Content" at bounding box center [53, 192] width 37 height 12
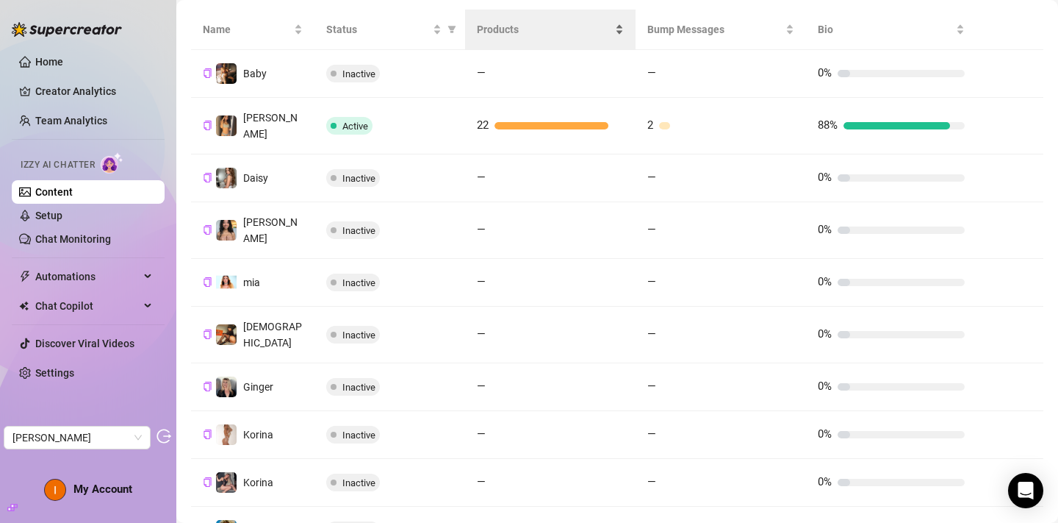
scroll to position [347, 0]
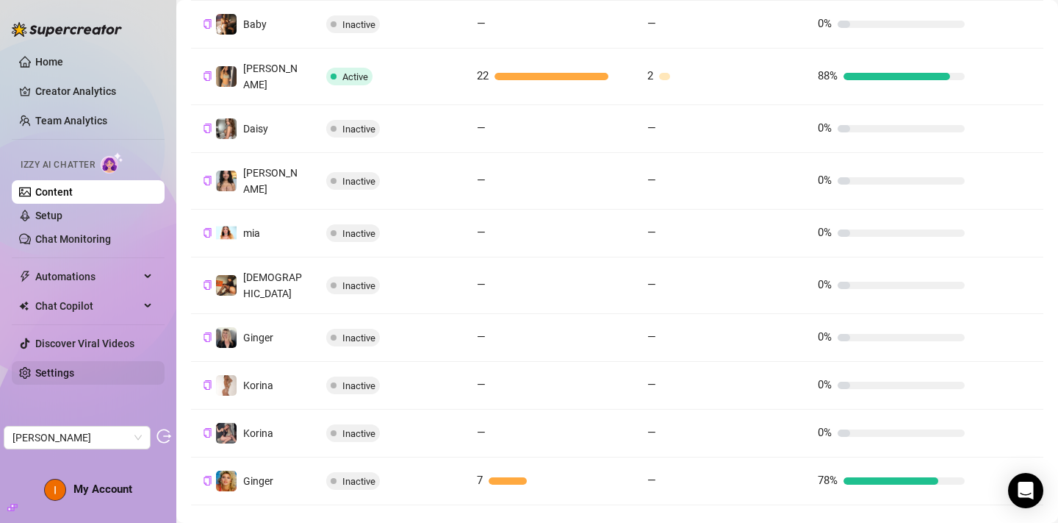
click at [63, 375] on link "Settings" at bounding box center [54, 373] width 39 height 12
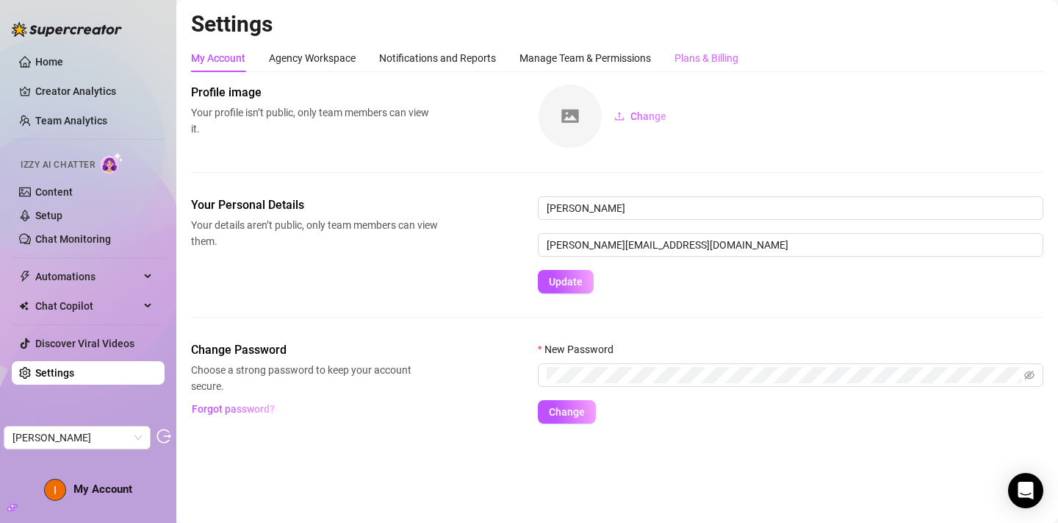
click at [739, 49] on div "Plans & Billing" at bounding box center [707, 58] width 64 height 28
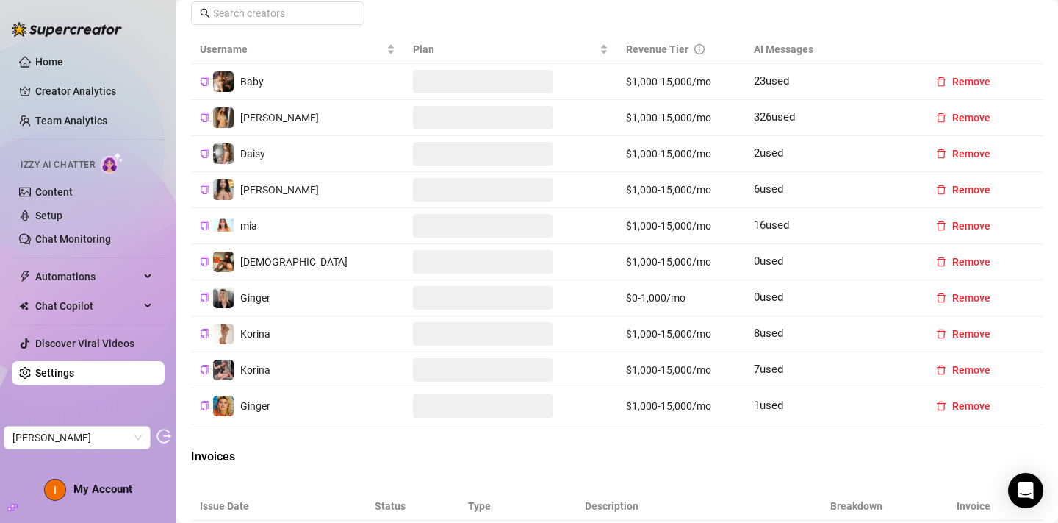
scroll to position [512, 0]
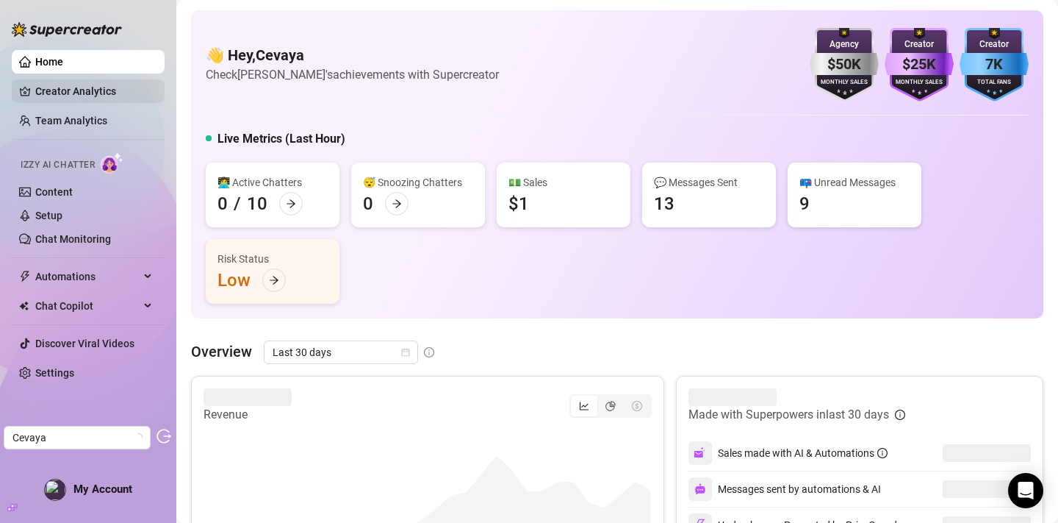
click at [110, 98] on link "Creator Analytics" at bounding box center [94, 91] width 118 height 24
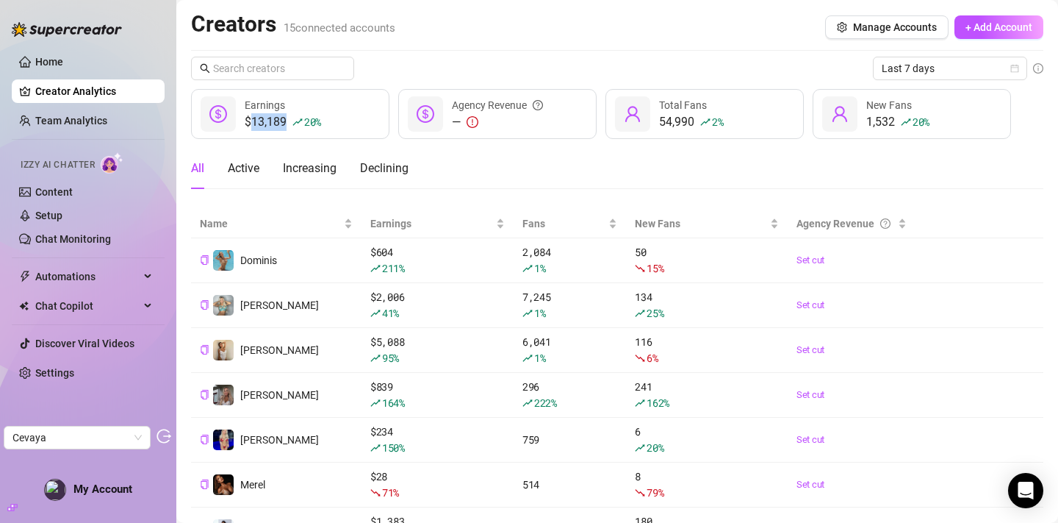
drag, startPoint x: 251, startPoint y: 122, endPoint x: 287, endPoint y: 127, distance: 37.1
click at [287, 127] on div "$13,189 20 %" at bounding box center [283, 122] width 76 height 18
copy div "13,189"
click at [107, 123] on link "Team Analytics" at bounding box center [71, 121] width 72 height 12
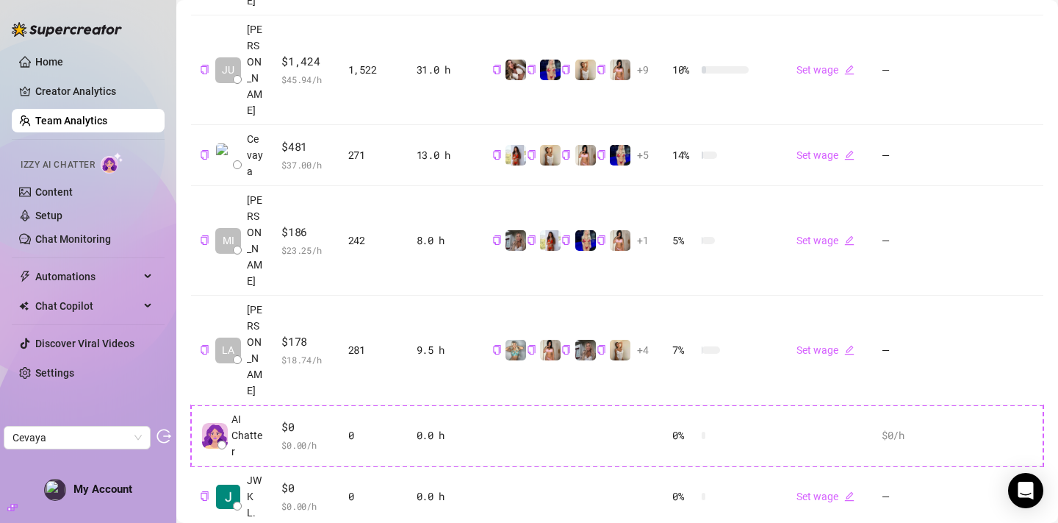
scroll to position [491, 0]
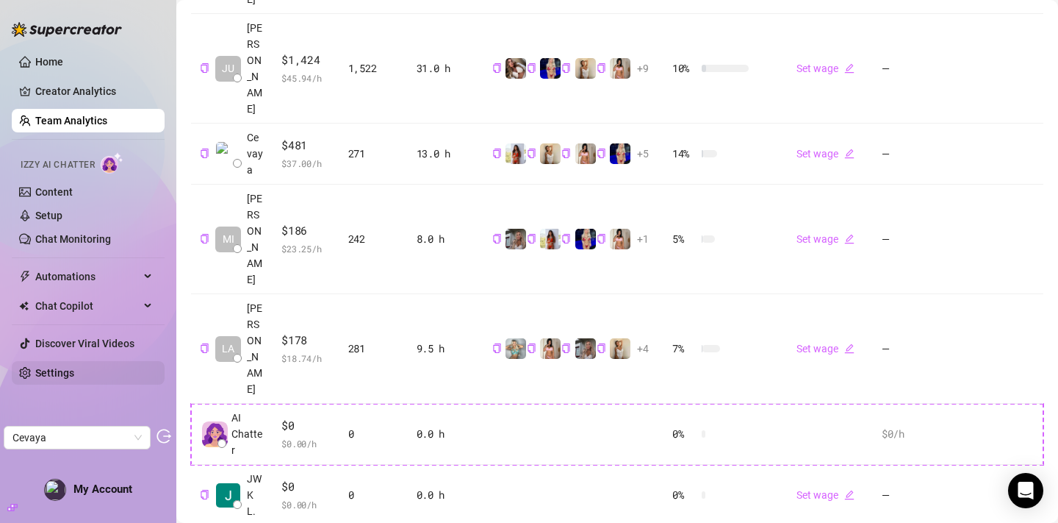
click at [60, 375] on link "Settings" at bounding box center [54, 373] width 39 height 12
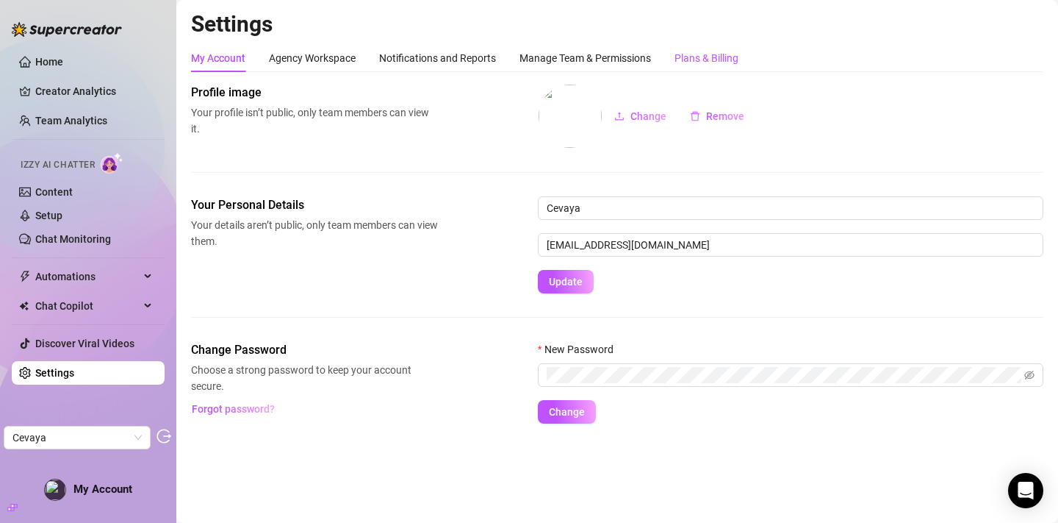
click at [711, 58] on div "Plans & Billing" at bounding box center [707, 58] width 64 height 16
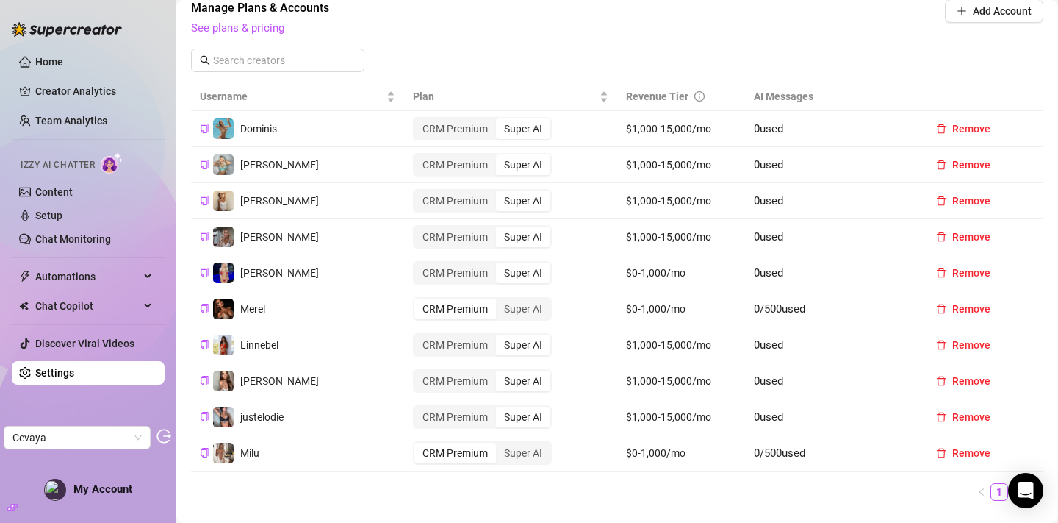
scroll to position [495, 0]
click at [62, 190] on link "Content" at bounding box center [53, 192] width 37 height 12
